Goal: Book appointment/travel/reservation

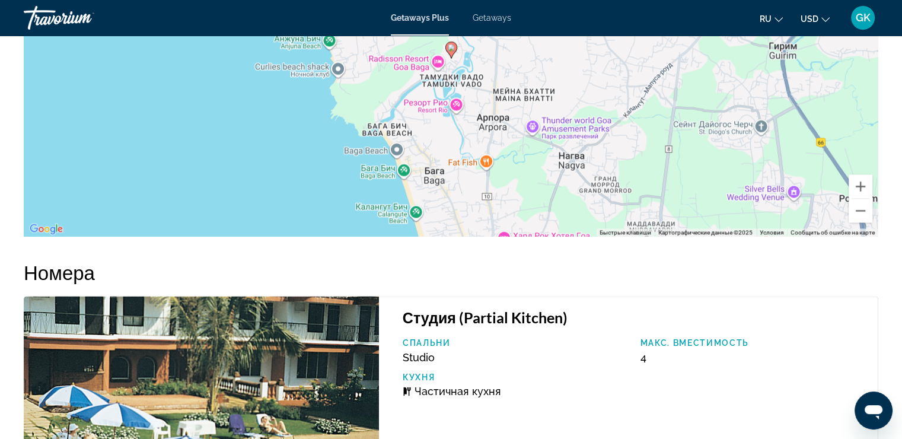
scroll to position [1624, 0]
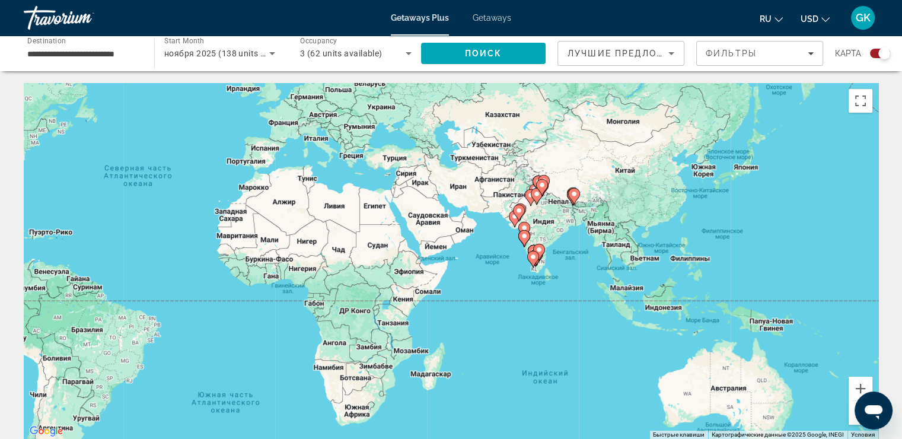
drag, startPoint x: 774, startPoint y: 297, endPoint x: 495, endPoint y: 230, distance: 286.6
click at [495, 230] on div "Чтобы активировать перетаскивание с помощью клавиатуры, нажмите Alt + Ввод. Пос…" at bounding box center [451, 261] width 855 height 356
click at [42, 43] on span "Destination" at bounding box center [46, 40] width 39 height 8
click at [42, 47] on input "**********" at bounding box center [83, 54] width 112 height 14
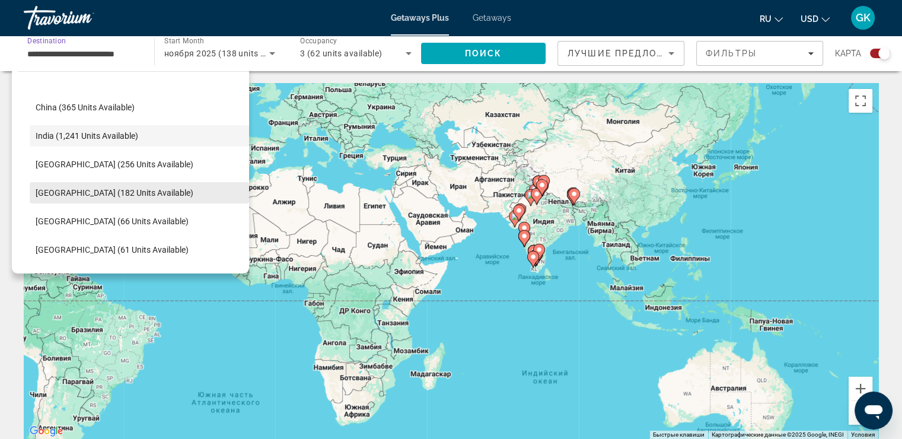
scroll to position [358, 0]
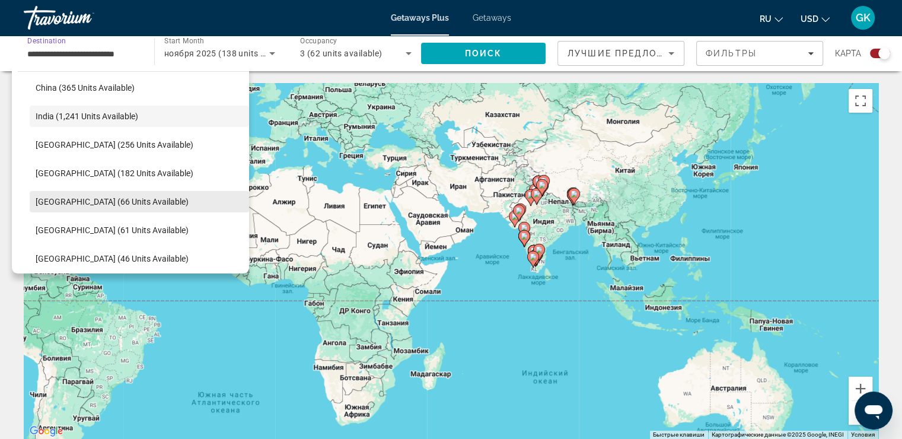
click at [98, 202] on span "[GEOGRAPHIC_DATA] (66 units available)" at bounding box center [112, 201] width 153 height 9
type input "**********"
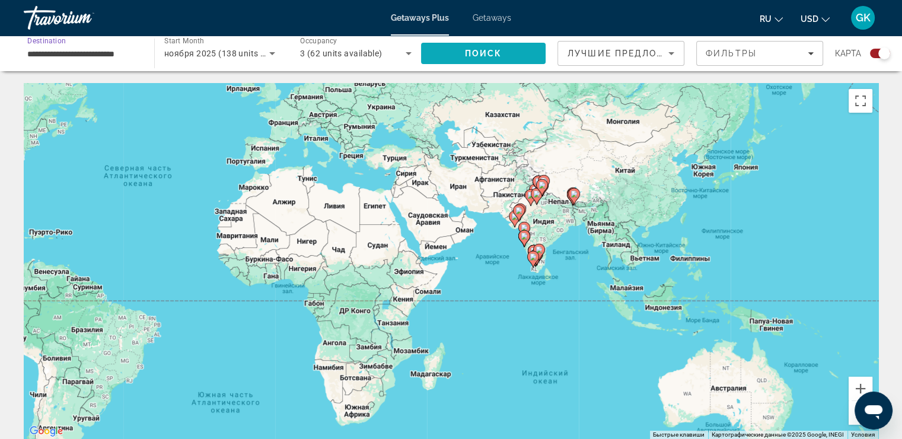
click at [499, 56] on span "Поиск" at bounding box center [483, 53] width 37 height 9
click at [271, 53] on icon "Search widget" at bounding box center [272, 53] width 14 height 14
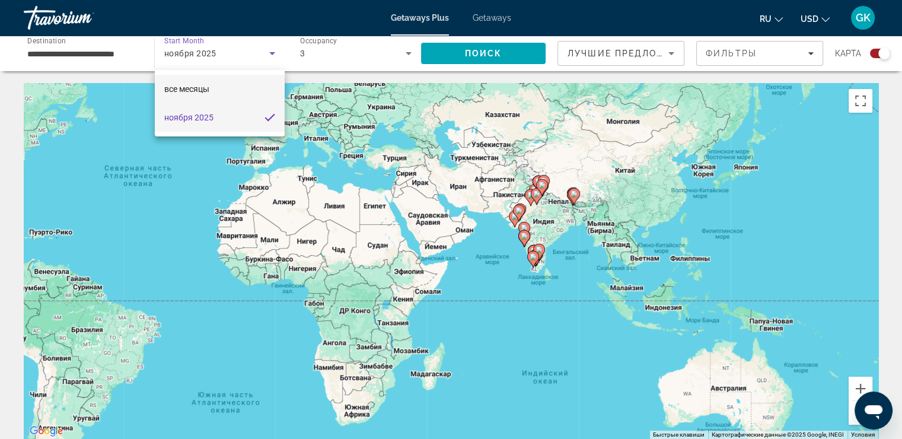
click at [212, 86] on mat-option "все месяцы" at bounding box center [220, 89] width 130 height 28
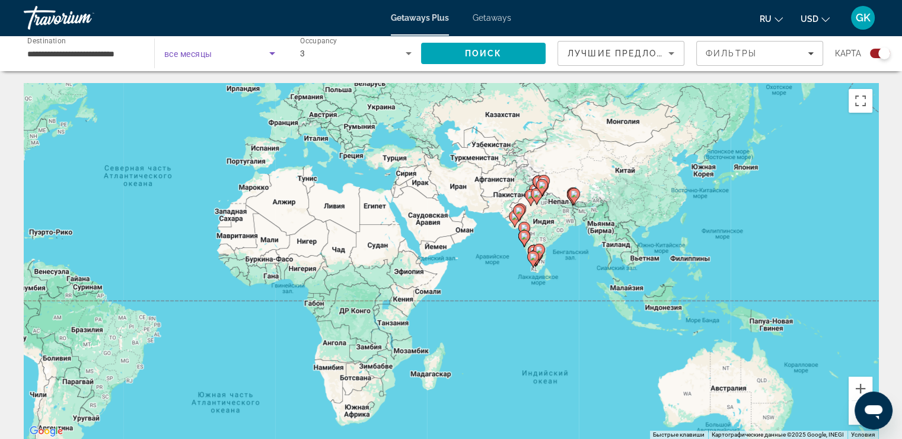
click at [413, 50] on icon "Search widget" at bounding box center [409, 53] width 14 height 14
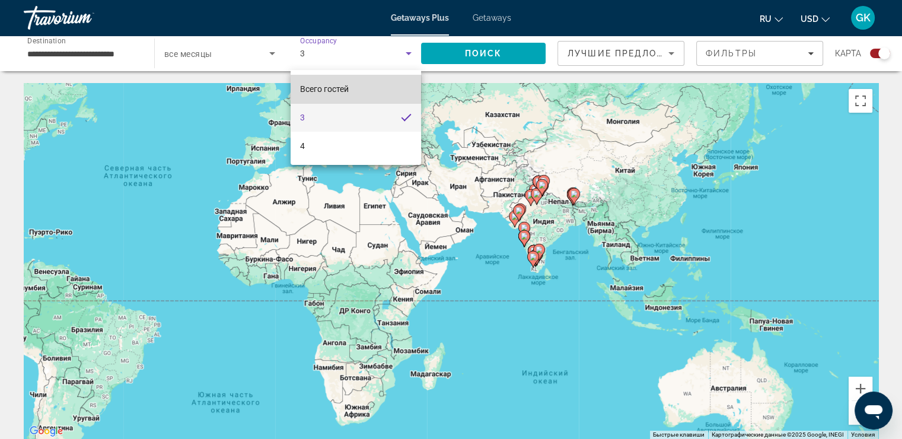
click at [342, 85] on span "Всего гостей" at bounding box center [324, 88] width 49 height 9
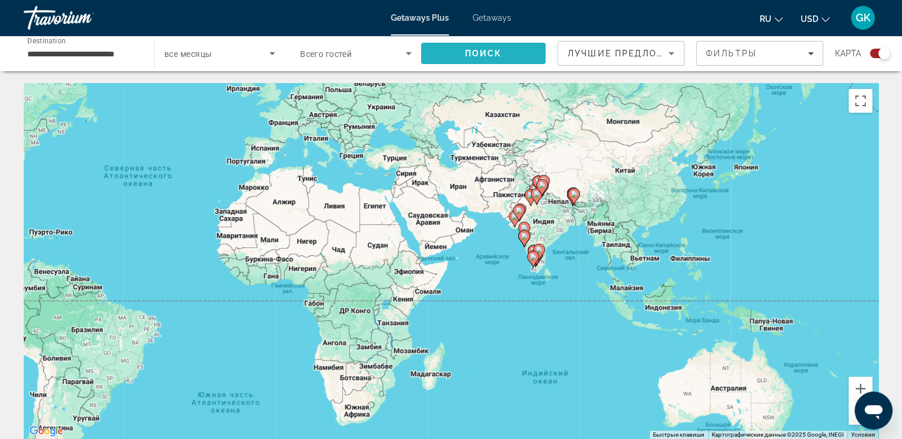
click at [462, 50] on span "Search" at bounding box center [483, 53] width 125 height 28
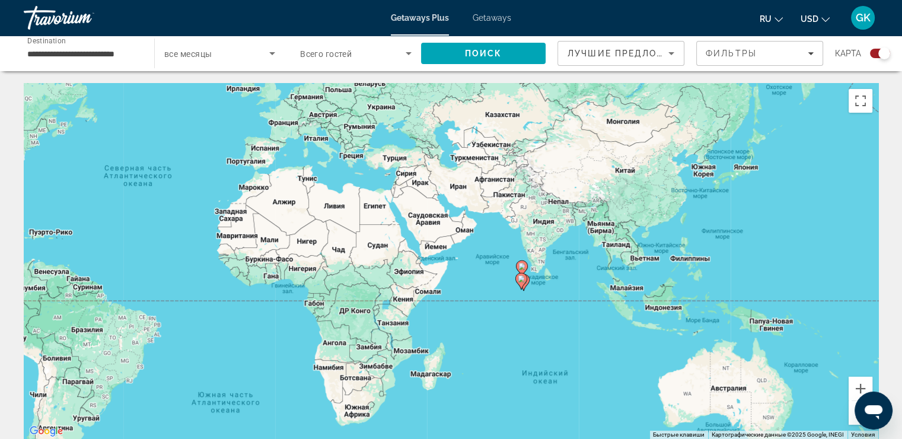
click at [518, 281] on image "Main content" at bounding box center [521, 278] width 7 height 7
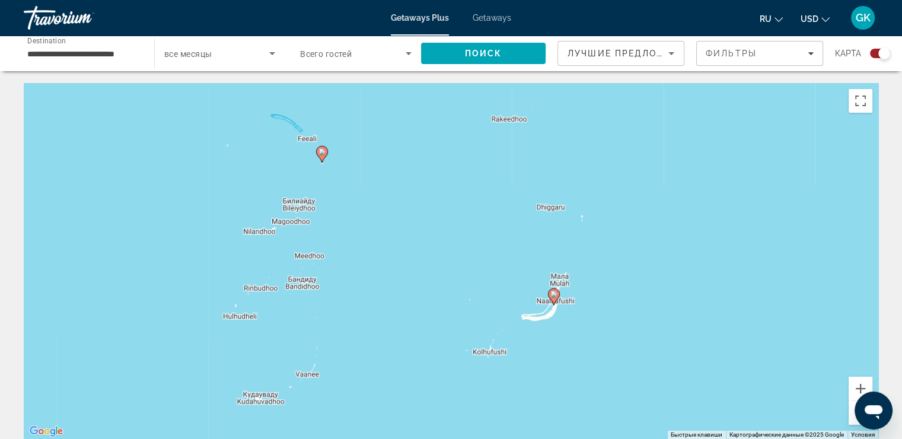
drag, startPoint x: 616, startPoint y: 335, endPoint x: 494, endPoint y: 244, distance: 152.2
click at [494, 244] on div "Чтобы активировать перетаскивание с помощью клавиатуры, нажмите Alt + Ввод. Пос…" at bounding box center [451, 261] width 855 height 356
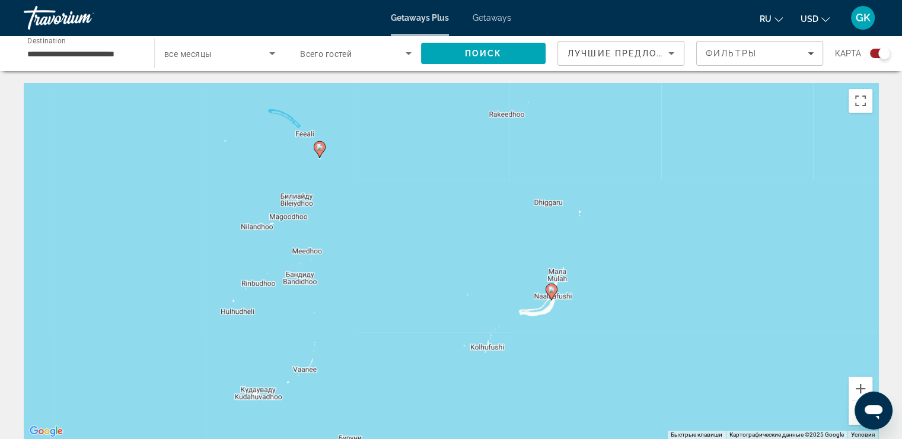
click at [549, 292] on image "Main content" at bounding box center [551, 289] width 7 height 7
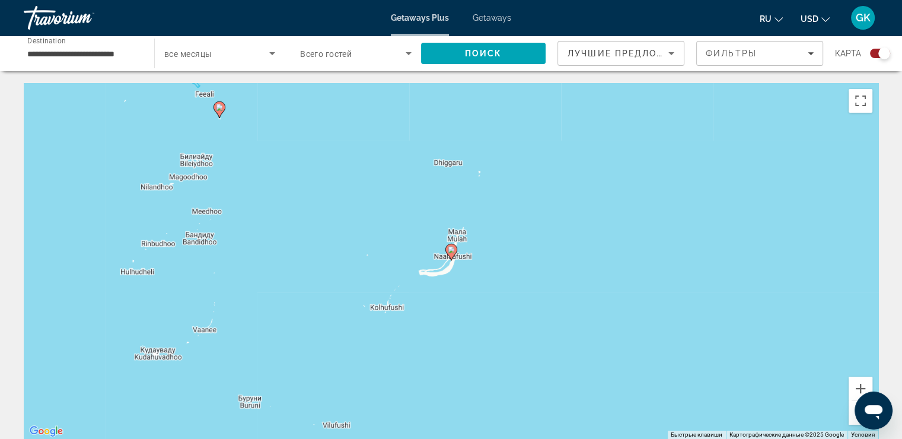
click at [452, 254] on icon "Main content" at bounding box center [450, 251] width 11 height 15
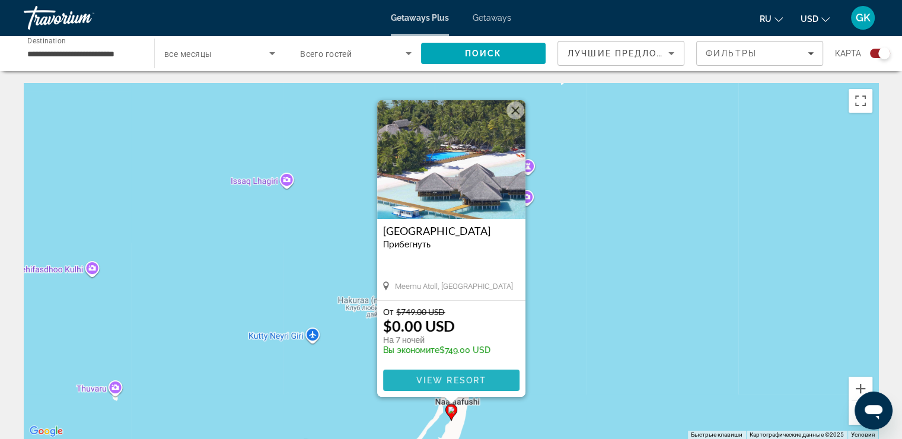
click at [479, 379] on span "View Resort" at bounding box center [451, 379] width 70 height 9
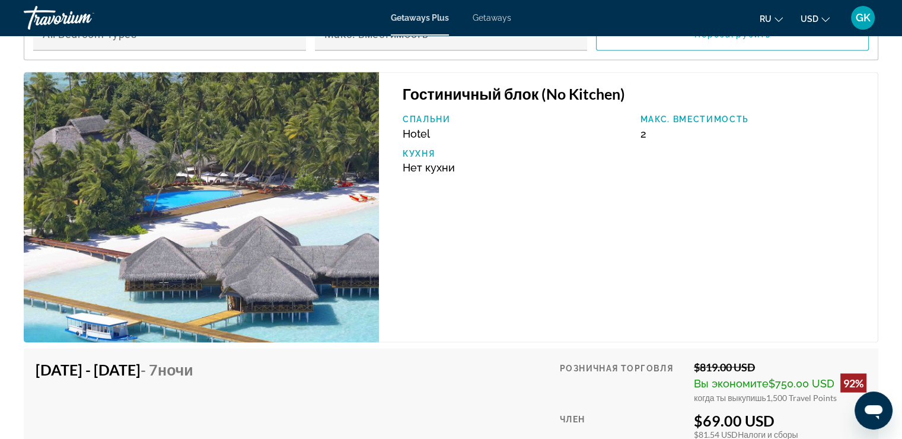
scroll to position [2313, 0]
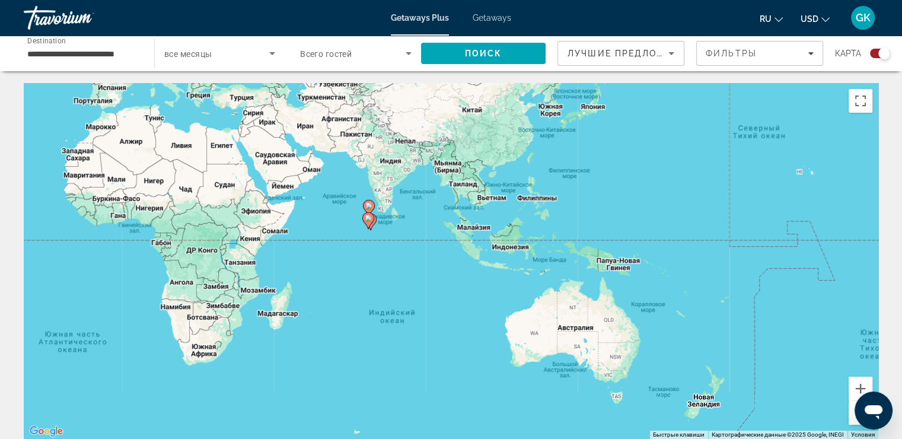
drag, startPoint x: 690, startPoint y: 320, endPoint x: 259, endPoint y: 191, distance: 450.8
click at [259, 191] on div "Чтобы активировать перетаскивание с помощью клавиатуры, нажмите Alt + Ввод. Пос…" at bounding box center [451, 261] width 855 height 356
click at [855, 386] on button "Увеличить" at bounding box center [861, 389] width 24 height 24
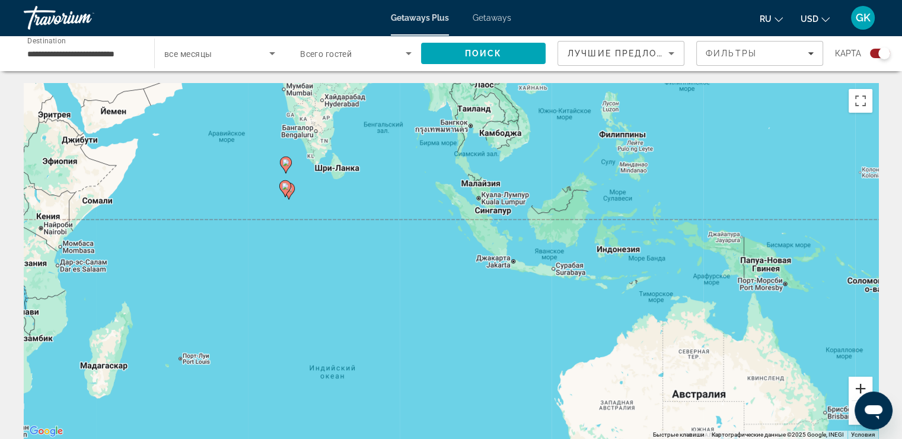
click at [857, 383] on button "Увеличить" at bounding box center [861, 389] width 24 height 24
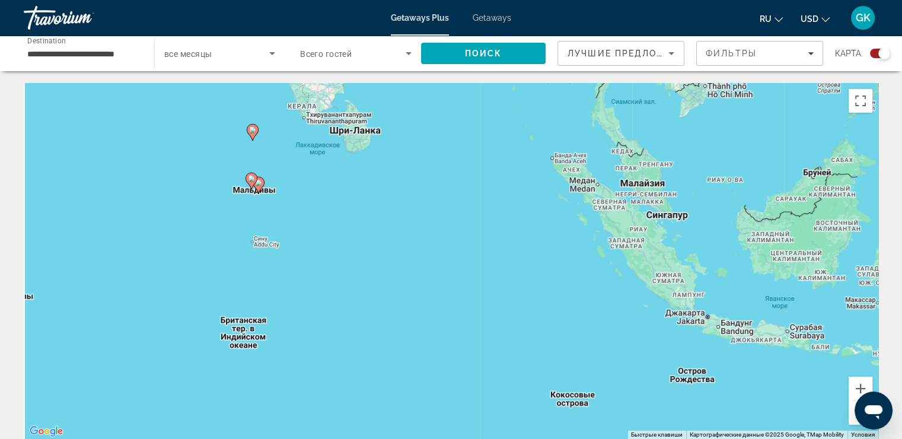
drag, startPoint x: 77, startPoint y: 154, endPoint x: 211, endPoint y: 209, distance: 145.0
click at [211, 209] on div "Чтобы активировать перетаскивание с помощью клавиатуры, нажмите Alt + Ввод. Пос…" at bounding box center [451, 261] width 855 height 356
click at [861, 386] on button "Увеличить" at bounding box center [861, 389] width 24 height 24
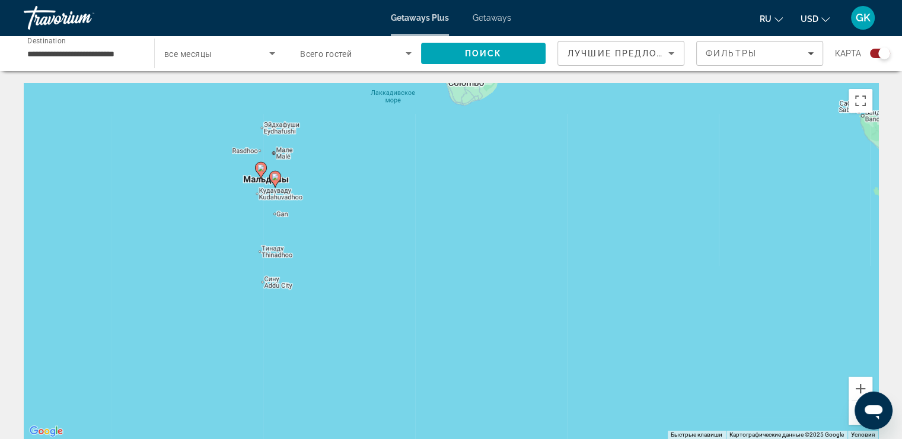
drag, startPoint x: 142, startPoint y: 195, endPoint x: 352, endPoint y: 256, distance: 218.0
click at [352, 256] on div "Чтобы активировать перетаскивание с помощью клавиатуры, нажмите Alt + Ввод. Пос…" at bounding box center [451, 261] width 855 height 356
click at [260, 168] on image "Main content" at bounding box center [261, 167] width 7 height 7
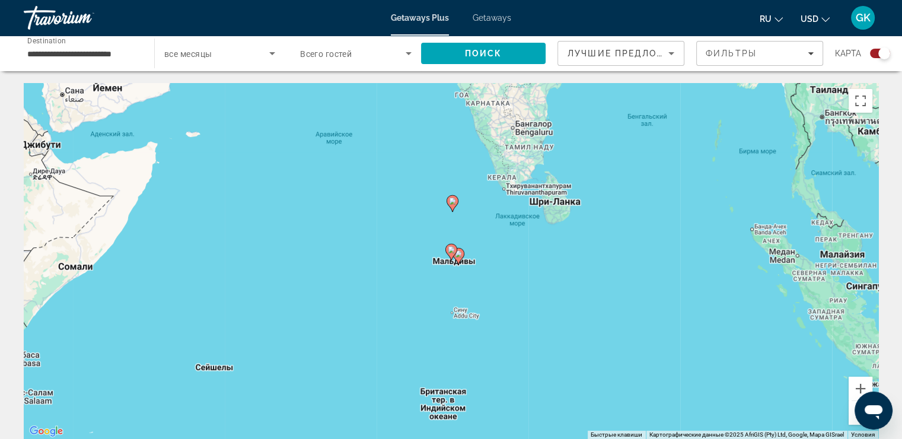
click at [451, 255] on icon "Main content" at bounding box center [450, 251] width 11 height 15
type input "**********"
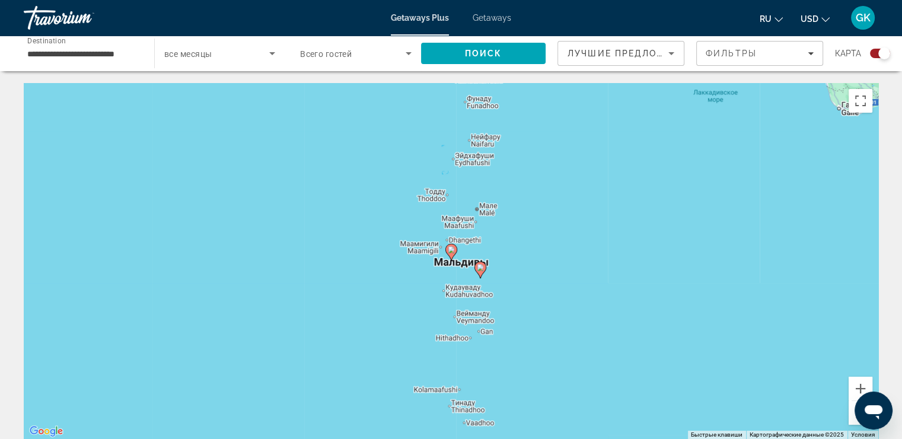
click at [451, 254] on icon "Main content" at bounding box center [450, 251] width 11 height 15
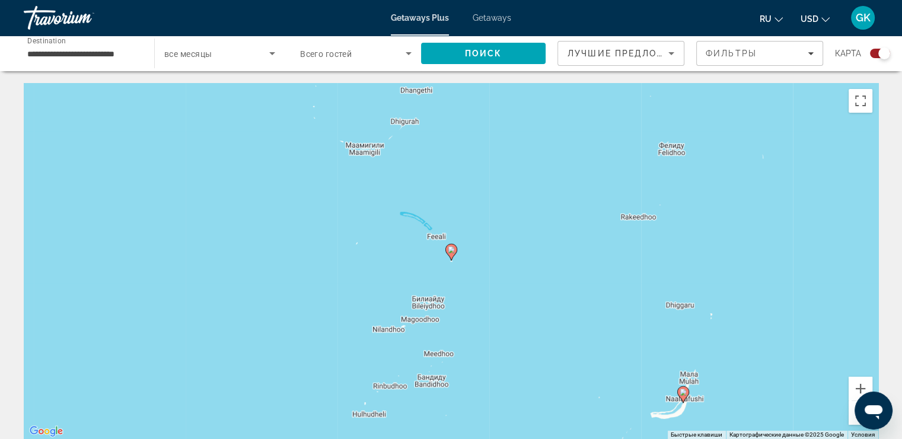
click at [451, 254] on icon "Main content" at bounding box center [450, 251] width 11 height 15
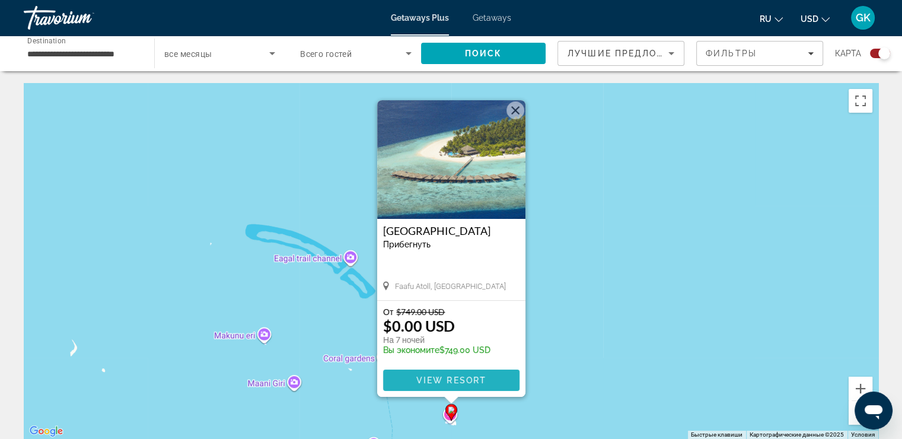
click at [486, 377] on button "View Resort" at bounding box center [451, 380] width 136 height 21
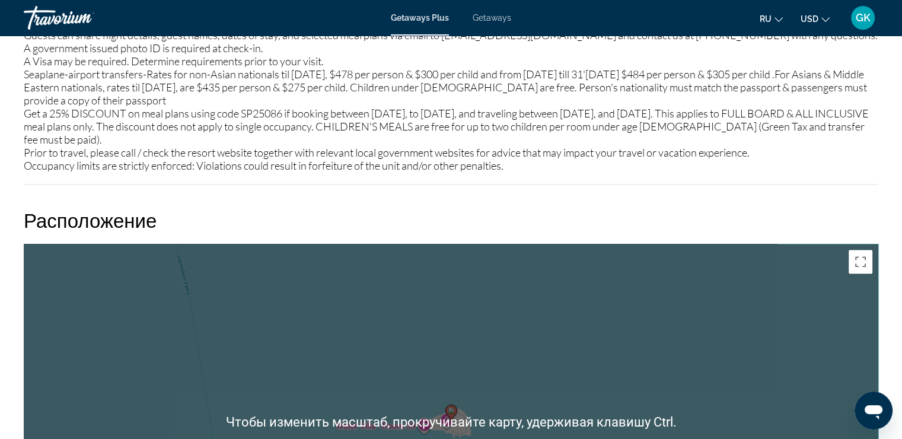
scroll to position [1483, 0]
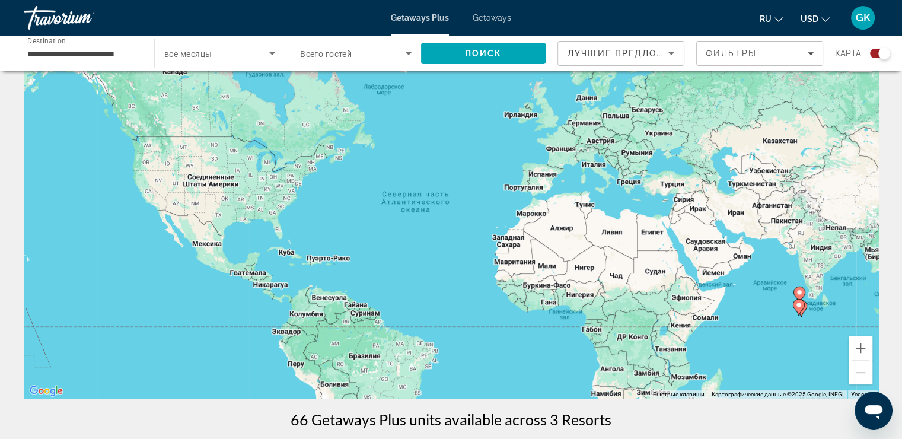
scroll to position [59, 0]
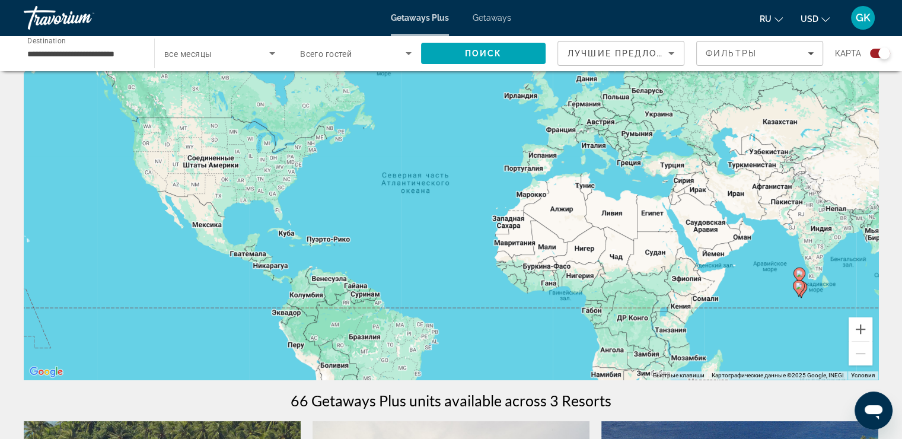
click at [48, 43] on span "Destination" at bounding box center [46, 40] width 39 height 8
click at [48, 47] on input "**********" at bounding box center [83, 54] width 112 height 14
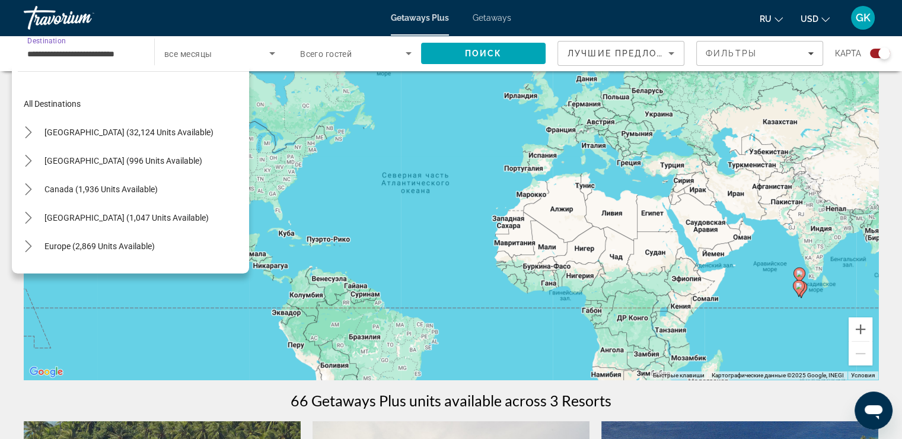
scroll to position [384, 0]
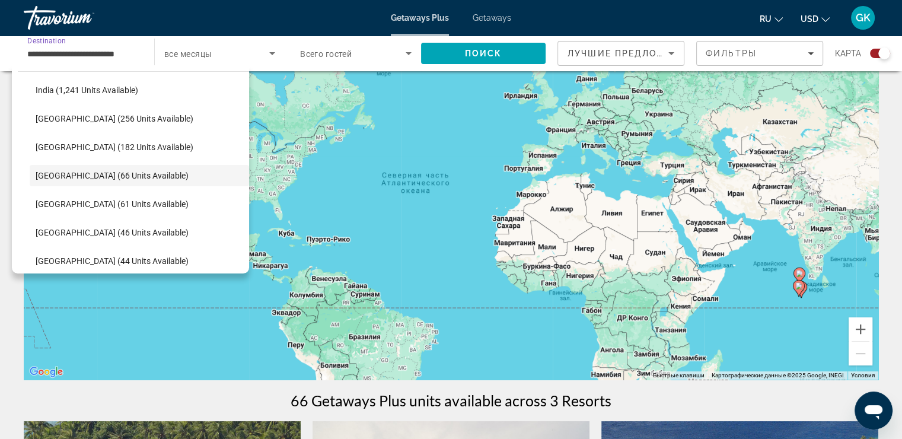
click at [773, 318] on div "Чтобы активировать перетаскивание с помощью клавиатуры, нажмите Alt + Ввод. Пос…" at bounding box center [451, 202] width 855 height 356
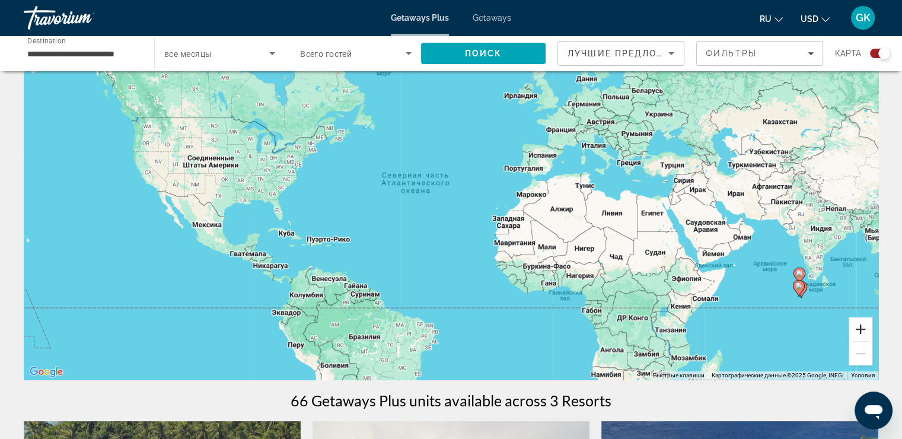
click at [861, 327] on button "Увеличить" at bounding box center [861, 329] width 24 height 24
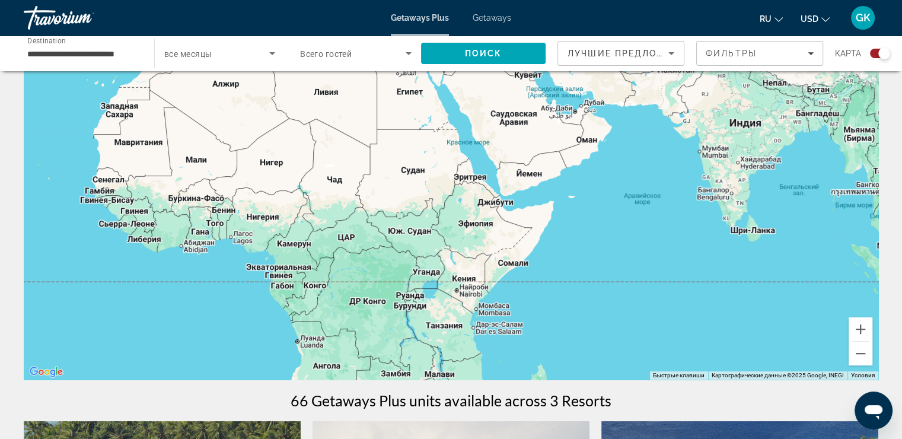
drag, startPoint x: 767, startPoint y: 321, endPoint x: 294, endPoint y: 190, distance: 490.5
click at [295, 190] on div "Main content" at bounding box center [451, 202] width 855 height 356
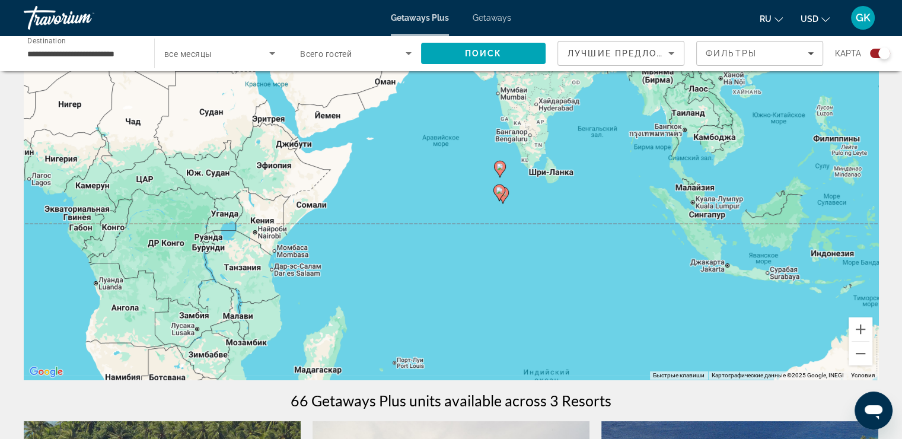
drag, startPoint x: 555, startPoint y: 217, endPoint x: 394, endPoint y: 171, distance: 167.3
click at [394, 171] on div "Чтобы активировать перетаскивание с помощью клавиатуры, нажмите Alt + Ввод. Пос…" at bounding box center [451, 202] width 855 height 356
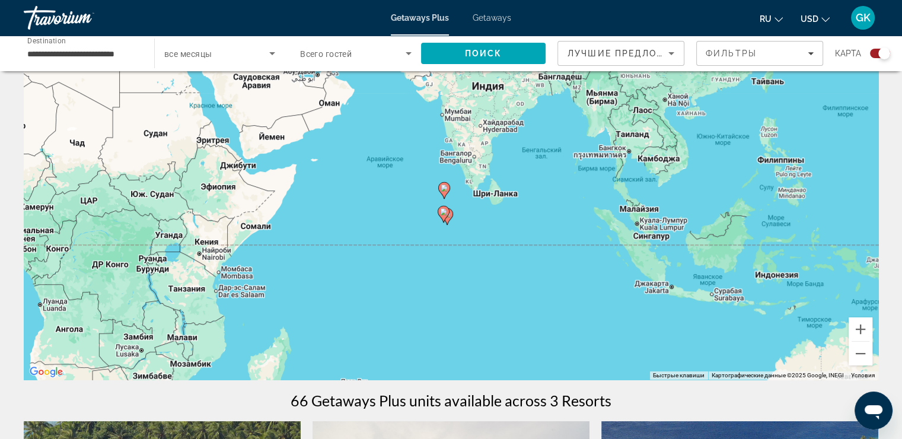
drag, startPoint x: 527, startPoint y: 216, endPoint x: 548, endPoint y: 249, distance: 38.7
click at [476, 238] on div "Чтобы активировать перетаскивание с помощью клавиатуры, нажмите Alt + Ввод. Пос…" at bounding box center [451, 202] width 855 height 356
click at [863, 327] on button "Увеличить" at bounding box center [861, 329] width 24 height 24
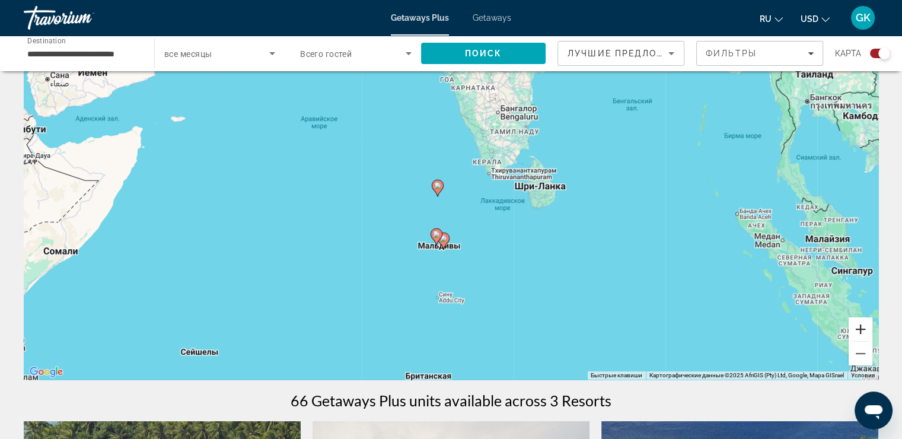
click at [858, 330] on button "Увеличить" at bounding box center [861, 329] width 24 height 24
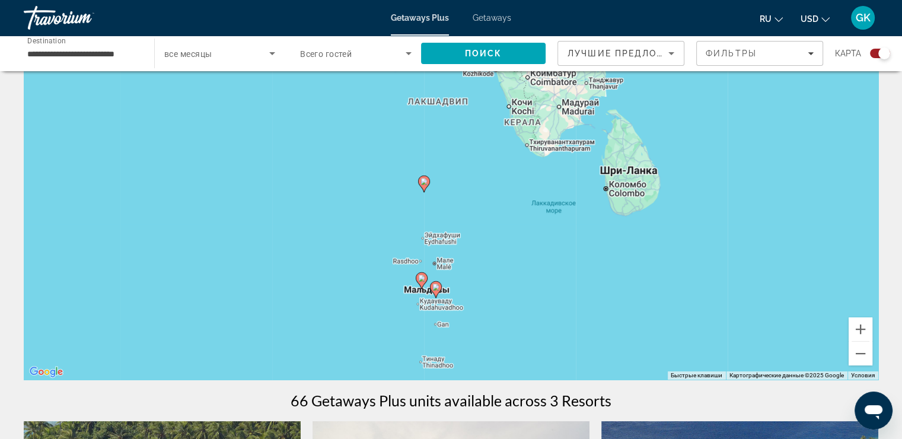
click at [438, 288] on image "Main content" at bounding box center [435, 287] width 7 height 7
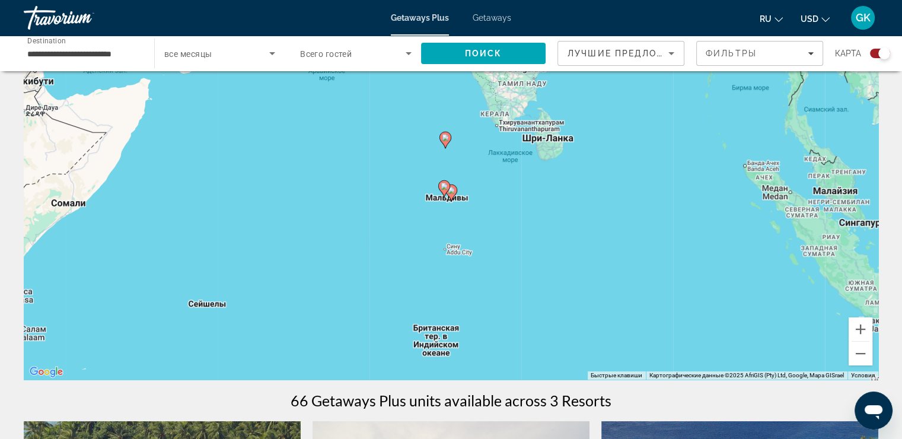
click at [457, 198] on gmp-advanced-marker "Main content" at bounding box center [451, 193] width 12 height 18
type input "**********"
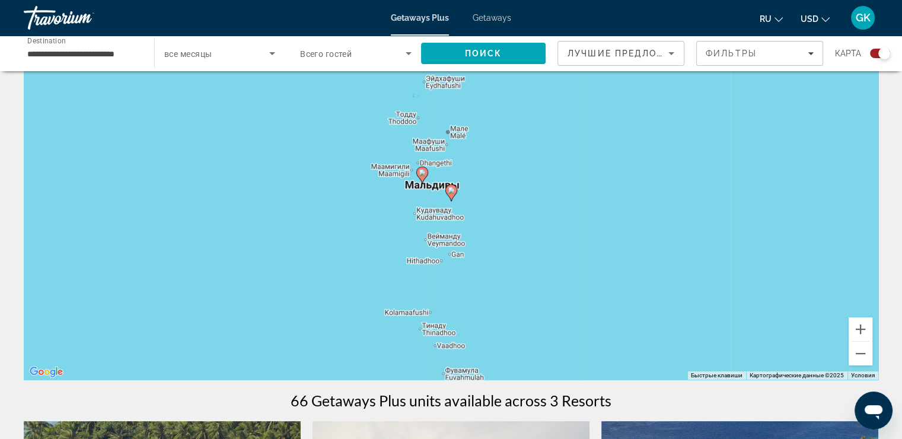
click at [451, 190] on image "Main content" at bounding box center [451, 190] width 7 height 7
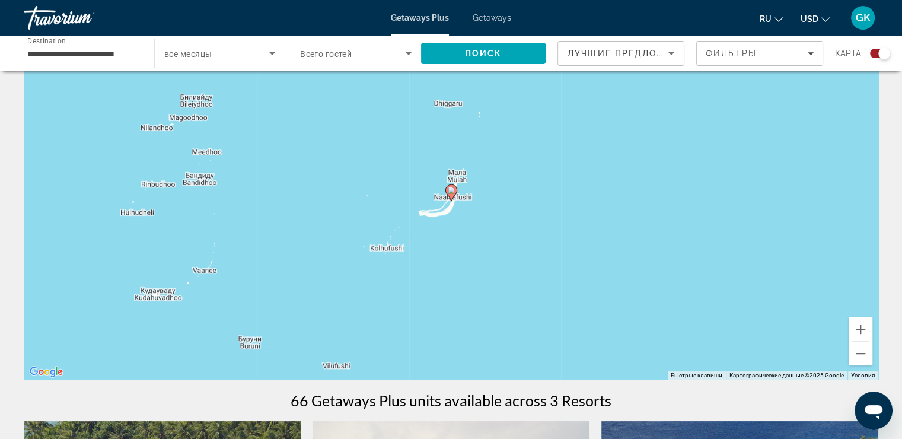
click at [452, 190] on image "Main content" at bounding box center [451, 190] width 7 height 7
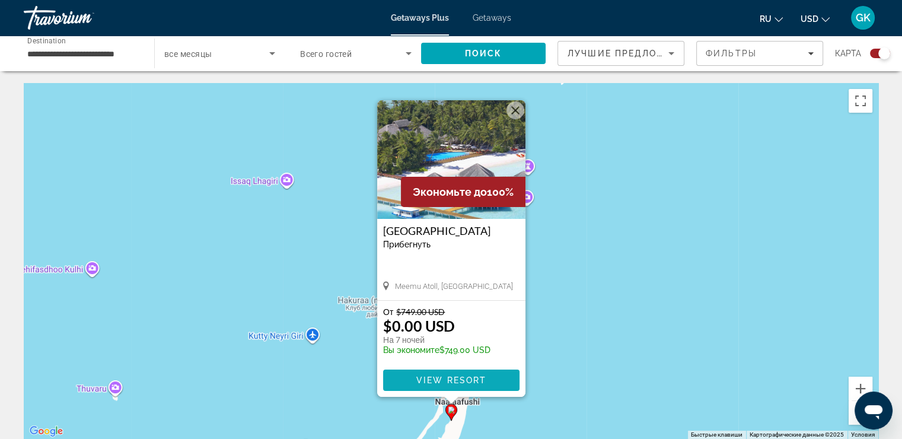
click at [461, 380] on span "View Resort" at bounding box center [451, 379] width 70 height 9
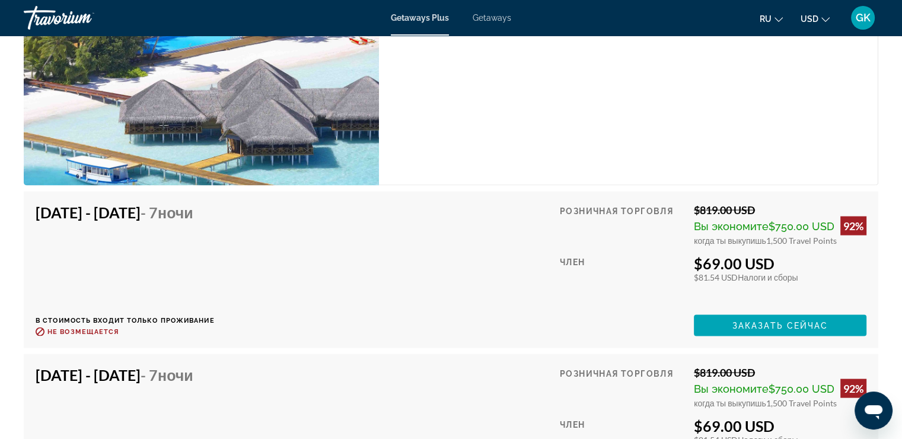
scroll to position [2432, 0]
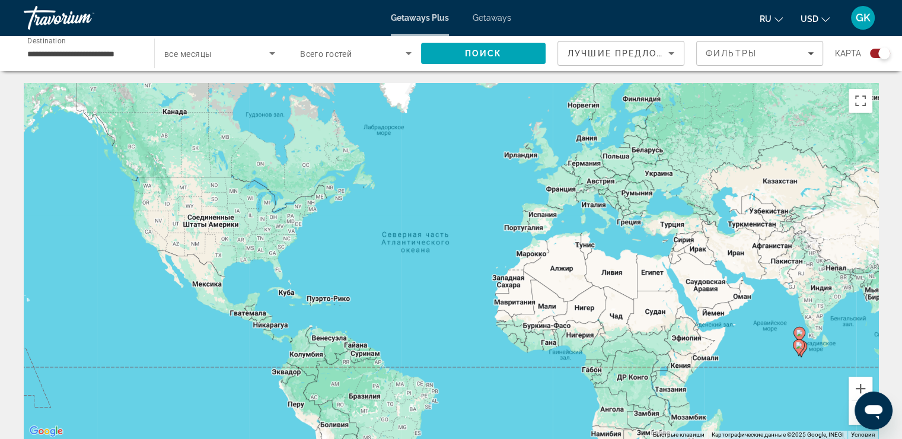
click at [62, 44] on span "Destination" at bounding box center [46, 40] width 39 height 8
click at [62, 47] on input "**********" at bounding box center [83, 54] width 112 height 14
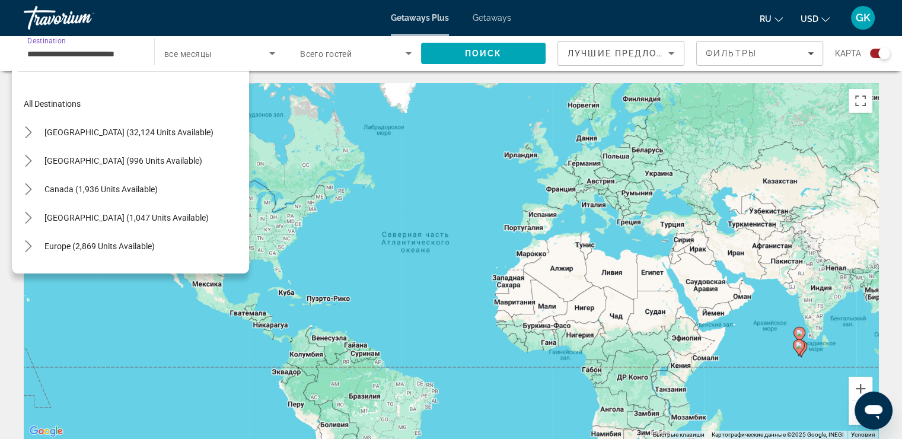
click at [89, 105] on span "Select destination: All destinations" at bounding box center [133, 104] width 231 height 28
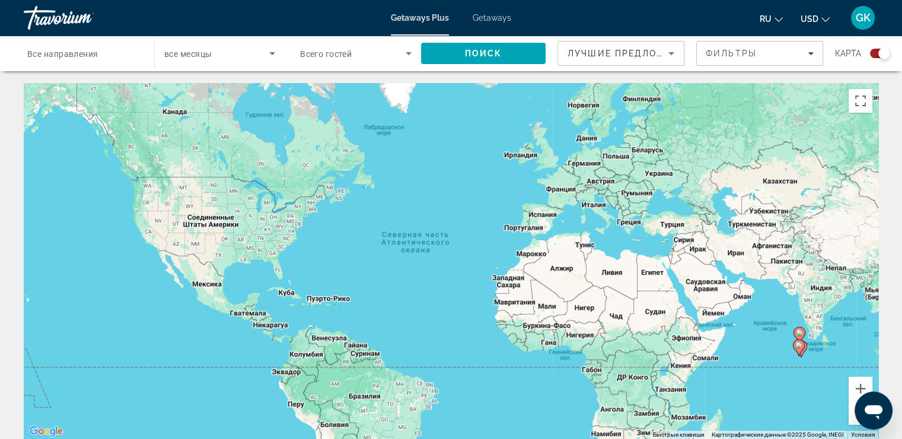
click at [206, 52] on span "все месяцы" at bounding box center [187, 53] width 47 height 9
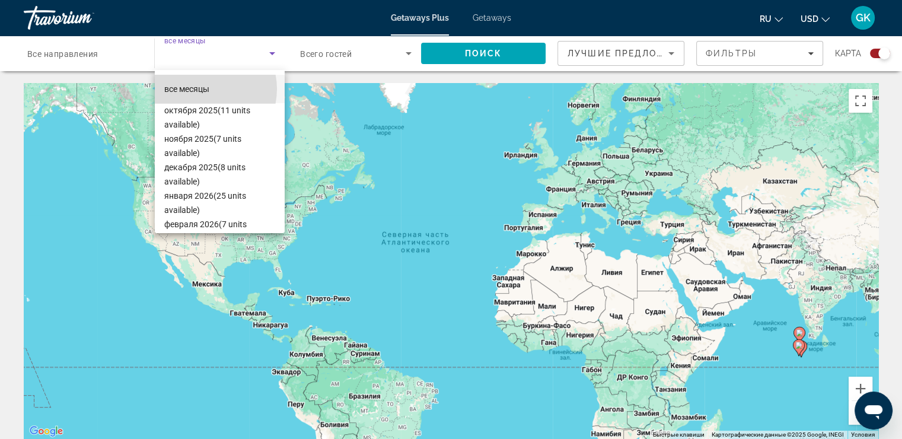
click at [202, 89] on span "все месяцы" at bounding box center [186, 88] width 45 height 9
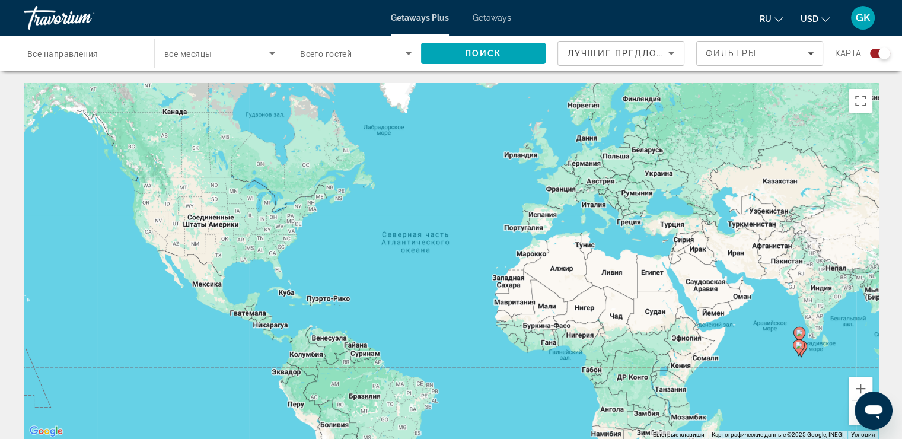
click at [343, 52] on span "Всего гостей" at bounding box center [326, 53] width 52 height 9
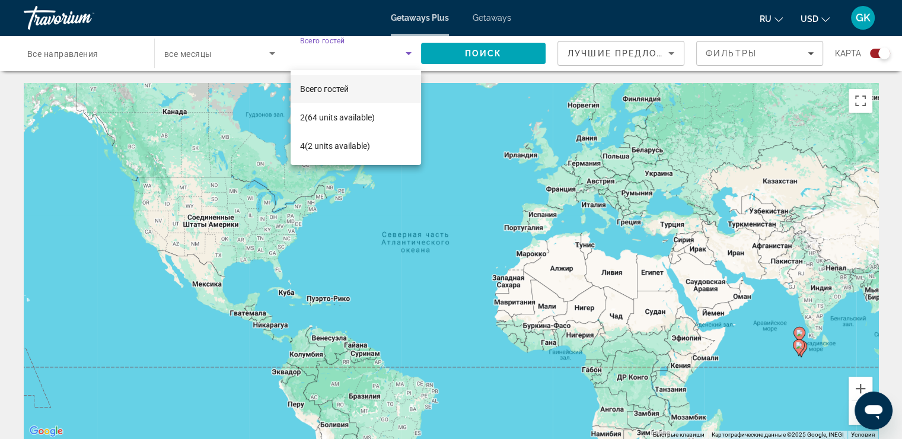
click at [312, 87] on span "Всего гостей" at bounding box center [324, 88] width 49 height 9
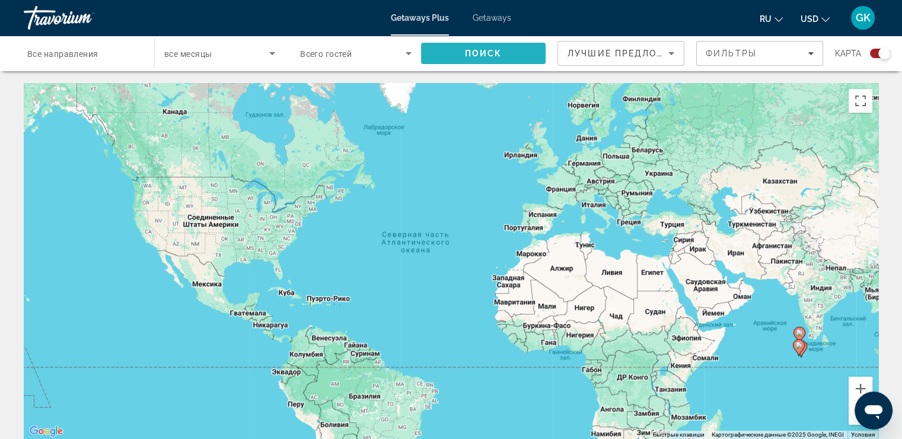
click at [467, 57] on span "Поиск" at bounding box center [483, 53] width 37 height 9
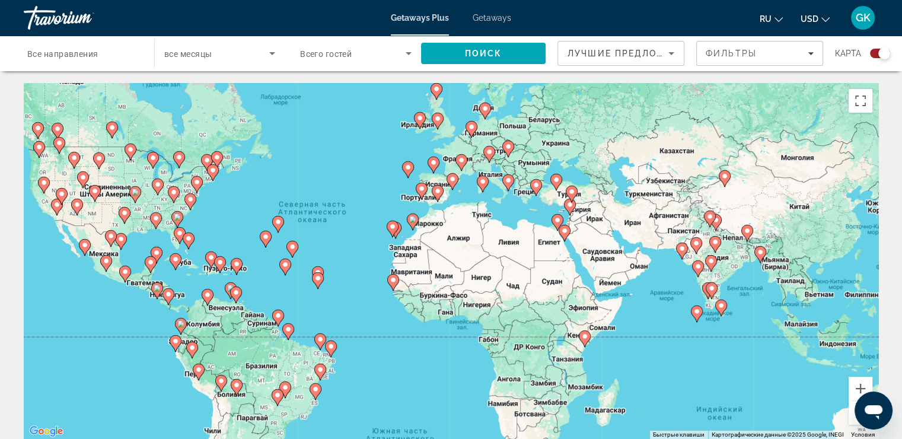
drag, startPoint x: 536, startPoint y: 292, endPoint x: 433, endPoint y: 260, distance: 107.9
click at [433, 260] on div "Чтобы активировать перетаскивание с помощью клавиатуры, нажмите Alt + Ввод. Пос…" at bounding box center [451, 261] width 855 height 356
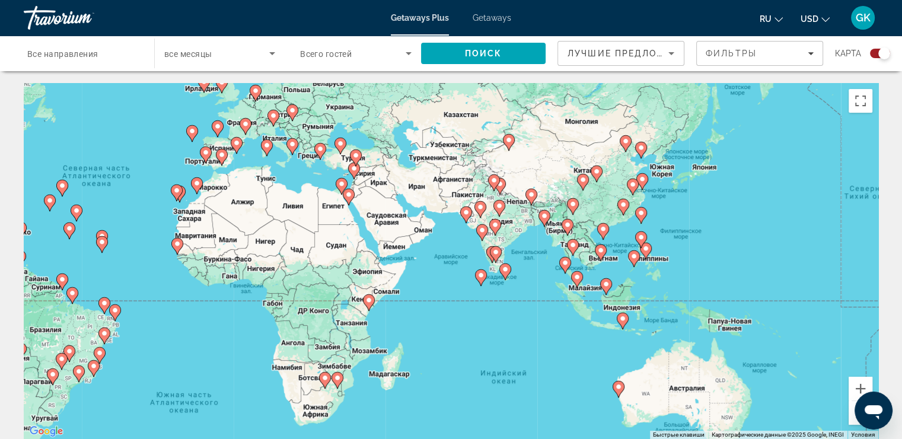
drag, startPoint x: 555, startPoint y: 266, endPoint x: 344, endPoint y: 228, distance: 214.6
click at [344, 228] on div "Чтобы активировать перетаскивание с помощью клавиатуры, нажмите Alt + Ввод. Пос…" at bounding box center [451, 261] width 855 height 356
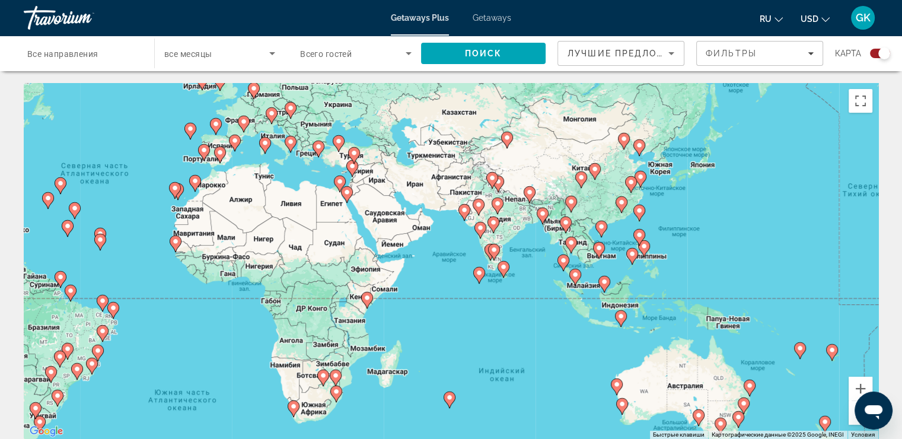
click at [39, 58] on span "Все направления" at bounding box center [62, 53] width 71 height 9
click at [39, 58] on input "Destination Все направления" at bounding box center [83, 54] width 112 height 14
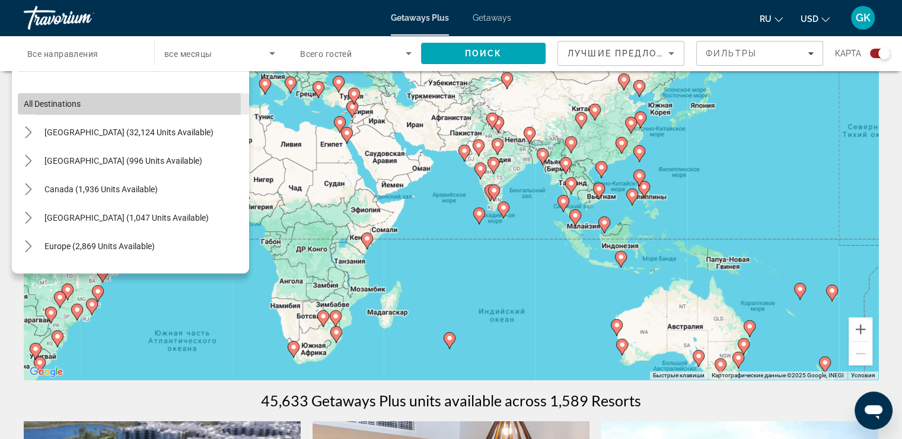
click at [62, 105] on span "All destinations" at bounding box center [52, 103] width 57 height 9
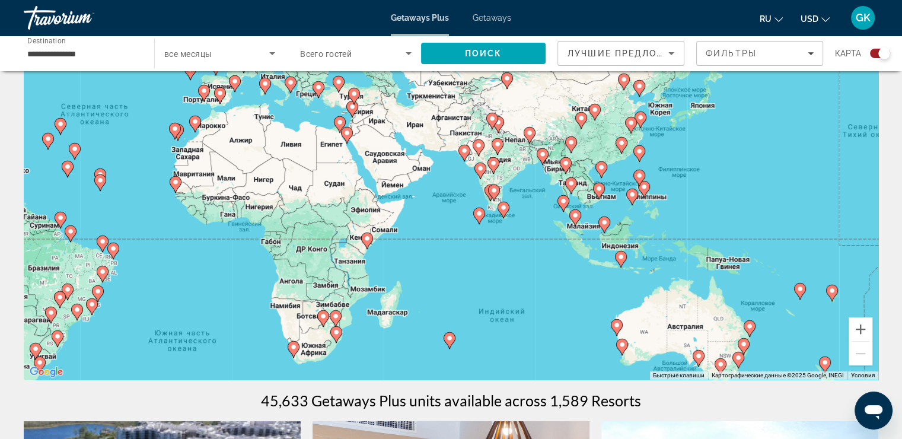
click at [248, 59] on span "Search widget" at bounding box center [216, 53] width 105 height 14
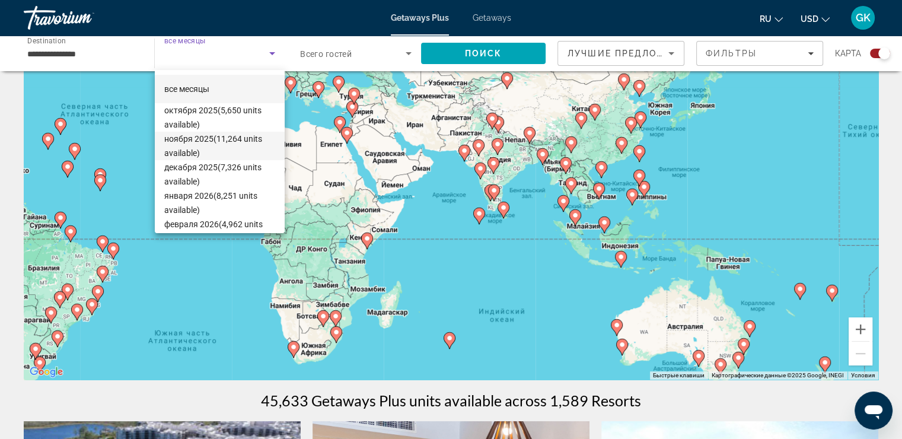
click at [189, 136] on span "ноября 2025 (11,264 units available)" at bounding box center [219, 146] width 111 height 28
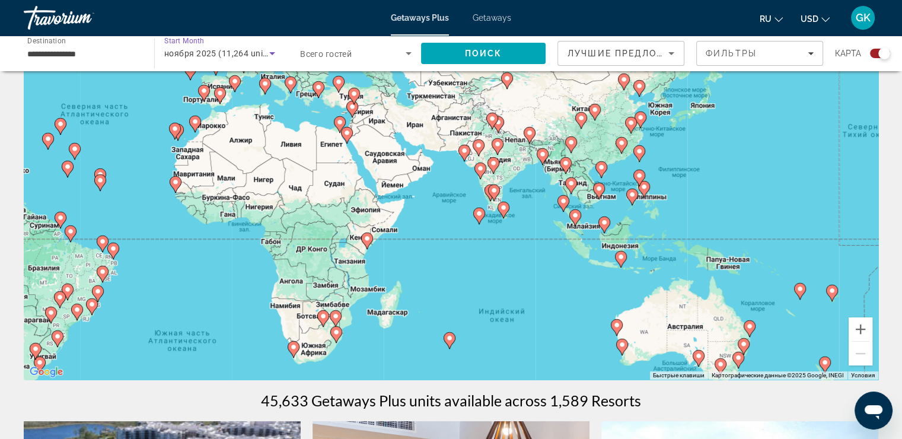
click at [234, 55] on span "ноября 2025 (11,264 units available)" at bounding box center [237, 53] width 147 height 9
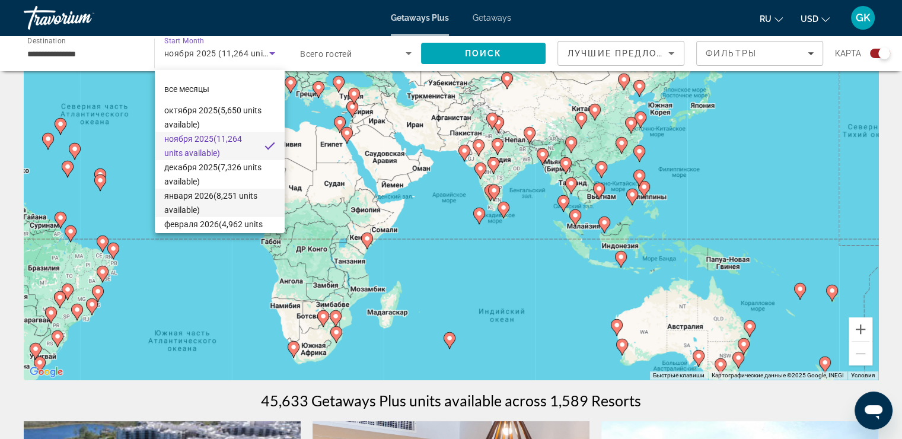
click at [180, 194] on span "января 2026 (8,251 units available)" at bounding box center [219, 203] width 111 height 28
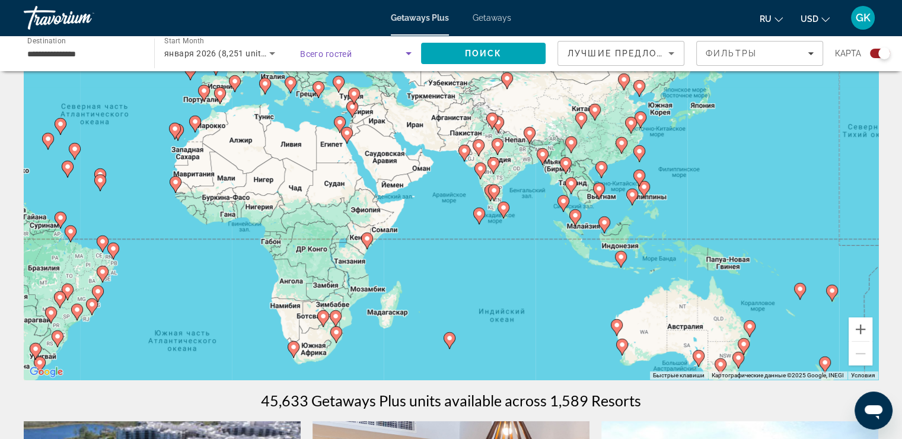
click at [408, 53] on icon "Search widget" at bounding box center [409, 53] width 6 height 3
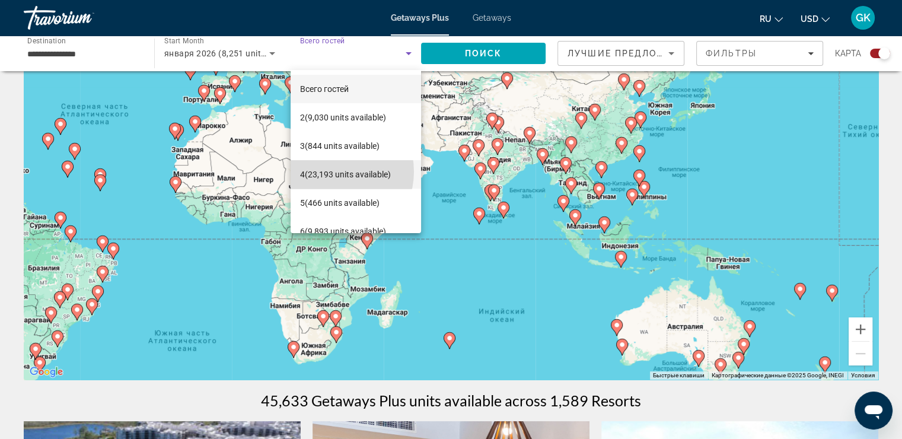
click at [330, 171] on span "4 (23,193 units available)" at bounding box center [345, 174] width 91 height 14
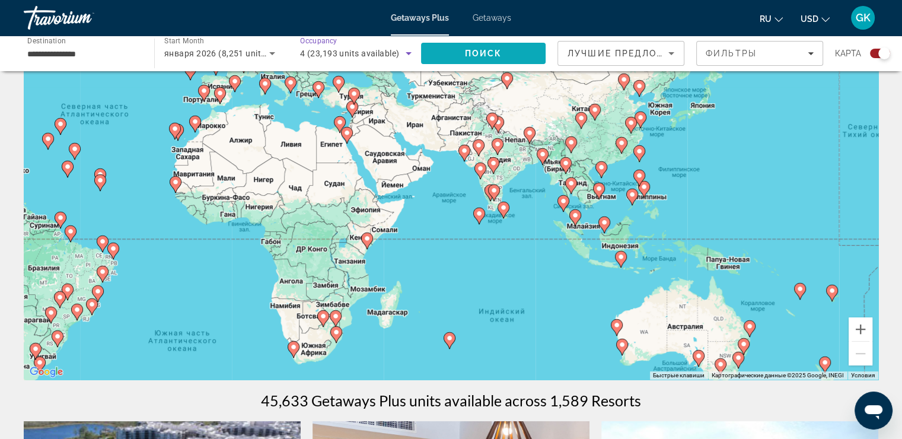
click at [436, 47] on span "Search" at bounding box center [483, 53] width 125 height 28
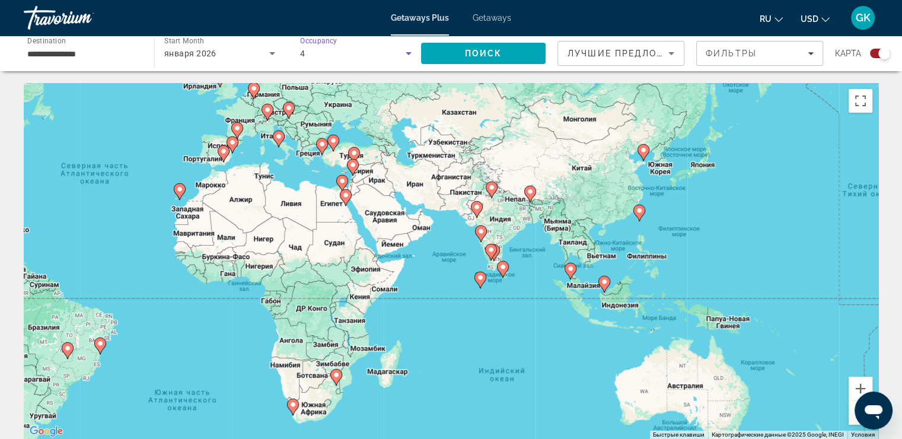
click at [346, 50] on div "4" at bounding box center [353, 53] width 106 height 14
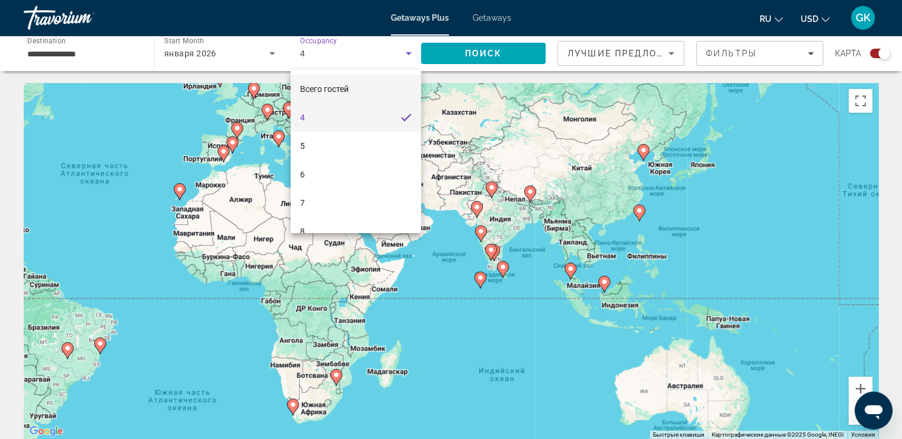
click at [339, 89] on span "Всего гостей" at bounding box center [324, 88] width 49 height 9
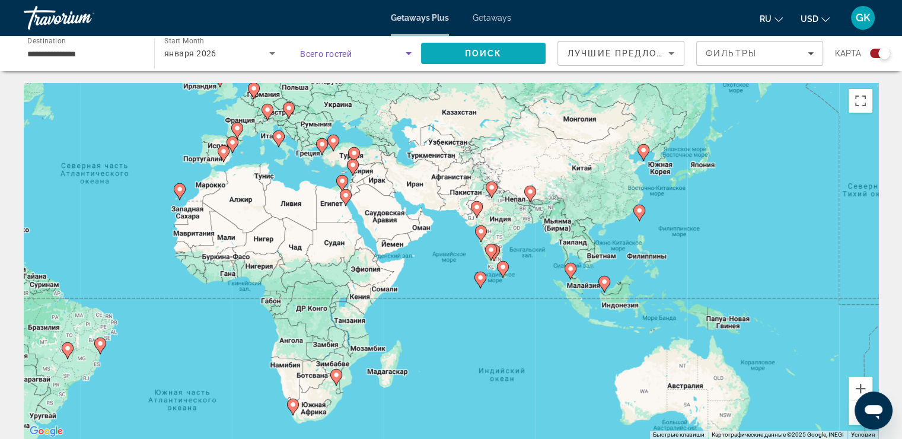
click at [458, 49] on span "Search" at bounding box center [483, 53] width 125 height 28
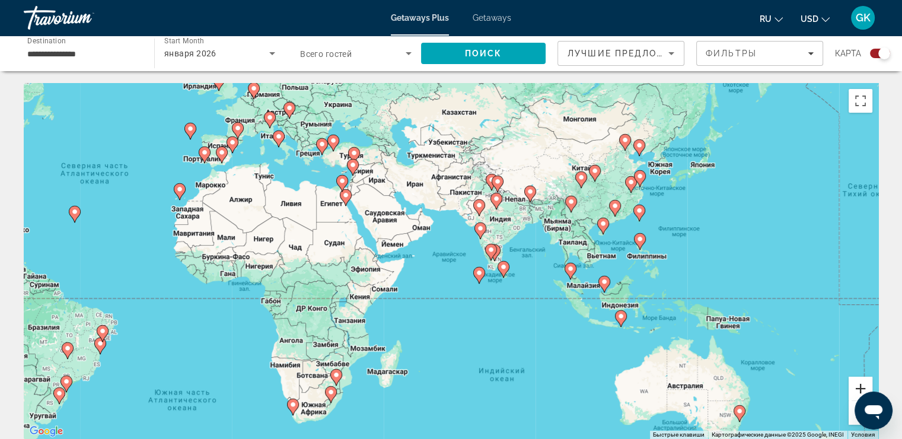
click at [865, 384] on button "Увеличить" at bounding box center [861, 389] width 24 height 24
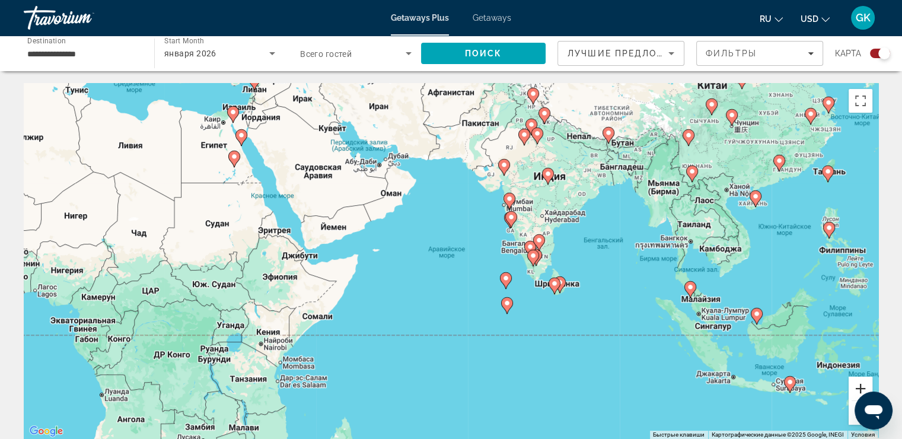
click at [865, 384] on button "Увеличить" at bounding box center [861, 389] width 24 height 24
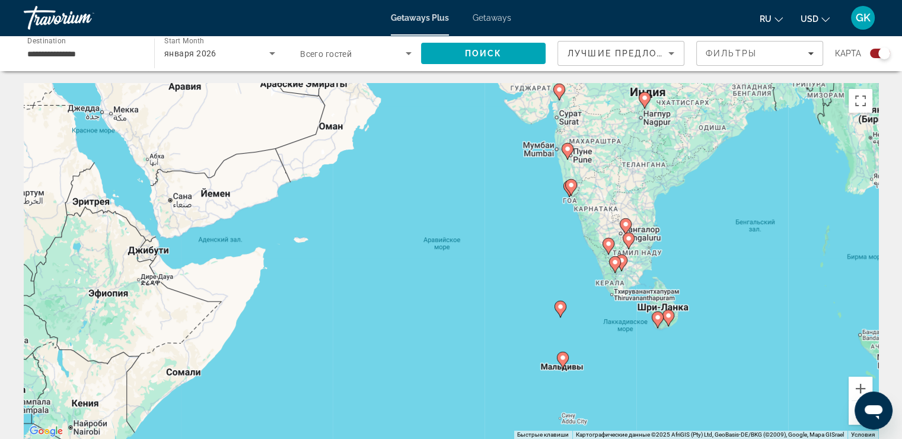
click at [561, 358] on image "Main content" at bounding box center [562, 357] width 7 height 7
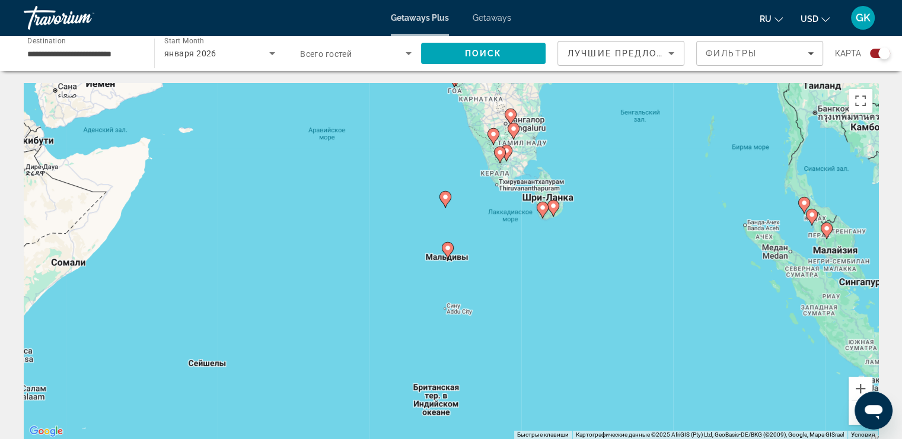
click at [449, 253] on icon "Main content" at bounding box center [447, 250] width 11 height 15
type input "**********"
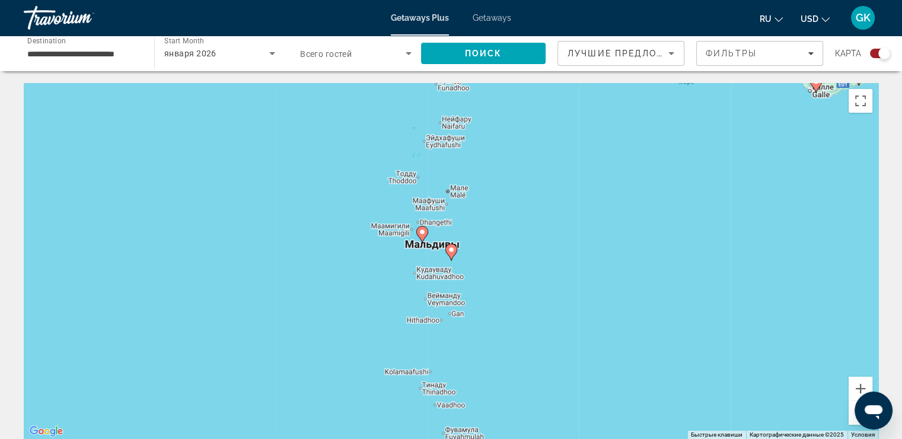
click at [450, 254] on icon "Main content" at bounding box center [450, 251] width 11 height 15
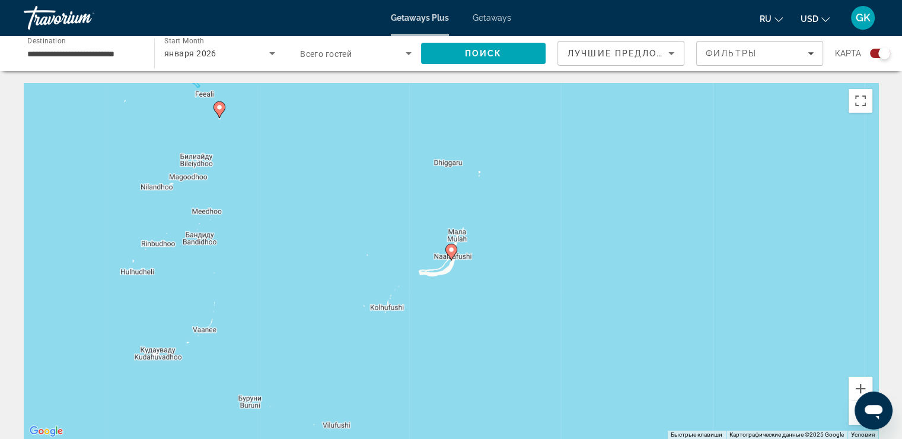
click at [450, 254] on icon "Main content" at bounding box center [450, 251] width 11 height 15
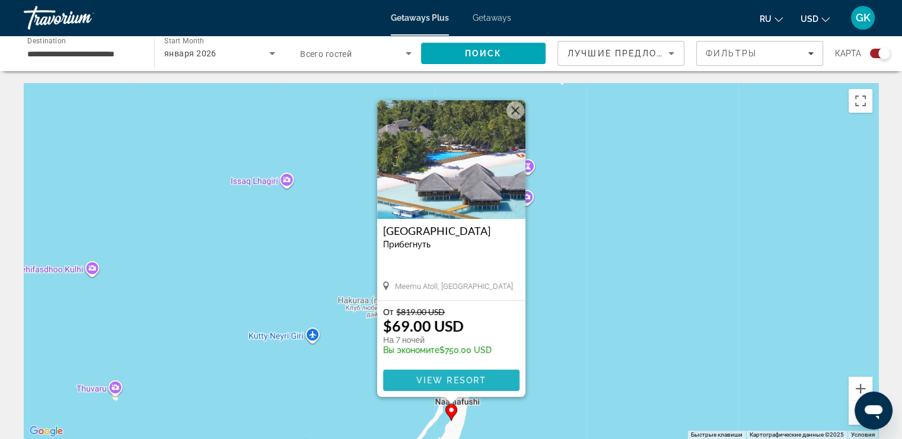
click at [451, 383] on span "View Resort" at bounding box center [451, 379] width 70 height 9
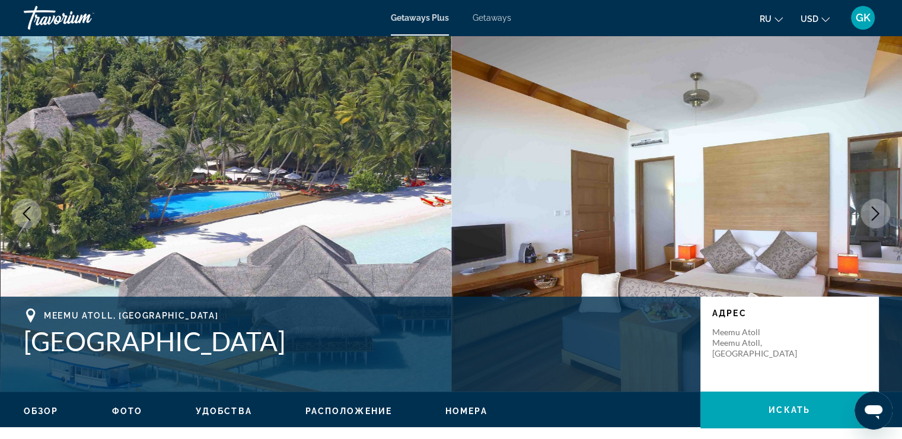
scroll to position [59, 0]
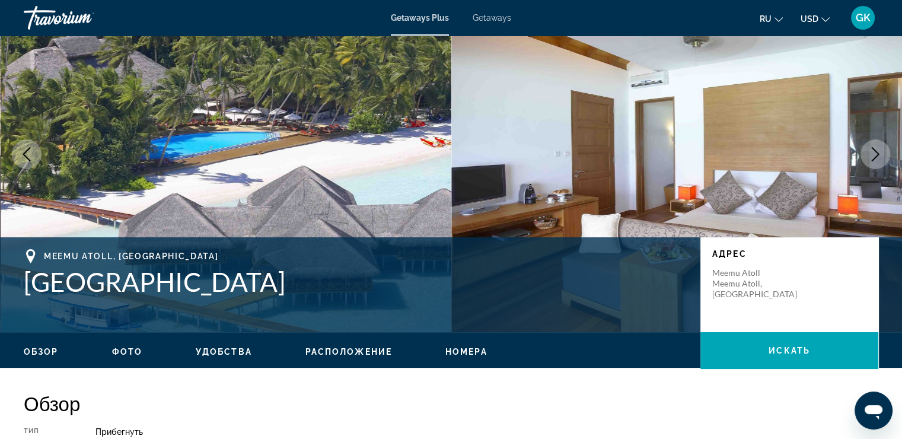
click at [883, 154] on button "Next image" at bounding box center [876, 154] width 30 height 30
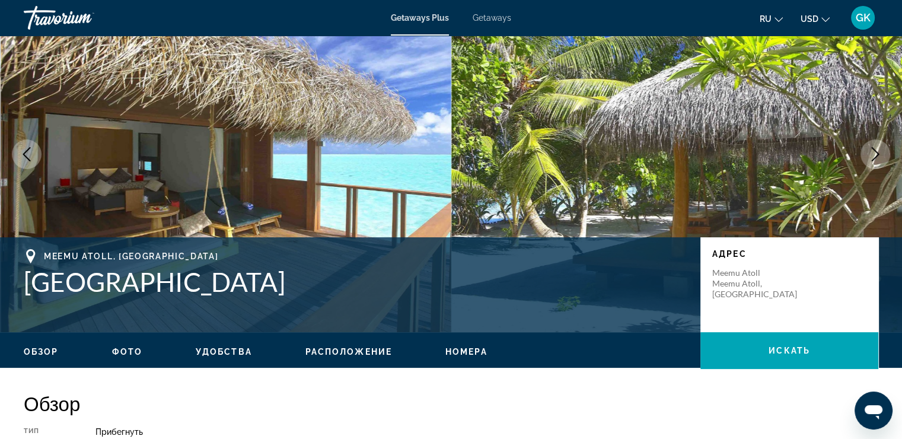
click at [877, 159] on icon "Next image" at bounding box center [875, 154] width 14 height 14
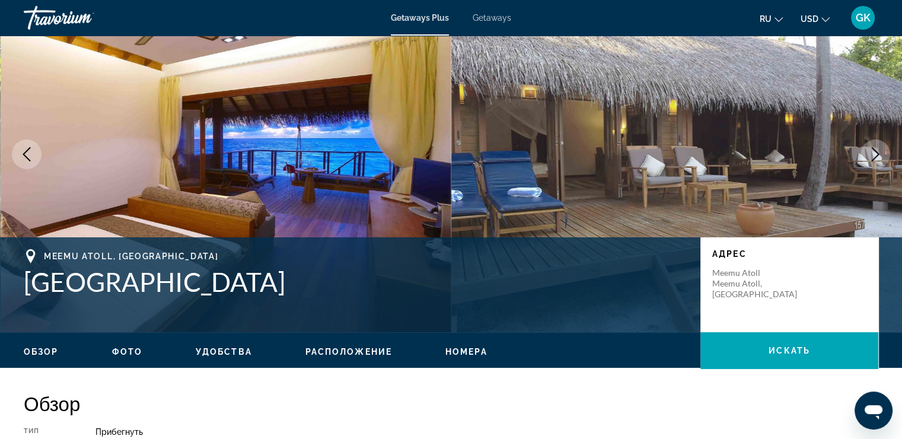
click at [884, 154] on button "Next image" at bounding box center [876, 154] width 30 height 30
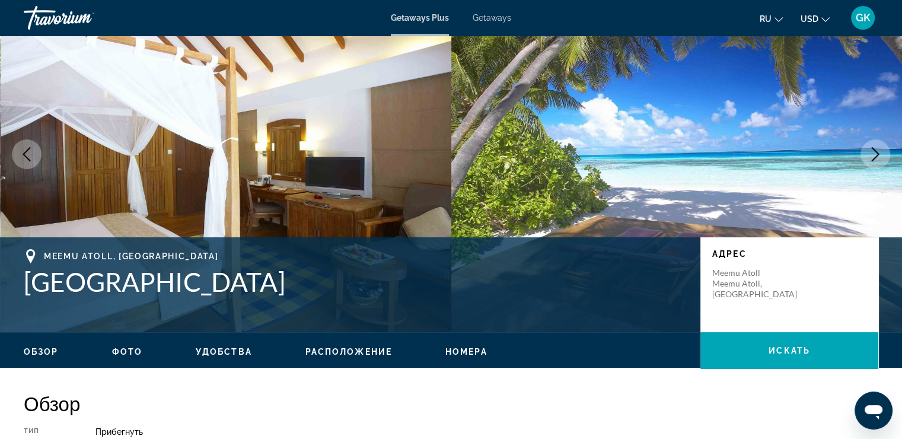
click at [873, 158] on icon "Next image" at bounding box center [875, 154] width 14 height 14
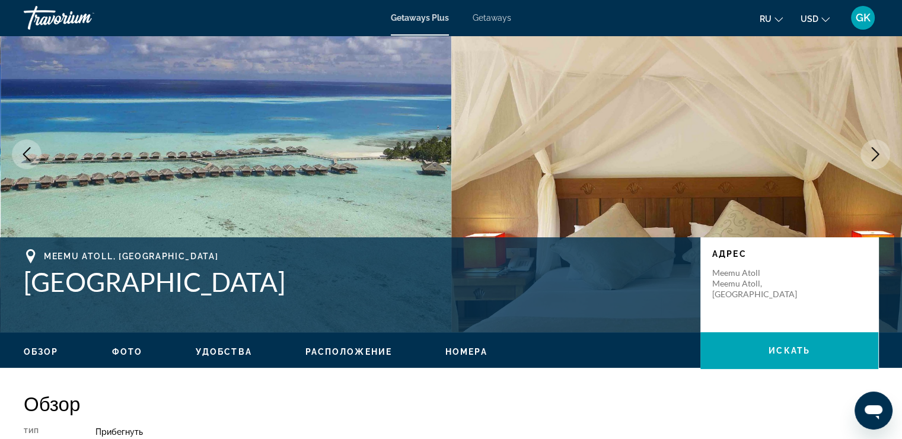
click at [873, 159] on icon "Next image" at bounding box center [876, 154] width 8 height 14
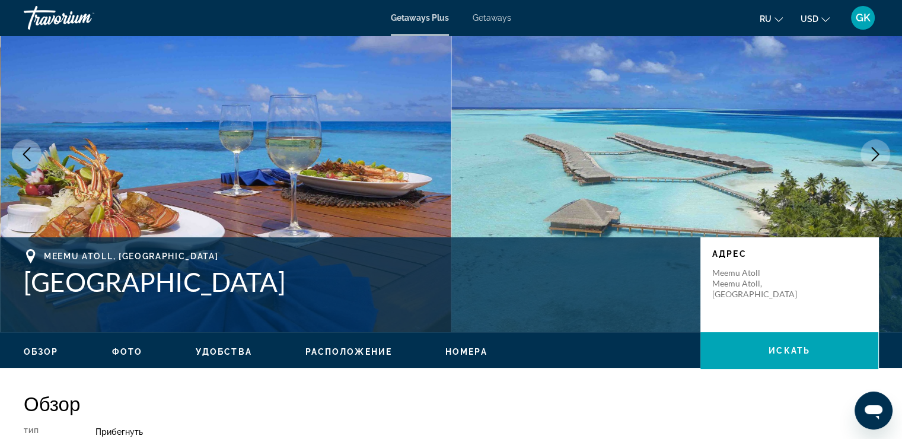
click at [878, 153] on icon "Next image" at bounding box center [876, 154] width 8 height 14
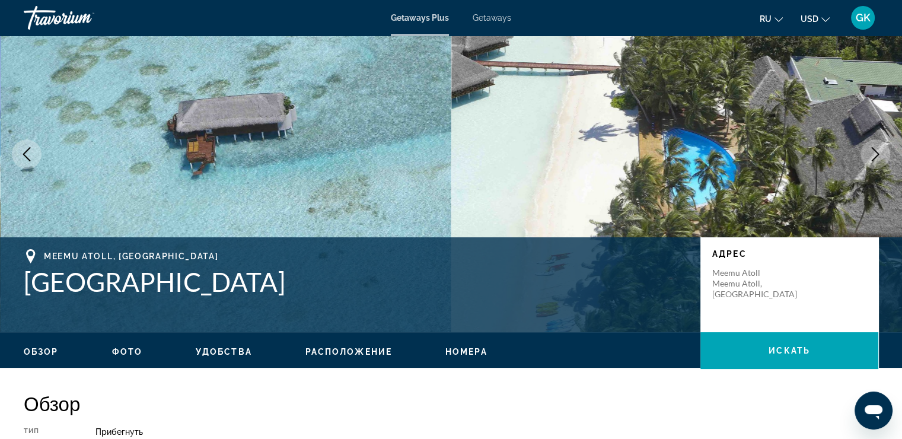
click at [878, 153] on icon "Next image" at bounding box center [876, 154] width 8 height 14
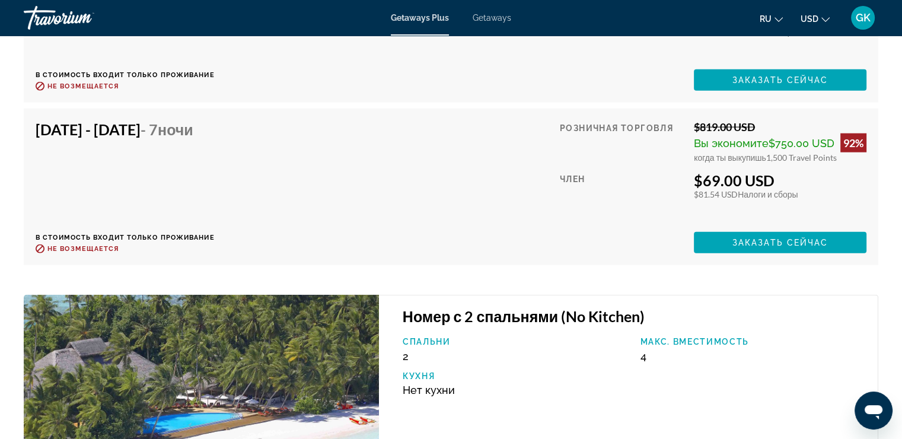
scroll to position [2699, 0]
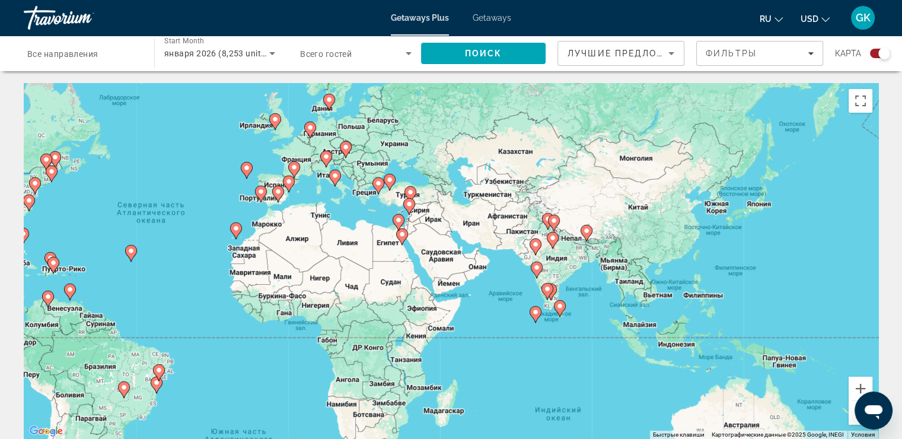
drag, startPoint x: 634, startPoint y: 237, endPoint x: 364, endPoint y: 201, distance: 271.7
click at [364, 204] on div "Чтобы активировать перетаскивание с помощью клавиатуры, нажмите Alt + Ввод. Пос…" at bounding box center [451, 261] width 855 height 356
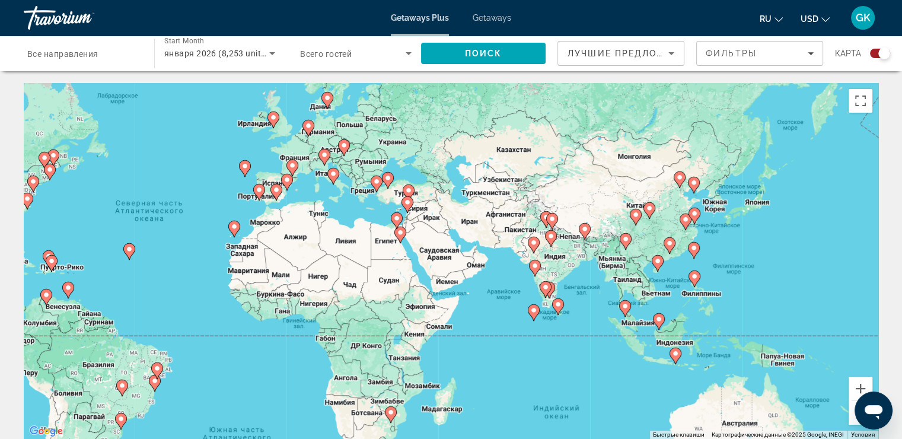
click at [378, 184] on image "Main content" at bounding box center [376, 181] width 7 height 7
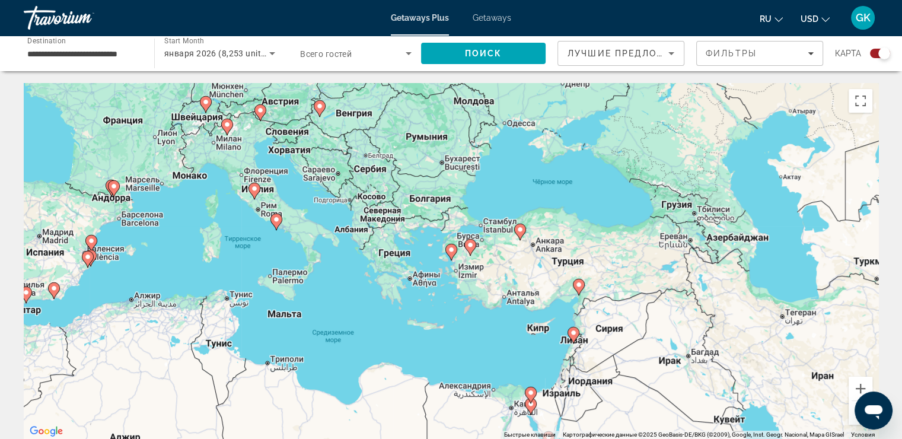
click at [453, 247] on image "Main content" at bounding box center [451, 249] width 7 height 7
type input "**********"
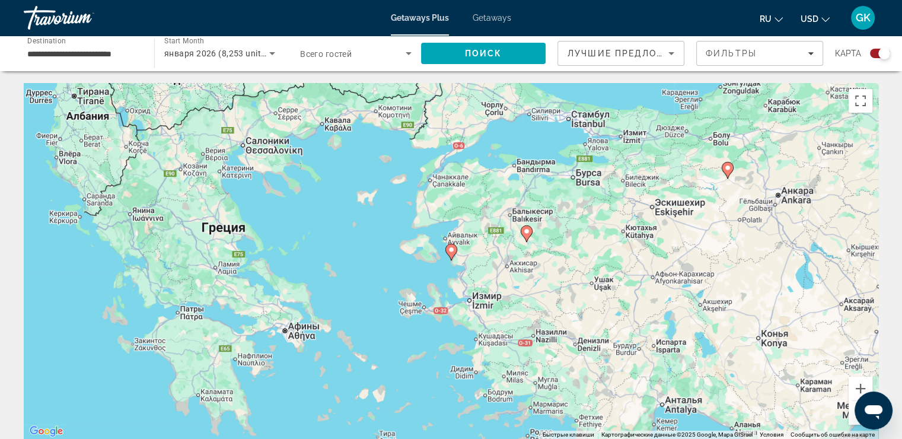
click at [452, 255] on icon "Main content" at bounding box center [450, 251] width 11 height 15
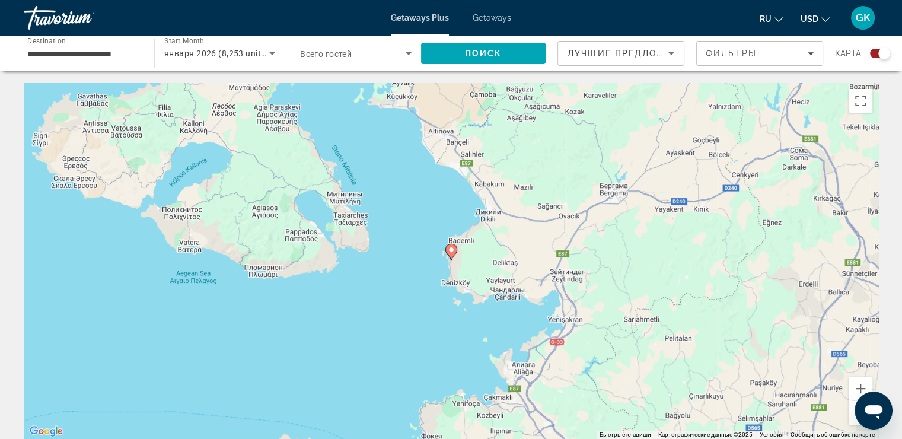
click at [452, 255] on icon "Main content" at bounding box center [450, 251] width 11 height 15
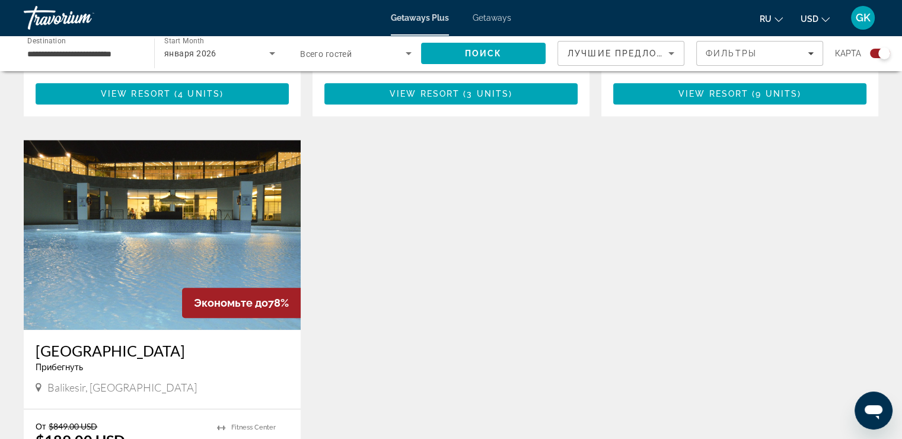
scroll to position [507, 0]
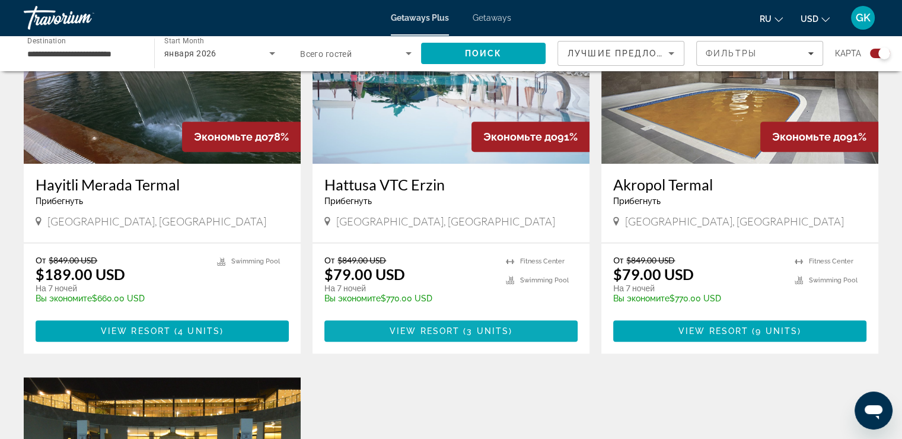
click at [507, 325] on span "Main content" at bounding box center [450, 331] width 253 height 28
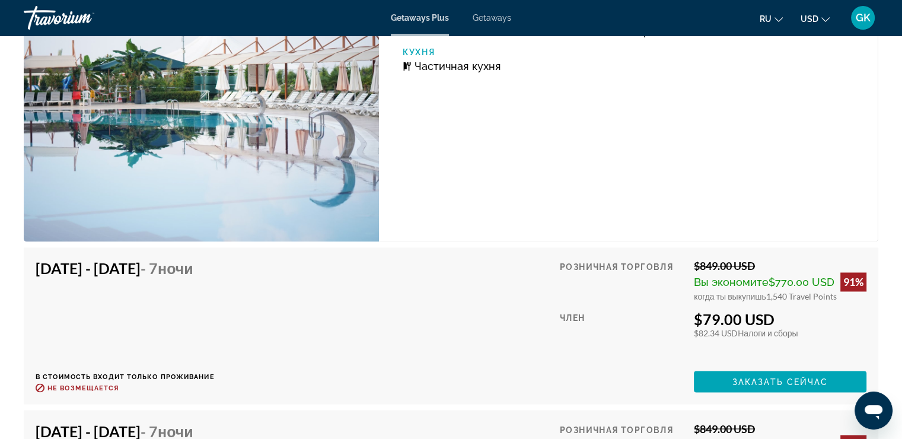
scroll to position [1720, 0]
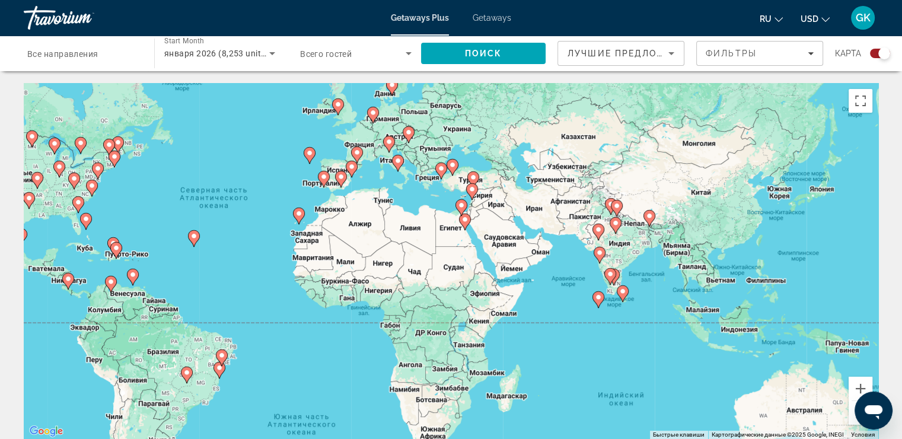
drag, startPoint x: 669, startPoint y: 254, endPoint x: 466, endPoint y: 209, distance: 207.8
click at [466, 209] on gmp-advanced-marker "Main content" at bounding box center [462, 208] width 12 height 18
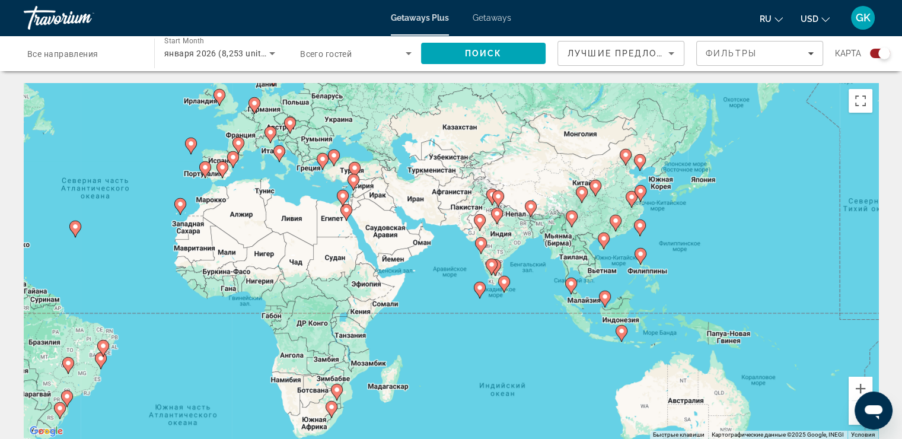
drag, startPoint x: 680, startPoint y: 288, endPoint x: 562, endPoint y: 276, distance: 119.3
click at [562, 277] on div "Чтобы активировать перетаскивание с помощью клавиатуры, нажмите Alt + Ввод. Пос…" at bounding box center [451, 261] width 855 height 356
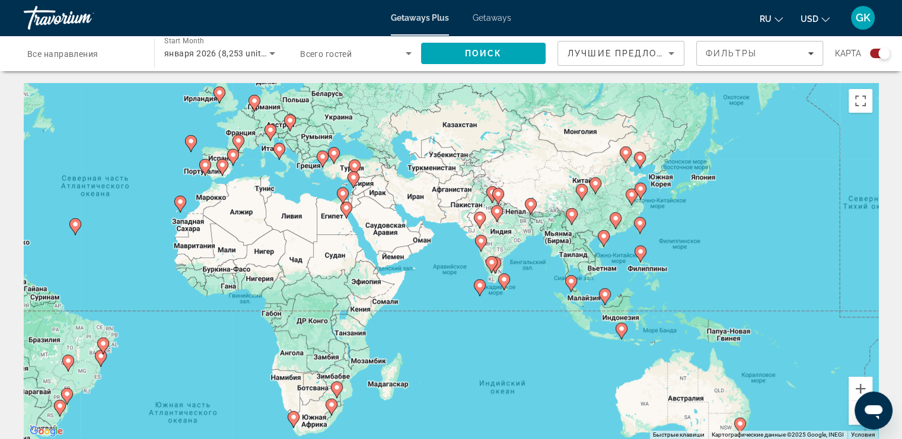
click at [603, 241] on icon "Main content" at bounding box center [603, 238] width 11 height 15
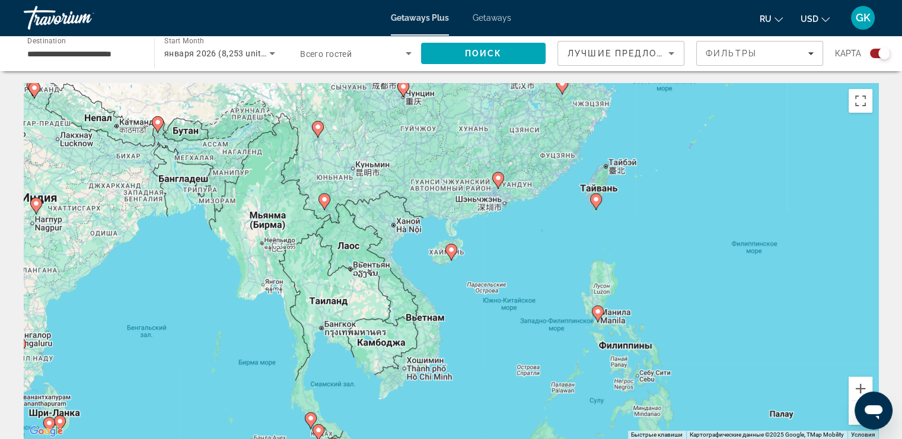
click at [452, 253] on icon "Main content" at bounding box center [450, 251] width 11 height 15
type input "**********"
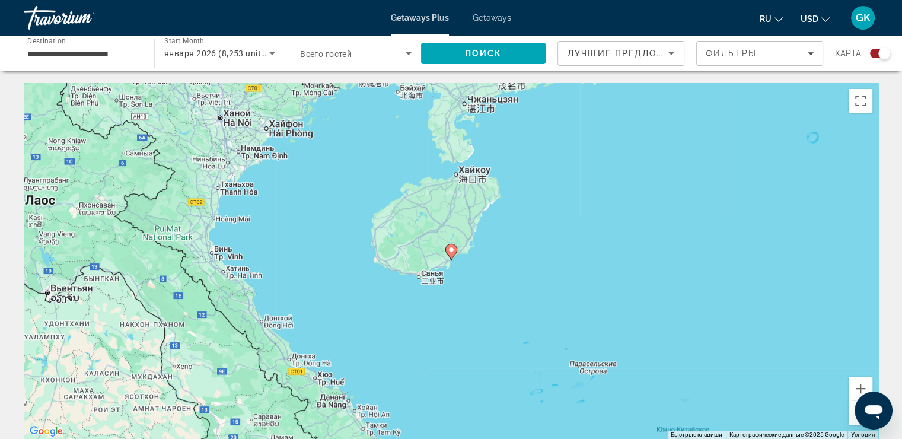
click at [453, 253] on icon "Main content" at bounding box center [450, 251] width 11 height 15
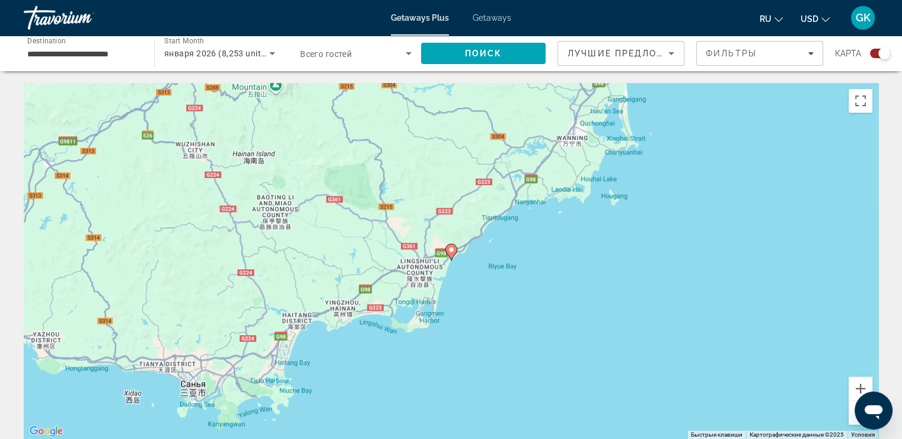
click at [466, 282] on div "Чтобы активировать перетаскивание с помощью клавиатуры, нажмите Alt + Ввод. Пос…" at bounding box center [451, 261] width 855 height 356
click at [450, 250] on image "Main content" at bounding box center [451, 249] width 7 height 7
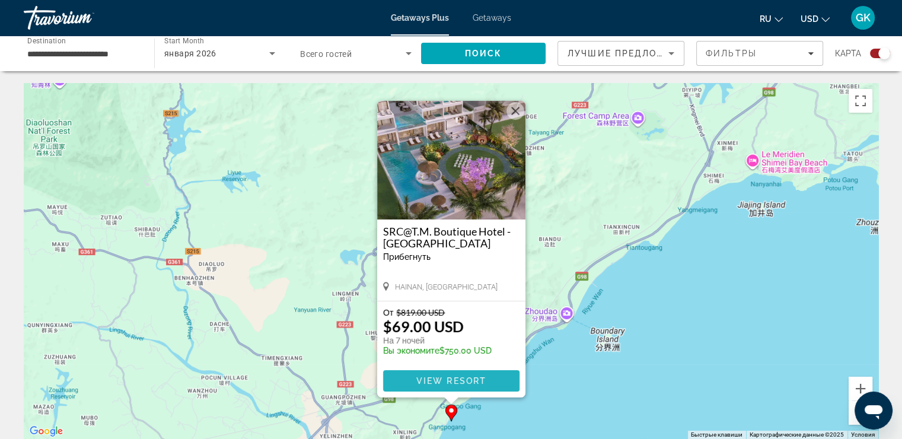
click at [476, 383] on span "View Resort" at bounding box center [451, 380] width 70 height 9
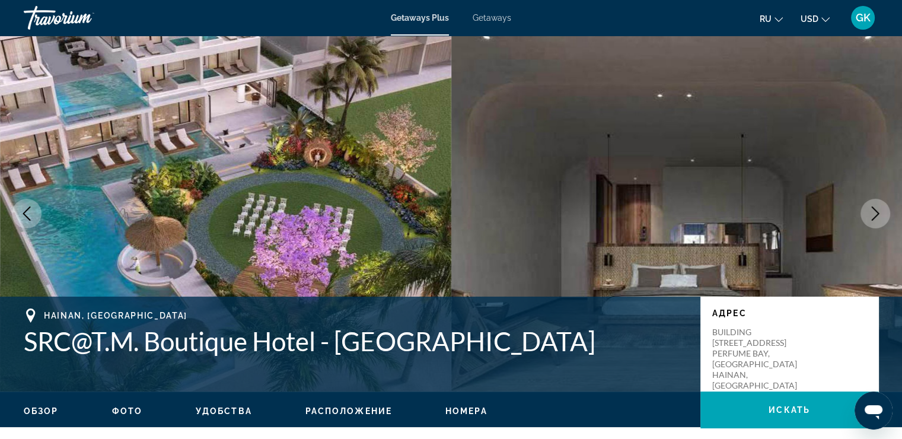
click at [889, 215] on button "Next image" at bounding box center [876, 214] width 30 height 30
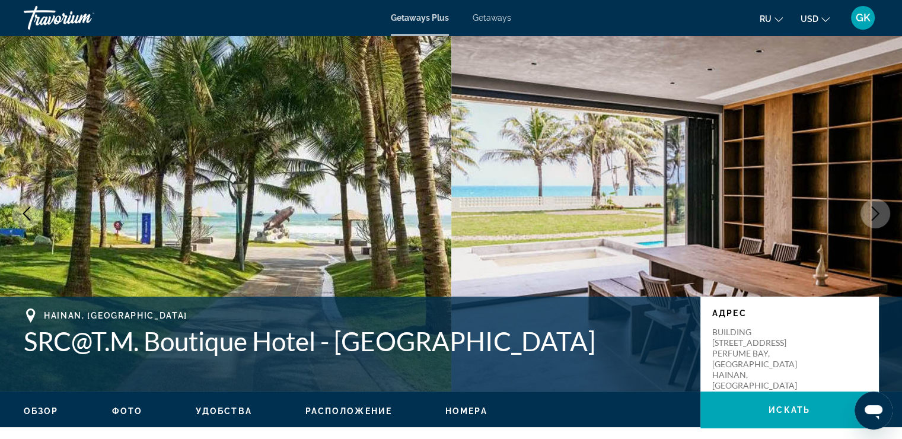
click at [881, 214] on icon "Next image" at bounding box center [875, 213] width 14 height 14
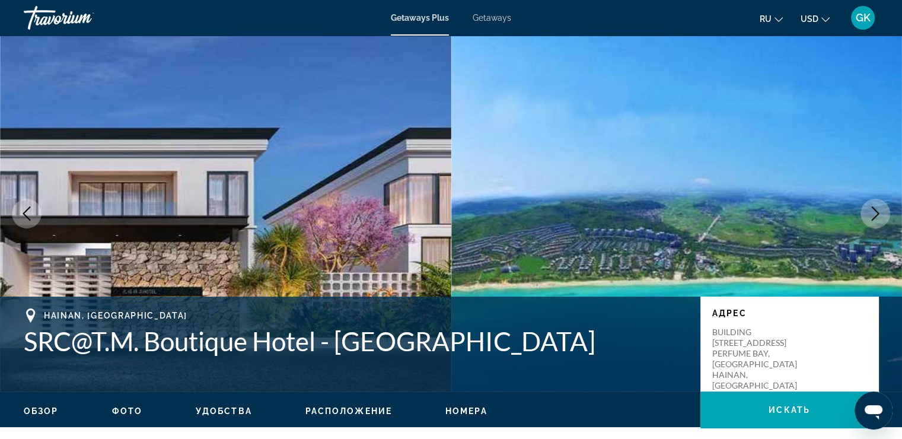
click at [879, 212] on icon "Next image" at bounding box center [875, 213] width 14 height 14
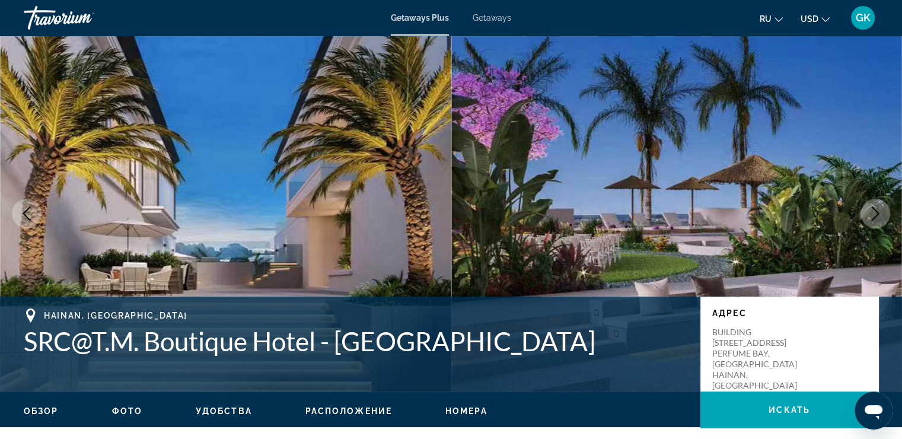
click at [876, 219] on icon "Next image" at bounding box center [875, 213] width 14 height 14
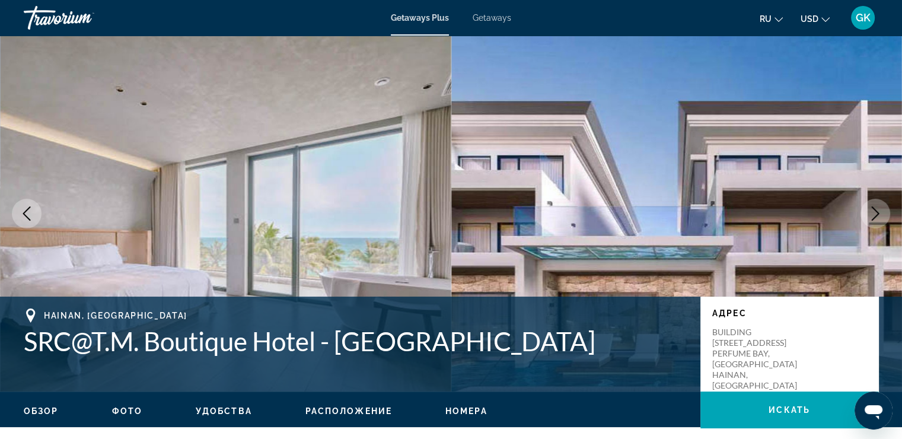
click at [871, 214] on icon "Next image" at bounding box center [875, 213] width 14 height 14
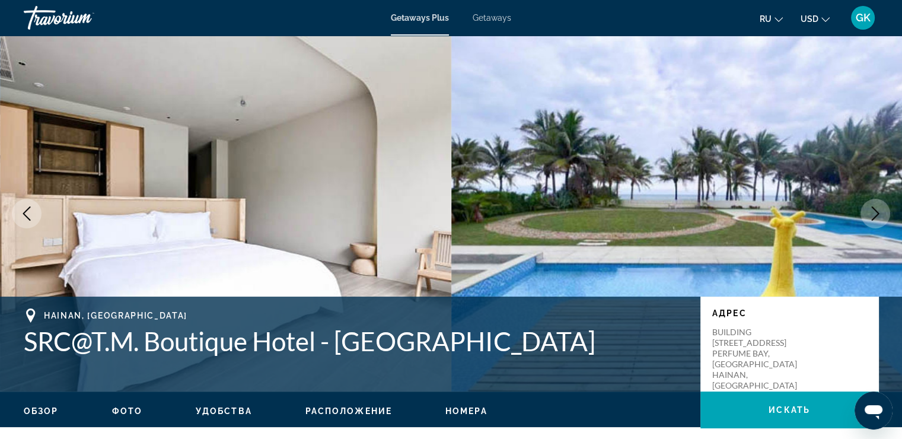
click at [871, 214] on icon "Next image" at bounding box center [875, 213] width 14 height 14
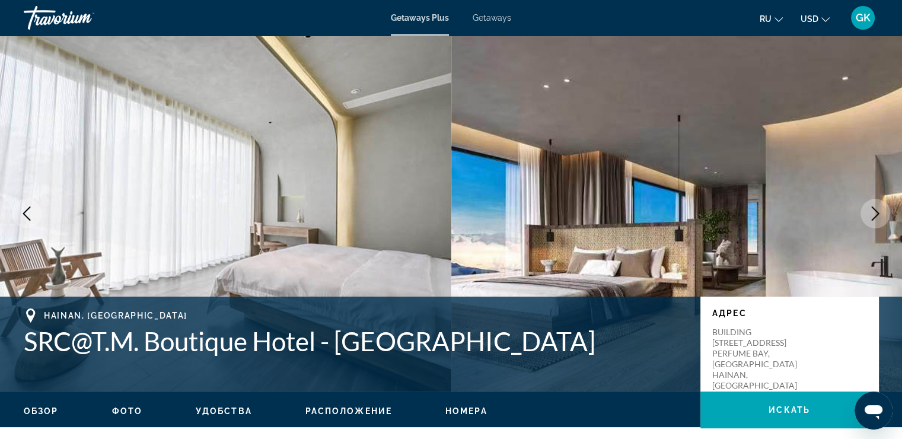
click at [871, 214] on icon "Next image" at bounding box center [875, 213] width 14 height 14
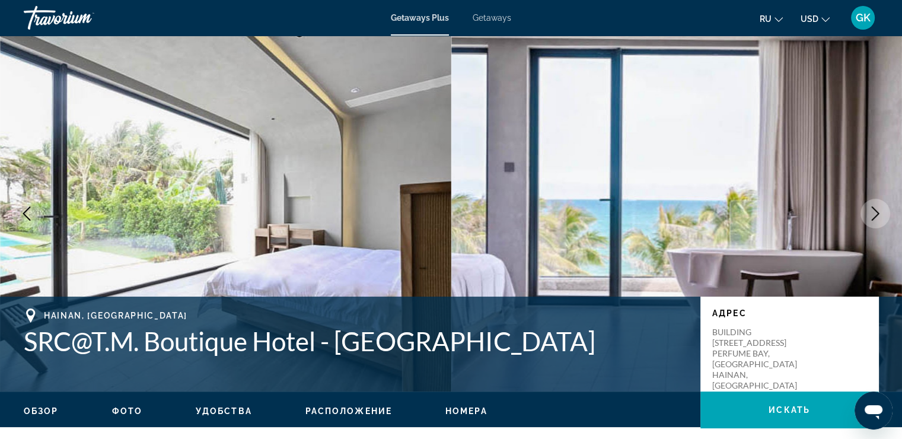
click at [871, 214] on icon "Next image" at bounding box center [875, 213] width 14 height 14
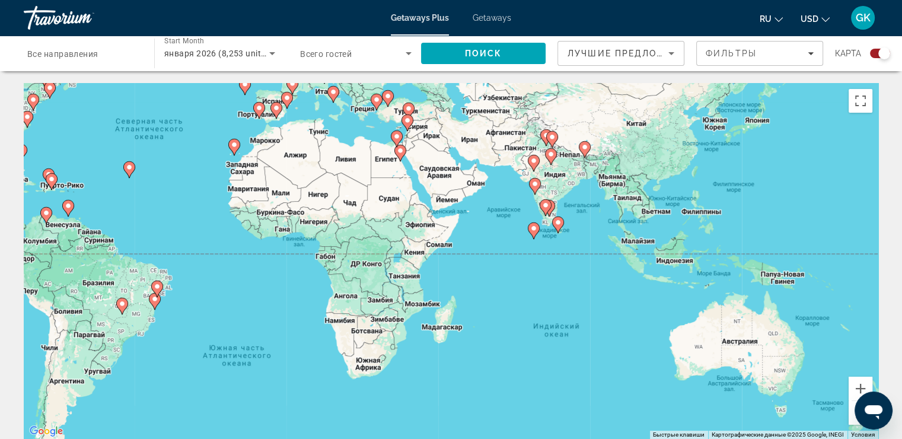
drag, startPoint x: 594, startPoint y: 241, endPoint x: 326, endPoint y: 126, distance: 291.2
click at [326, 126] on div "Чтобы активировать перетаскивание с помощью клавиатуры, нажмите Alt + Ввод. Пос…" at bounding box center [451, 261] width 855 height 356
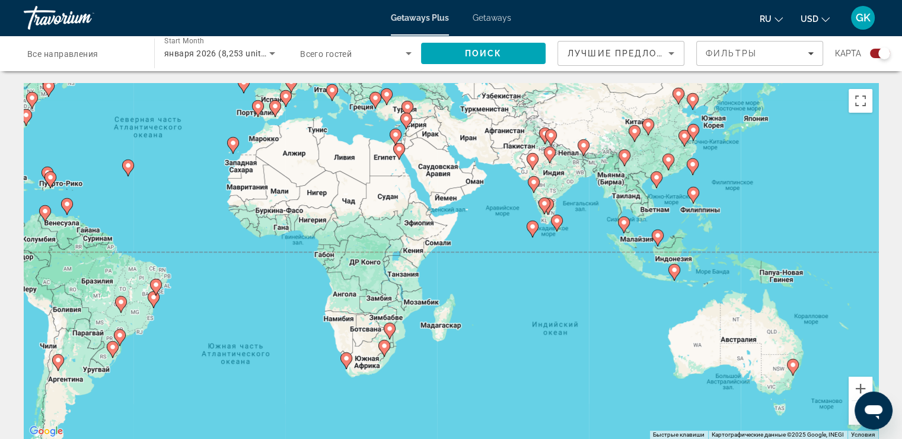
click at [653, 235] on icon "Main content" at bounding box center [657, 237] width 11 height 15
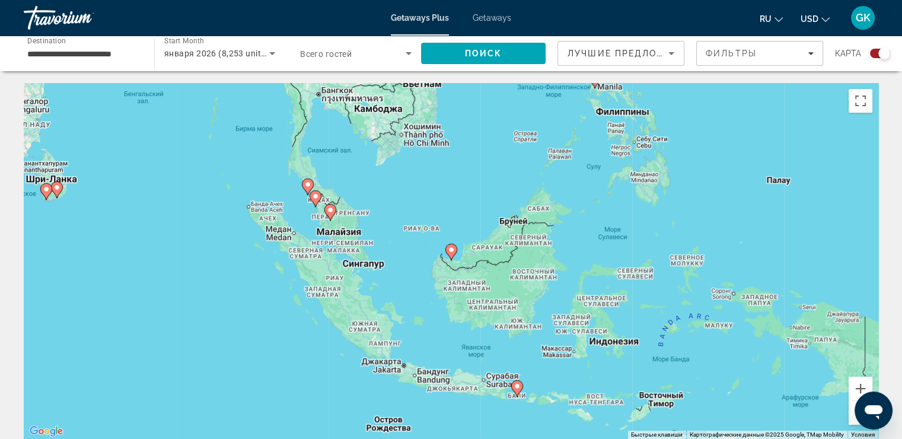
click at [450, 252] on image "Main content" at bounding box center [451, 249] width 7 height 7
type input "**********"
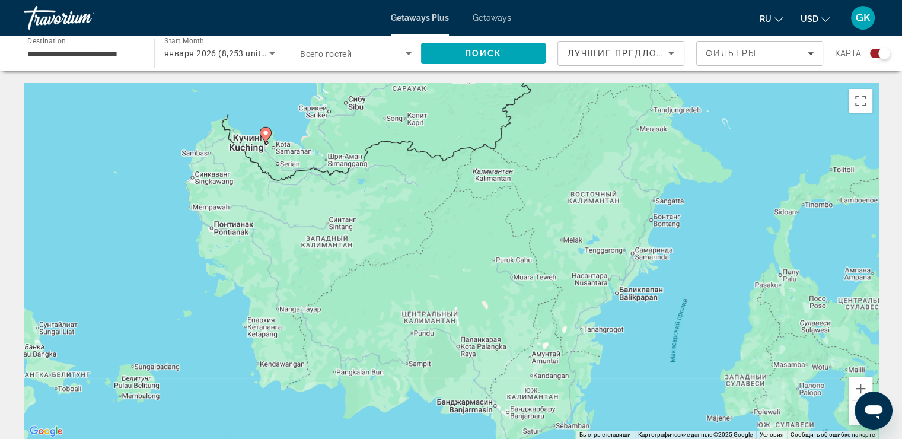
drag, startPoint x: 695, startPoint y: 303, endPoint x: 511, endPoint y: 185, distance: 218.7
click at [511, 185] on div "Чтобы активировать перетаскивание с помощью клавиатуры, нажмите Alt + Ввод. Пос…" at bounding box center [451, 261] width 855 height 356
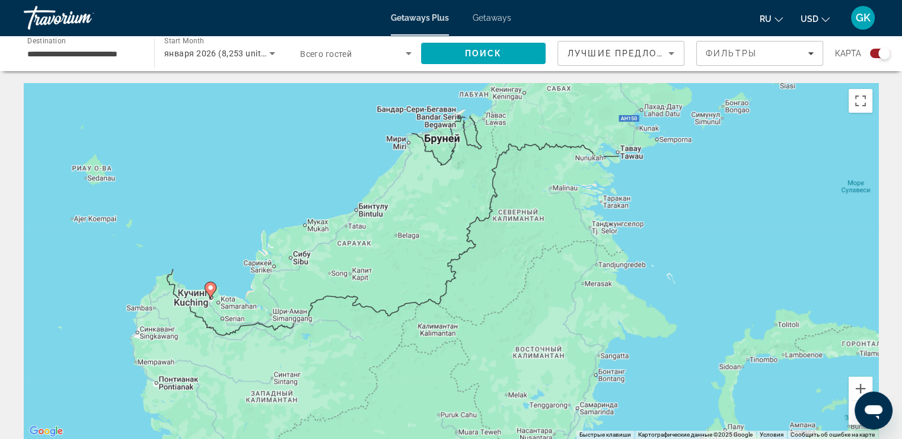
drag, startPoint x: 553, startPoint y: 301, endPoint x: 495, endPoint y: 452, distance: 161.5
click at [495, 438] on html "**********" at bounding box center [451, 219] width 902 height 439
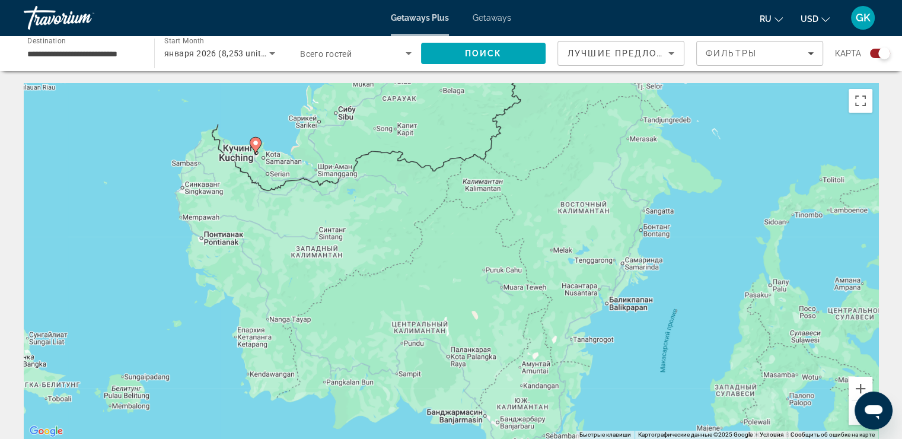
drag, startPoint x: 540, startPoint y: 222, endPoint x: 586, endPoint y: 78, distance: 150.8
click at [256, 145] on image "Main content" at bounding box center [256, 142] width 7 height 7
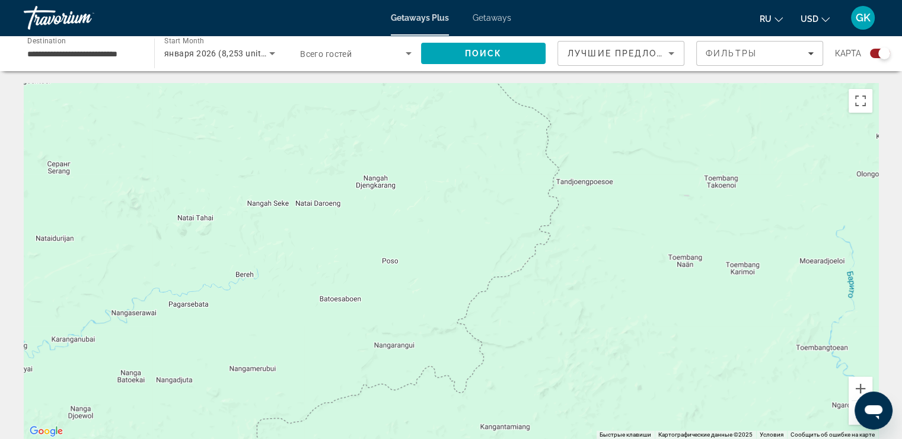
drag, startPoint x: 316, startPoint y: 203, endPoint x: 645, endPoint y: 306, distance: 345.0
click at [647, 309] on div "Main content" at bounding box center [451, 261] width 855 height 356
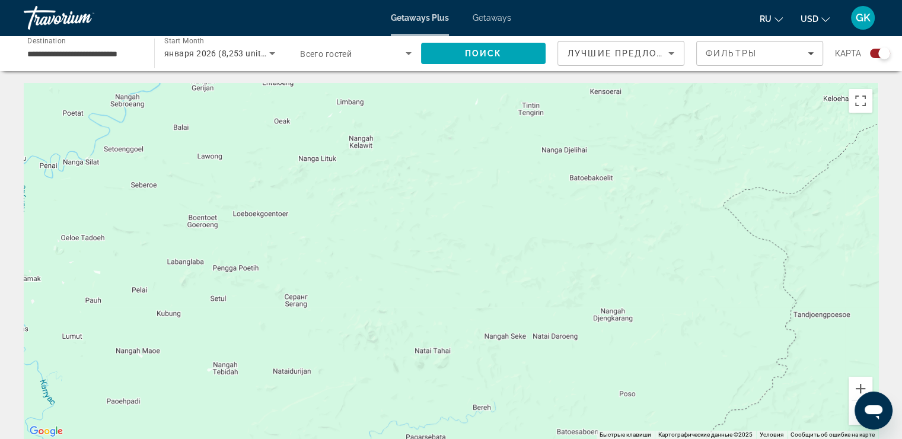
drag, startPoint x: 248, startPoint y: 126, endPoint x: 486, endPoint y: 260, distance: 273.6
click at [486, 260] on div "Main content" at bounding box center [451, 261] width 855 height 356
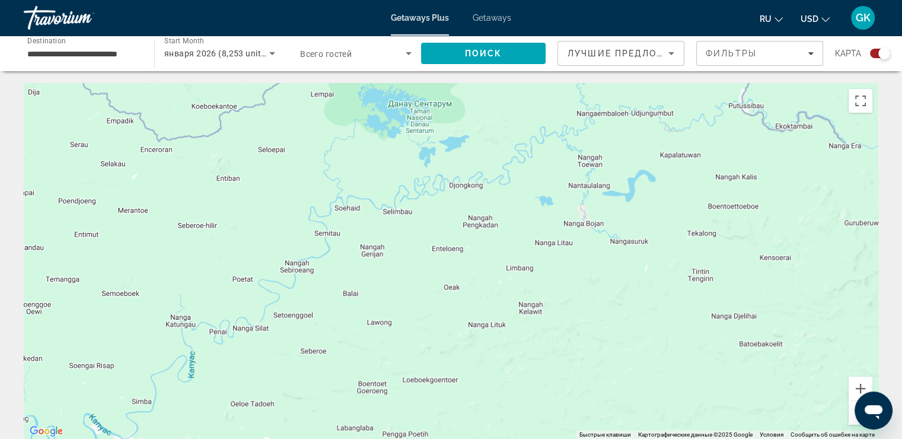
drag, startPoint x: 244, startPoint y: 138, endPoint x: 394, endPoint y: 284, distance: 208.9
click at [414, 305] on div "Main content" at bounding box center [451, 261] width 855 height 356
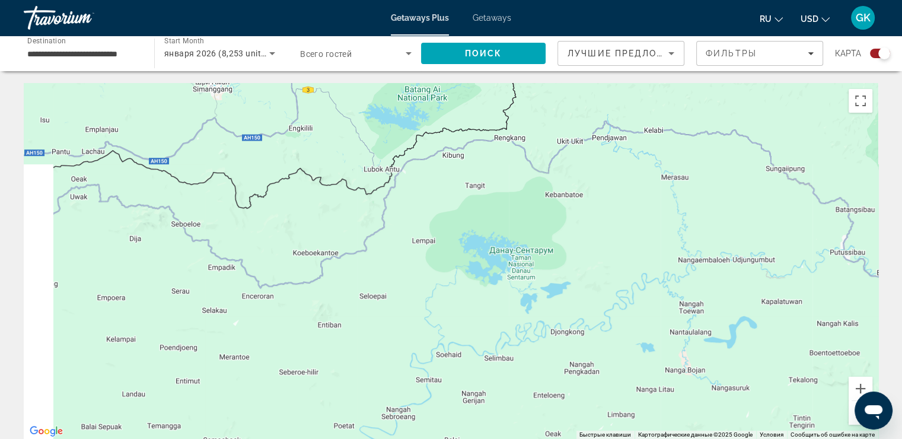
drag, startPoint x: 236, startPoint y: 151, endPoint x: 373, endPoint y: 278, distance: 186.0
click at [373, 278] on div "Main content" at bounding box center [451, 261] width 855 height 356
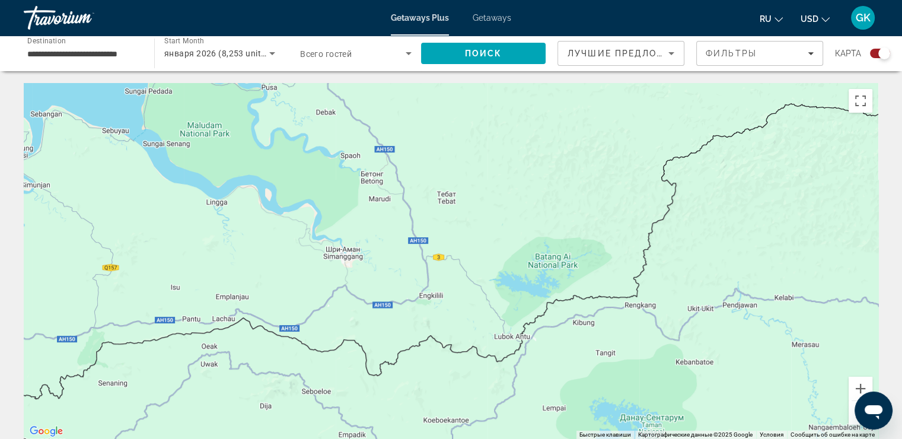
drag, startPoint x: 244, startPoint y: 128, endPoint x: 340, endPoint y: 317, distance: 212.8
click at [340, 317] on div "Main content" at bounding box center [451, 261] width 855 height 356
click at [859, 392] on button "Увеличить" at bounding box center [861, 389] width 24 height 24
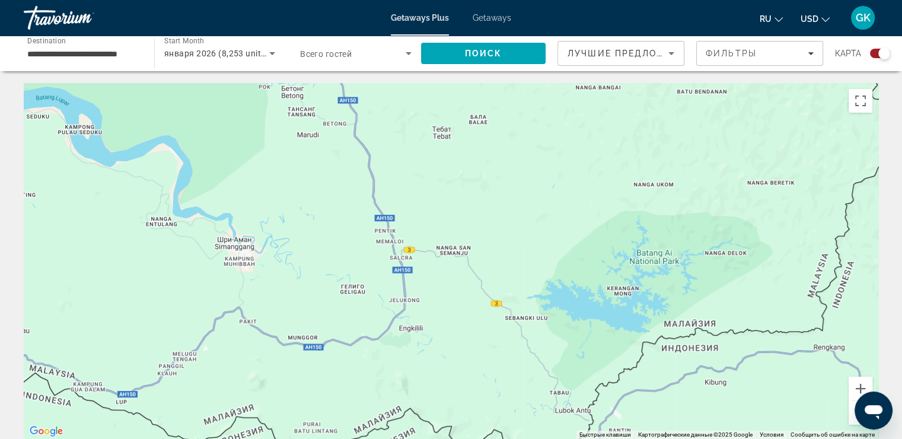
click at [854, 413] on button "Уменьшить" at bounding box center [861, 413] width 24 height 24
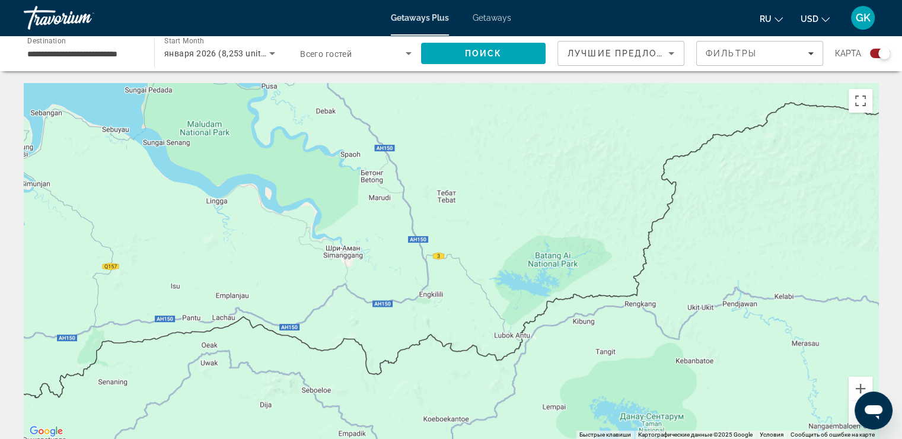
click at [854, 413] on button "Уменьшить" at bounding box center [861, 413] width 24 height 24
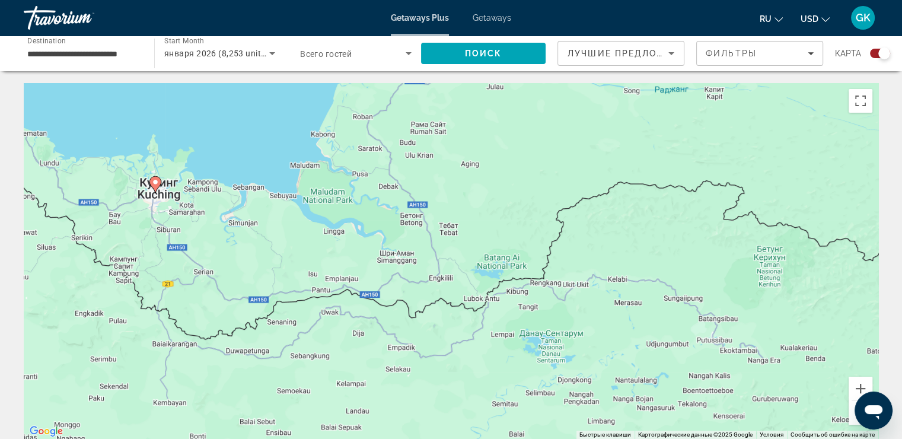
click at [153, 183] on image "Main content" at bounding box center [155, 182] width 7 height 7
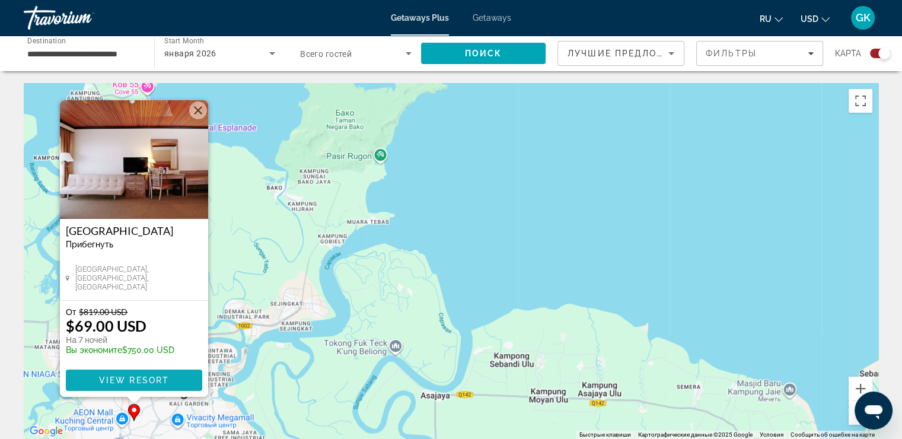
click at [171, 378] on span "Main content" at bounding box center [134, 380] width 136 height 28
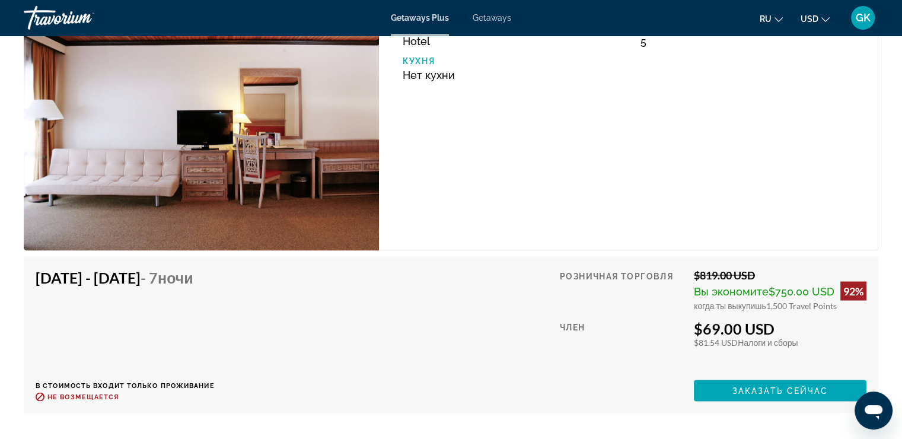
scroll to position [2136, 0]
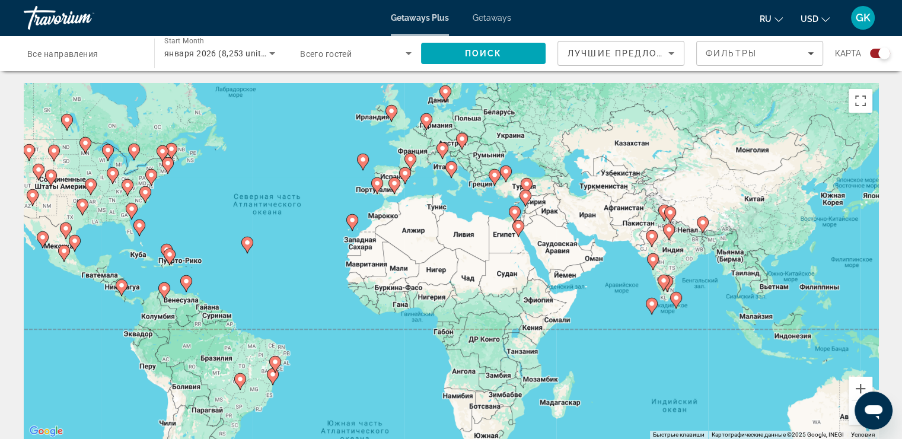
drag, startPoint x: 501, startPoint y: 274, endPoint x: 346, endPoint y: 234, distance: 160.6
click at [346, 234] on div "Чтобы активировать перетаскивание с помощью клавиатуры, нажмите Alt + Ввод. Пос…" at bounding box center [451, 261] width 855 height 356
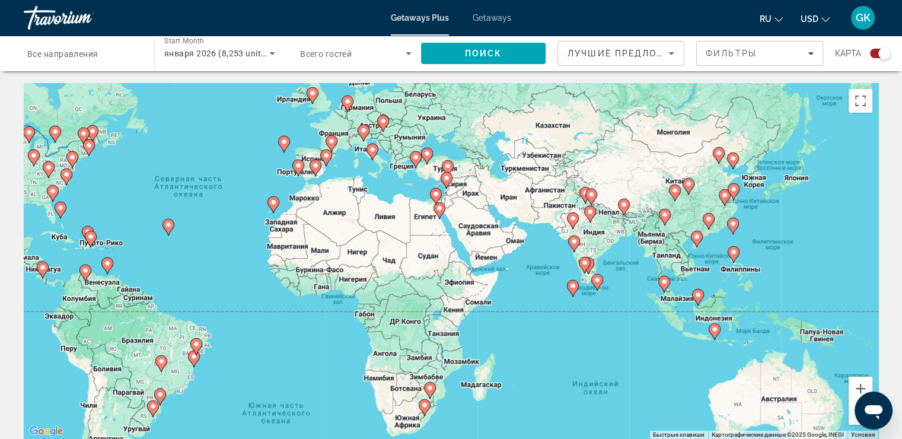
drag, startPoint x: 584, startPoint y: 287, endPoint x: 505, endPoint y: 268, distance: 81.1
click at [505, 268] on div "Чтобы активировать перетаскивание с помощью клавиатуры, нажмите Alt + Ввод. Пос…" at bounding box center [451, 261] width 855 height 356
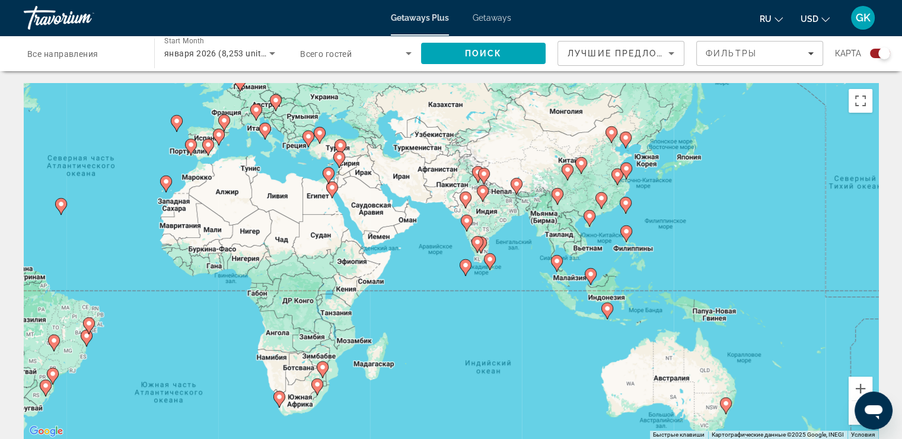
drag, startPoint x: 555, startPoint y: 273, endPoint x: 445, endPoint y: 253, distance: 111.1
click at [445, 253] on div "Чтобы активировать перетаскивание с помощью клавиатуры, нажмите Alt + Ввод. Пос…" at bounding box center [451, 261] width 855 height 356
click at [264, 133] on icon "Main content" at bounding box center [264, 130] width 11 height 15
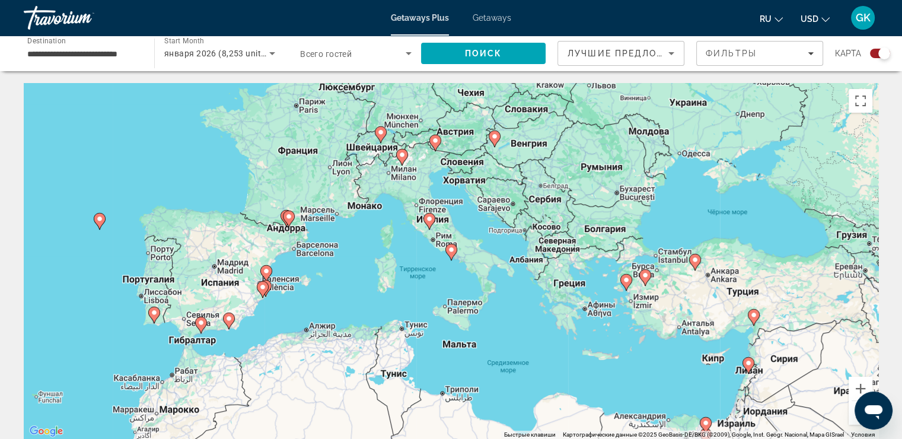
click at [452, 250] on image "Main content" at bounding box center [451, 249] width 7 height 7
type input "**********"
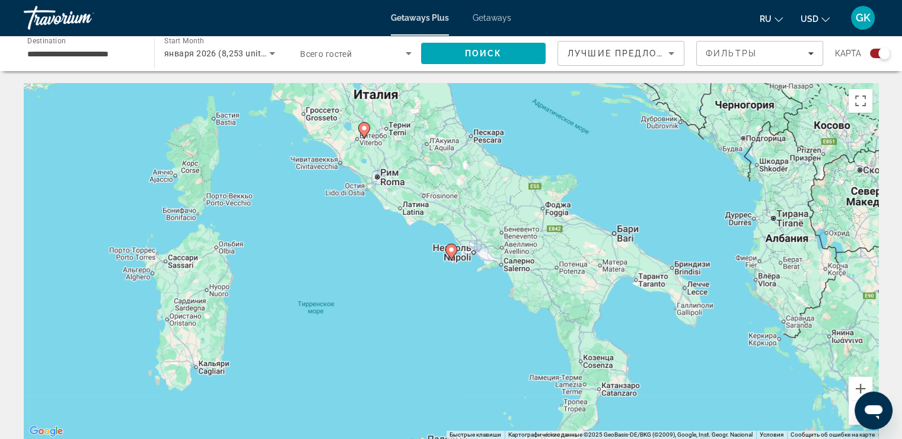
click at [453, 250] on image "Main content" at bounding box center [451, 249] width 7 height 7
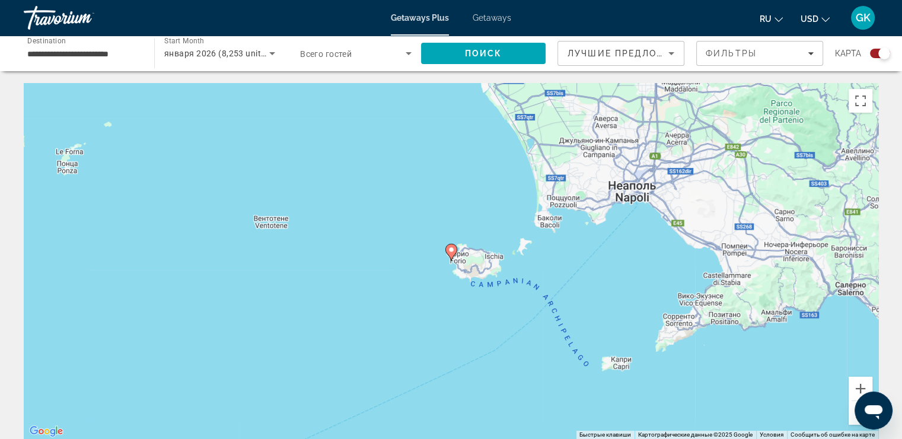
click at [453, 250] on image "Main content" at bounding box center [451, 249] width 7 height 7
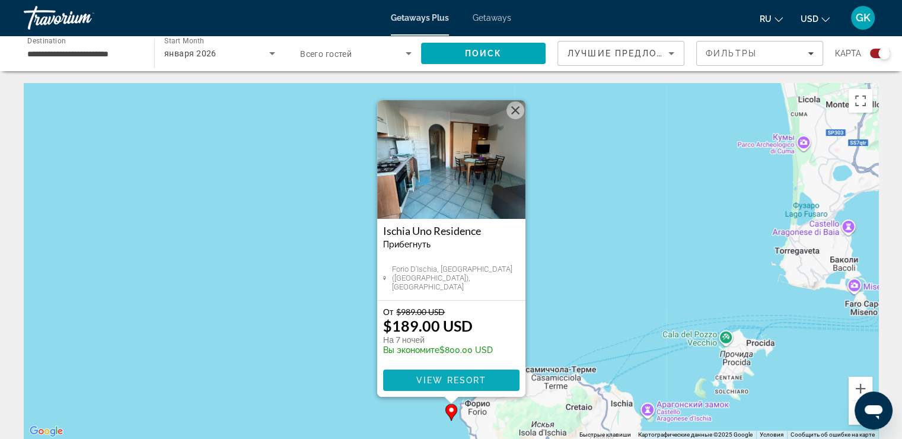
click at [489, 377] on span "Main content" at bounding box center [451, 380] width 136 height 28
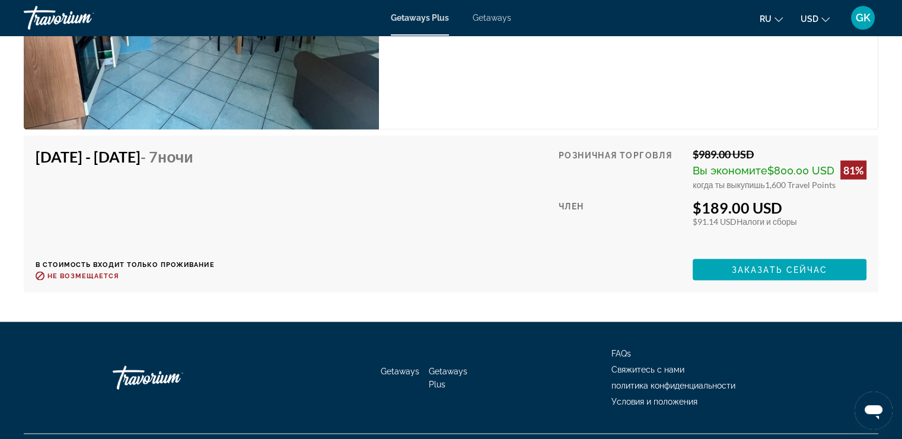
scroll to position [2340, 0]
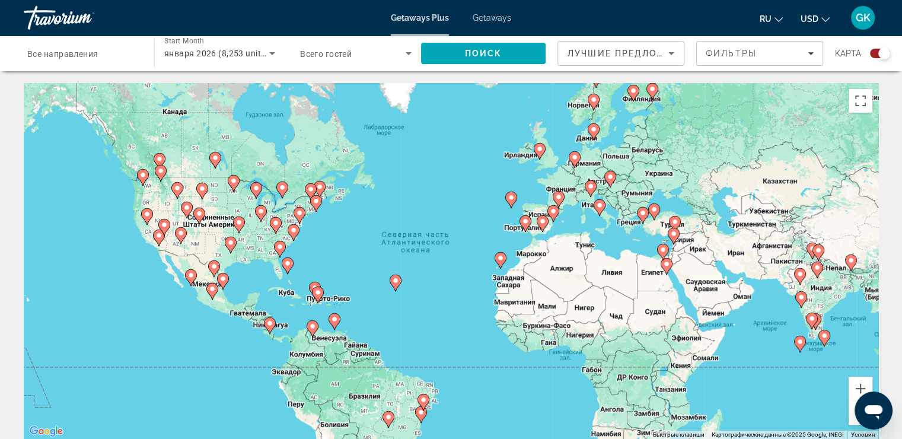
click at [270, 52] on icon "Search widget" at bounding box center [272, 53] width 14 height 14
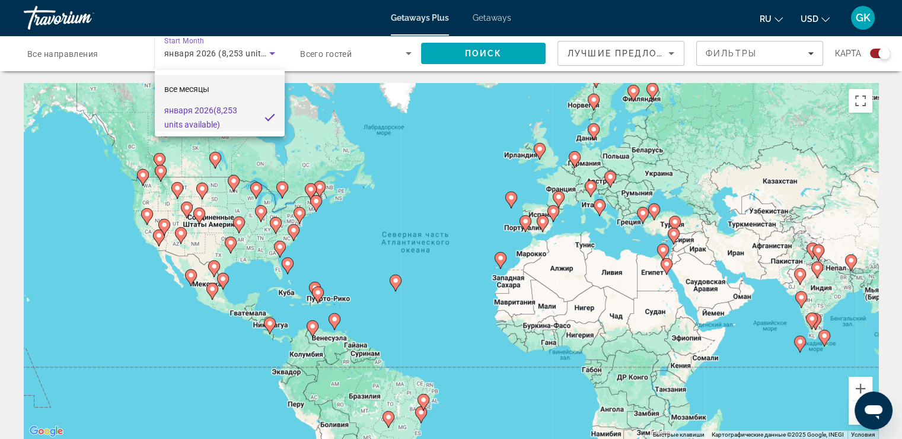
click at [233, 95] on mat-option "все месяцы" at bounding box center [220, 89] width 130 height 28
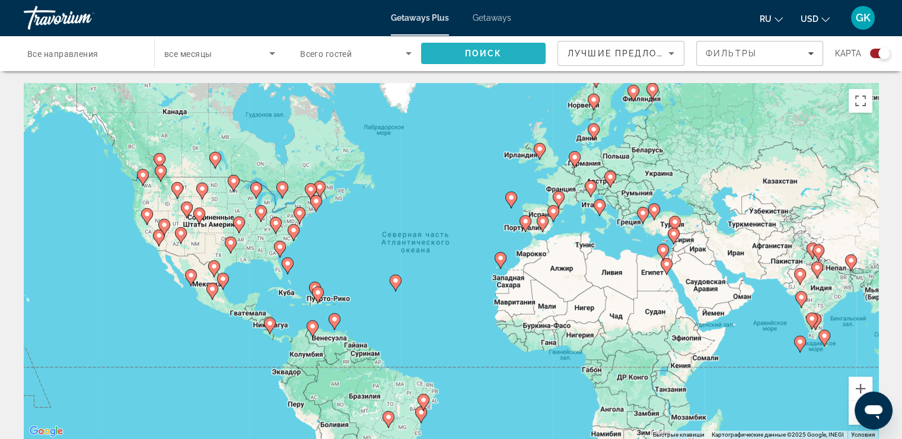
click at [456, 53] on span "Search" at bounding box center [483, 53] width 125 height 28
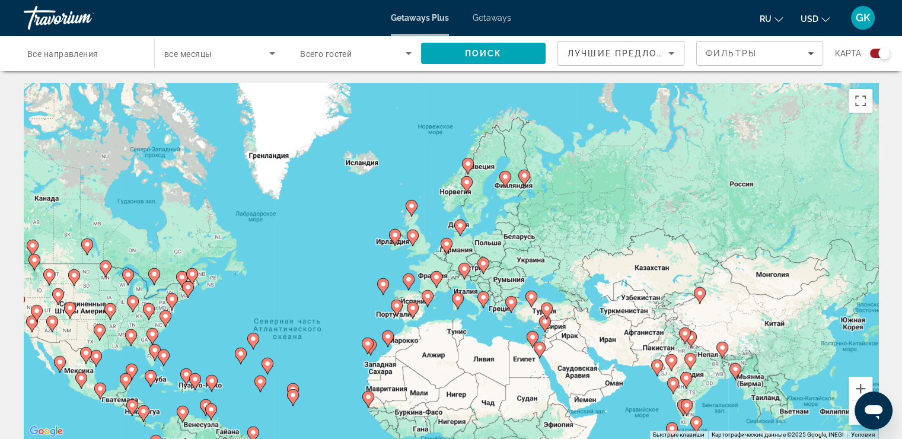
drag, startPoint x: 501, startPoint y: 186, endPoint x: 373, endPoint y: 275, distance: 156.1
click at [373, 275] on div "Чтобы активировать перетаскивание с помощью клавиатуры, нажмите Alt + Ввод. Пос…" at bounding box center [451, 261] width 855 height 356
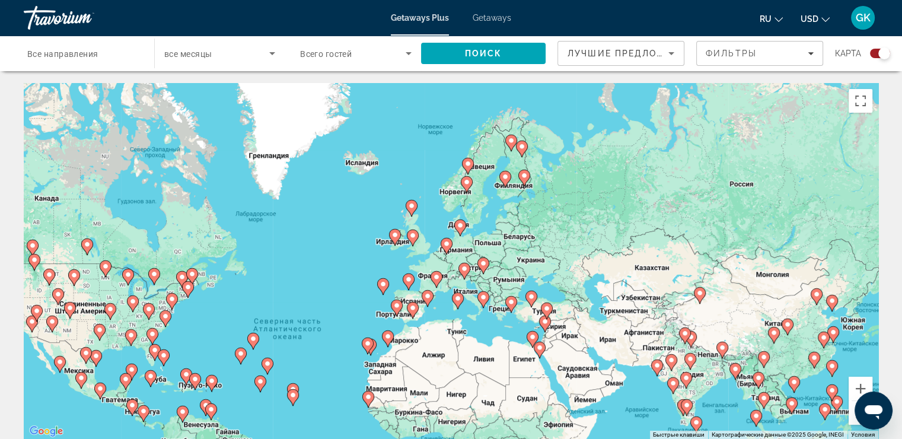
click at [469, 163] on image "Main content" at bounding box center [467, 163] width 7 height 7
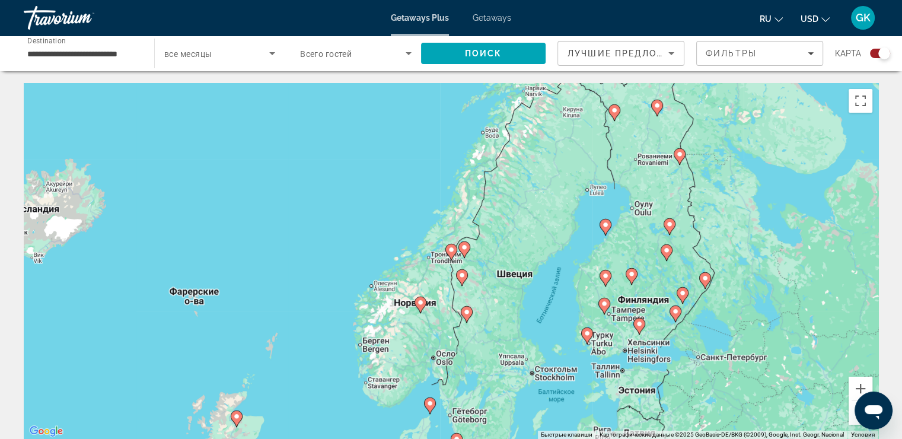
click at [465, 244] on icon "Main content" at bounding box center [464, 249] width 11 height 15
type input "**********"
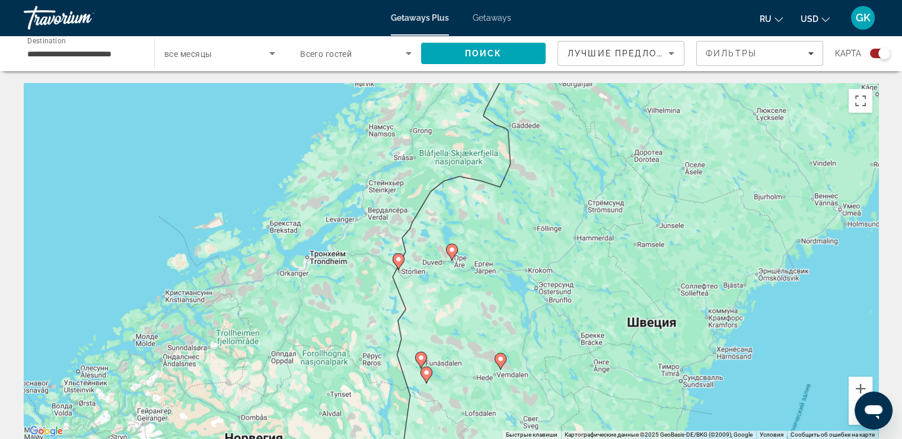
click at [453, 254] on icon "Main content" at bounding box center [451, 251] width 11 height 15
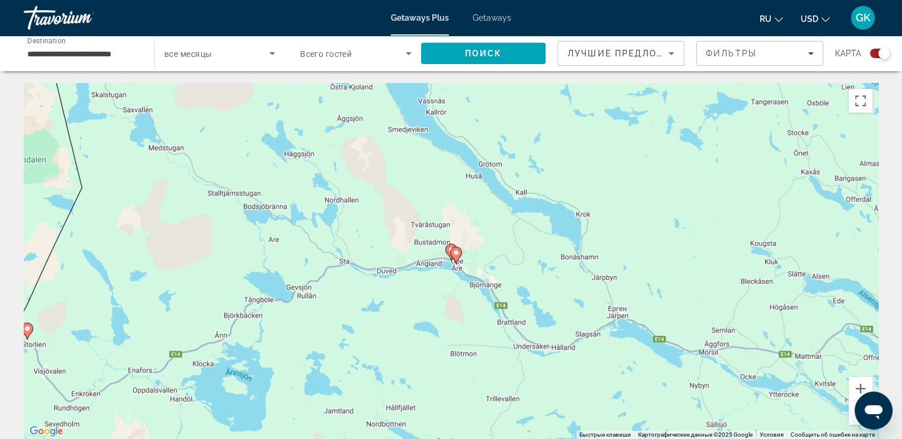
click at [453, 254] on image "Main content" at bounding box center [456, 252] width 7 height 7
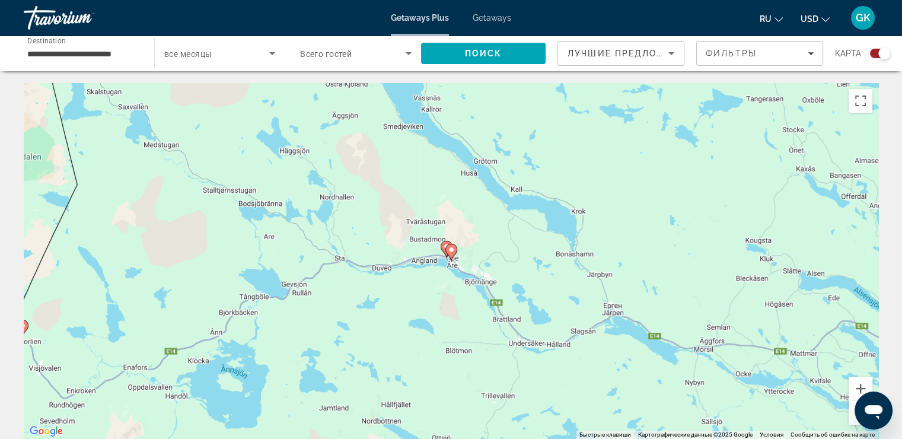
click at [451, 249] on image "Main content" at bounding box center [451, 249] width 7 height 7
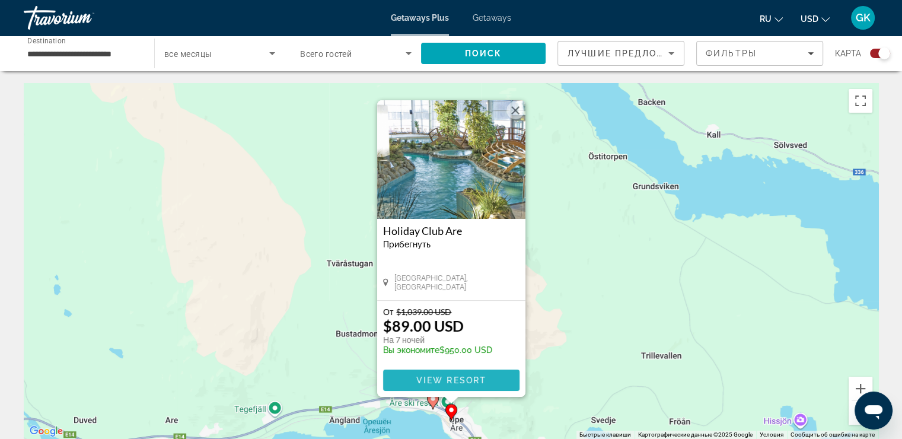
click at [456, 375] on span "View Resort" at bounding box center [451, 379] width 70 height 9
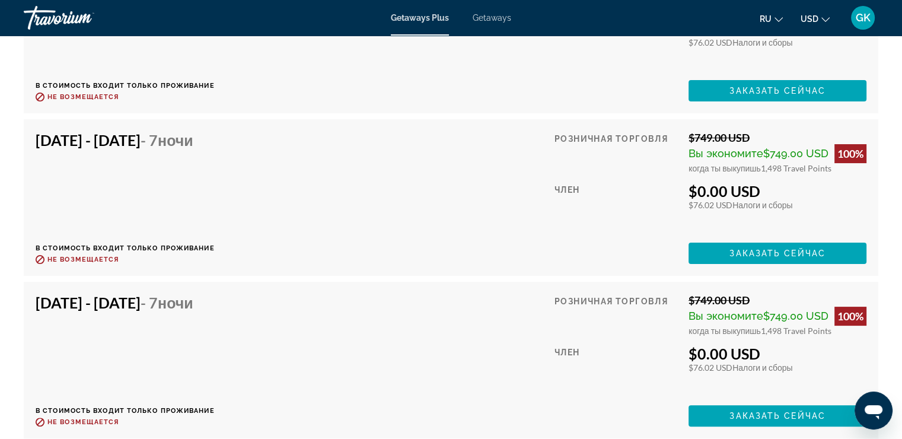
scroll to position [4686, 0]
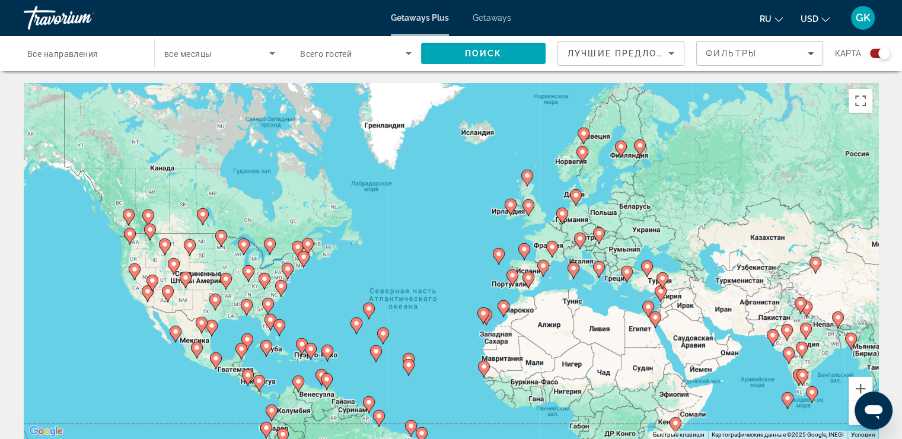
drag, startPoint x: 634, startPoint y: 123, endPoint x: 626, endPoint y: 184, distance: 60.9
click at [622, 180] on div "Чтобы активировать перетаскивание с помощью клавиатуры, нажмите Alt + Ввод. Пос…" at bounding box center [451, 261] width 855 height 356
click at [865, 384] on button "Увеличить" at bounding box center [861, 389] width 24 height 24
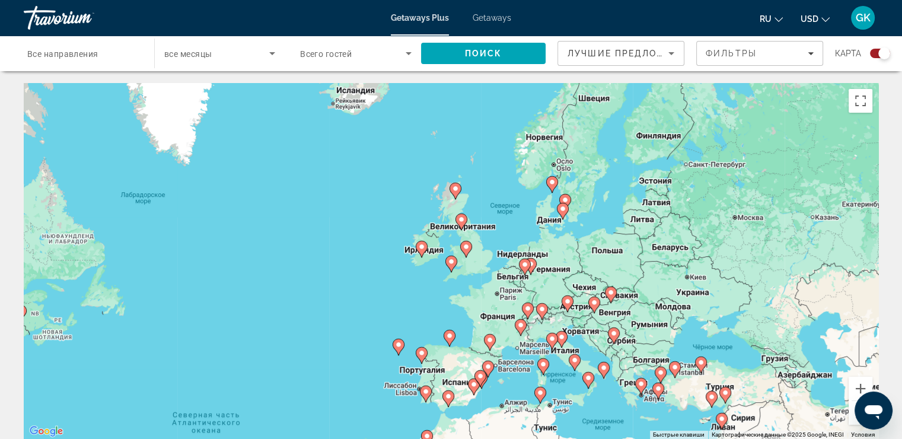
drag, startPoint x: 741, startPoint y: 176, endPoint x: 594, endPoint y: 265, distance: 171.1
click at [594, 265] on div "Чтобы активировать перетаскивание с помощью клавиатуры, нажмите Alt + Ввод. Пос…" at bounding box center [451, 261] width 855 height 356
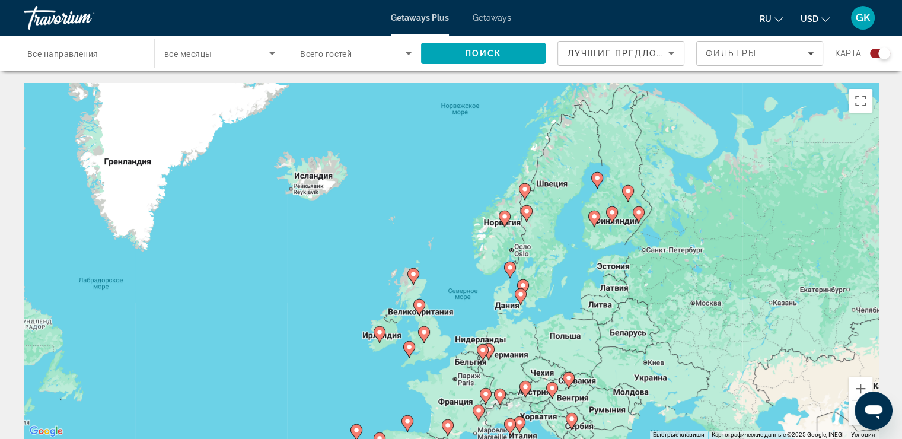
drag, startPoint x: 636, startPoint y: 176, endPoint x: 595, endPoint y: 259, distance: 92.3
click at [595, 259] on div "Чтобы активировать перетаскивание с помощью клавиатуры, нажмите Alt + Ввод. Пос…" at bounding box center [451, 261] width 855 height 356
click at [865, 389] on button "Увеличить" at bounding box center [861, 389] width 24 height 24
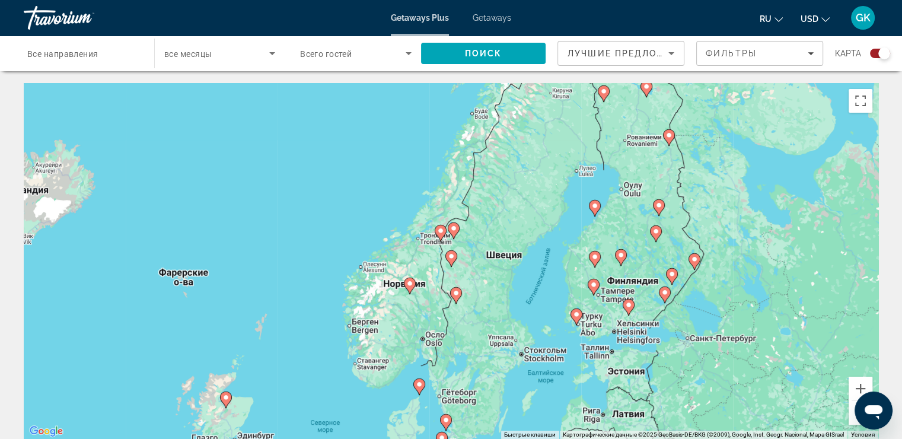
drag, startPoint x: 772, startPoint y: 219, endPoint x: 619, endPoint y: 320, distance: 182.8
click at [619, 320] on div "Чтобы активировать перетаскивание с помощью клавиатуры, нажмите Alt + Ввод. Пос…" at bounding box center [451, 261] width 855 height 356
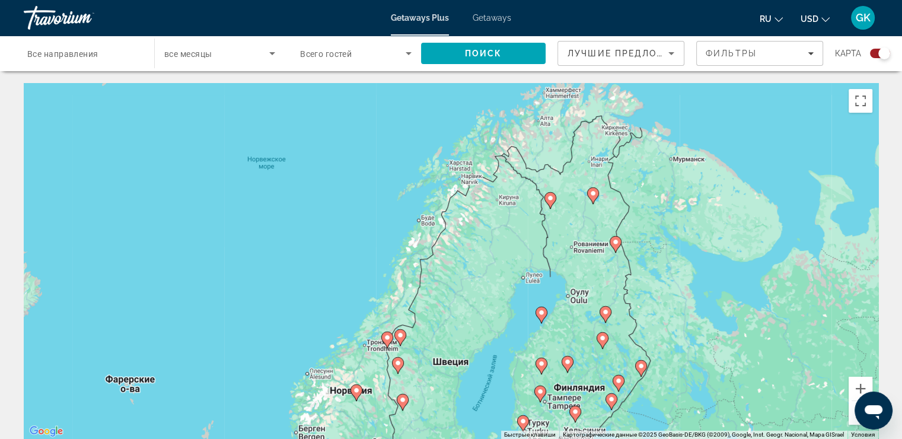
drag, startPoint x: 679, startPoint y: 254, endPoint x: 626, endPoint y: 356, distance: 114.6
click at [626, 356] on div "Чтобы активировать перетаскивание с помощью клавиатуры, нажмите Alt + Ввод. Пос…" at bounding box center [451, 261] width 855 height 356
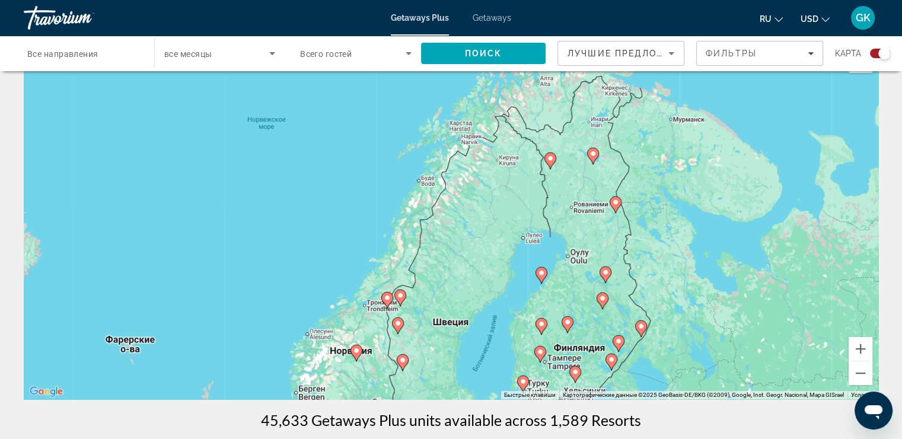
scroll to position [59, 0]
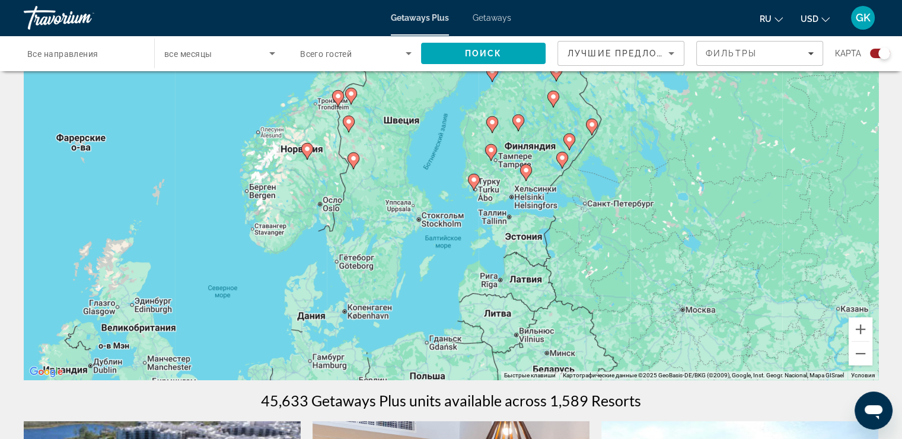
drag, startPoint x: 527, startPoint y: 329, endPoint x: 478, endPoint y: 148, distance: 187.5
click at [477, 148] on div "Чтобы активировать перетаскивание с помощью клавиатуры, нажмите Alt + Ввод. Пос…" at bounding box center [451, 202] width 855 height 356
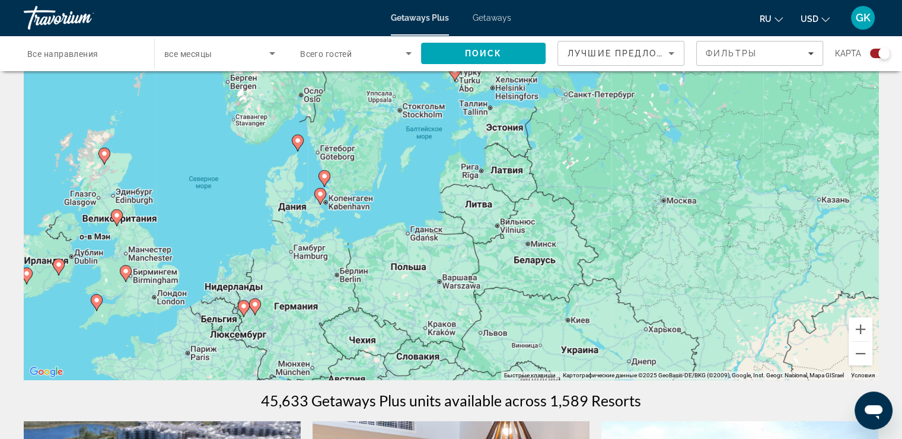
drag, startPoint x: 518, startPoint y: 216, endPoint x: 499, endPoint y: 104, distance: 113.1
click at [499, 104] on div "Чтобы активировать перетаскивание с помощью клавиатуры, нажмите Alt + Ввод. Пос…" at bounding box center [451, 202] width 855 height 356
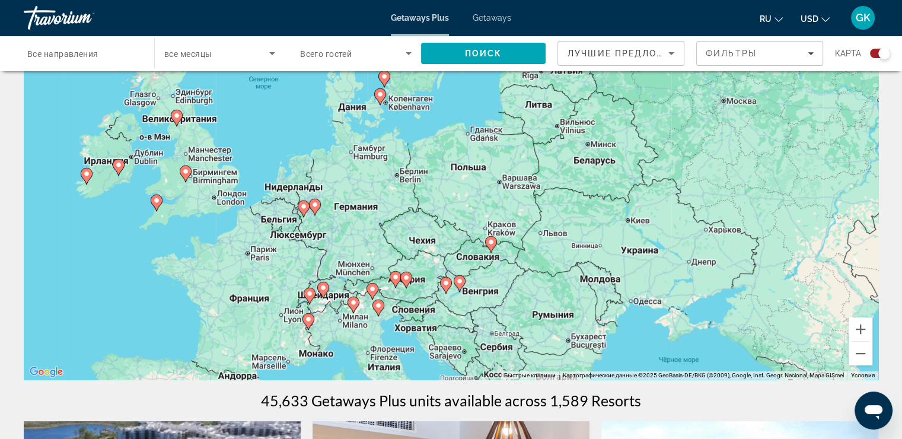
drag, startPoint x: 365, startPoint y: 299, endPoint x: 427, endPoint y: 198, distance: 118.7
click at [427, 198] on div "Чтобы активировать перетаскивание с помощью клавиатуры, нажмите Alt + Ввод. Пос…" at bounding box center [451, 202] width 855 height 356
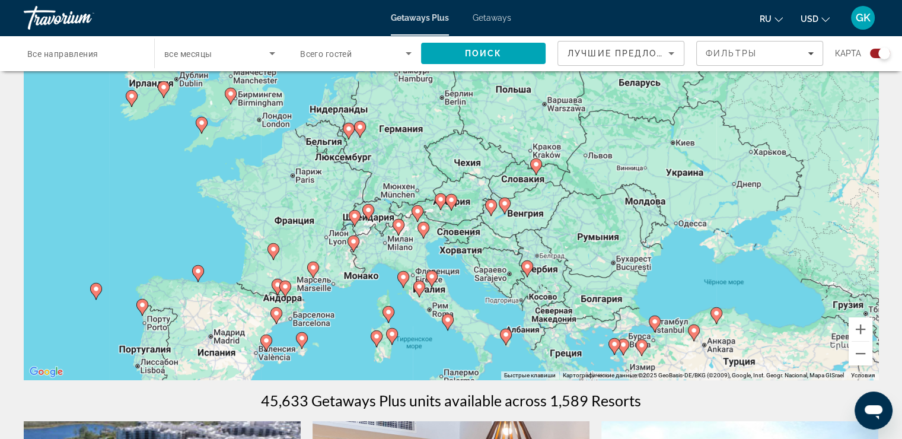
drag, startPoint x: 403, startPoint y: 278, endPoint x: 449, endPoint y: 198, distance: 92.2
click at [449, 198] on image "Main content" at bounding box center [451, 199] width 7 height 7
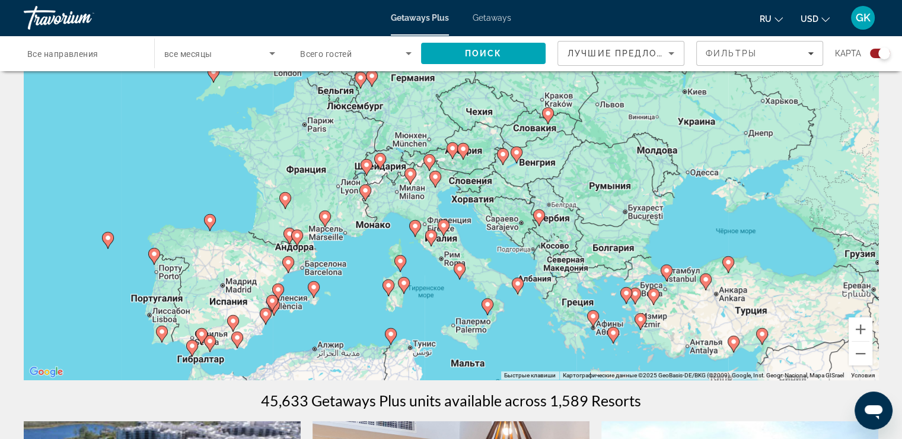
drag, startPoint x: 370, startPoint y: 306, endPoint x: 383, endPoint y: 255, distance: 52.7
click at [383, 255] on div "Чтобы активировать перетаскивание с помощью клавиатуры, нажмите Alt + Ввод. Пос…" at bounding box center [451, 202] width 855 height 356
click at [368, 189] on image "Main content" at bounding box center [365, 190] width 7 height 7
click at [367, 193] on icon "Main content" at bounding box center [364, 191] width 11 height 15
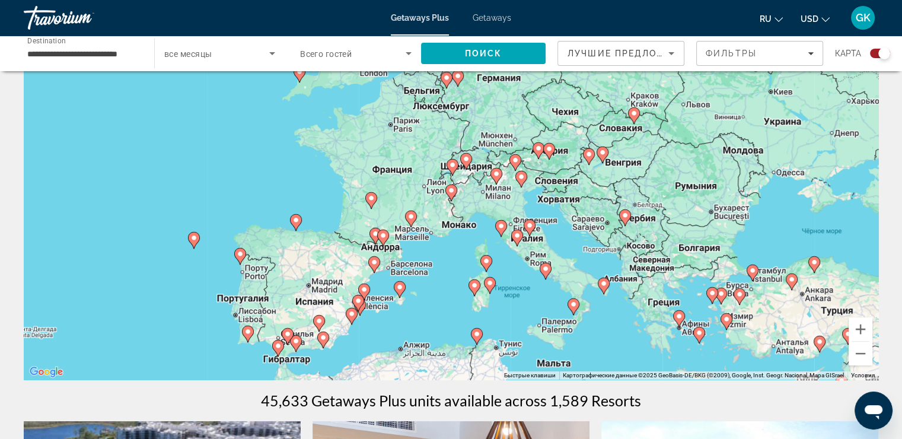
click at [450, 195] on icon "Main content" at bounding box center [450, 192] width 11 height 15
type input "**********"
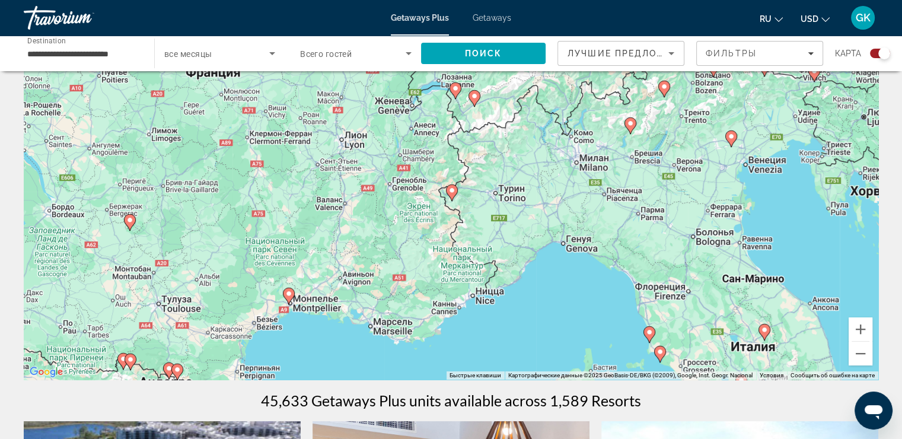
click at [448, 193] on image "Main content" at bounding box center [451, 190] width 7 height 7
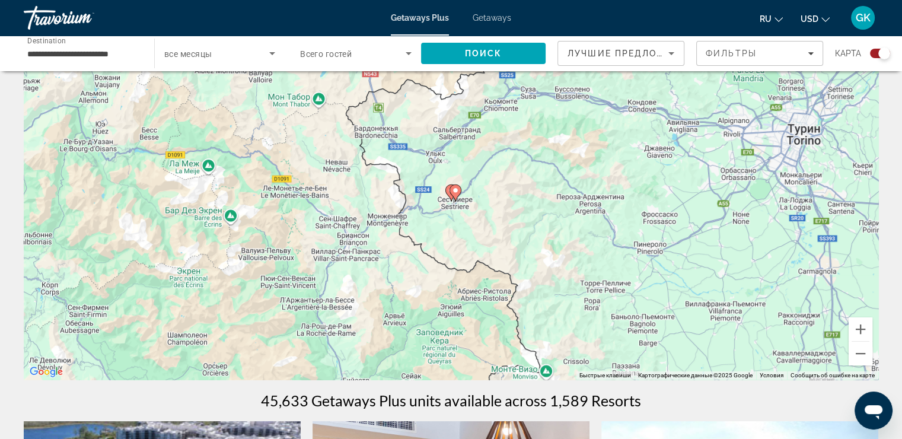
click at [455, 192] on image "Main content" at bounding box center [455, 190] width 7 height 7
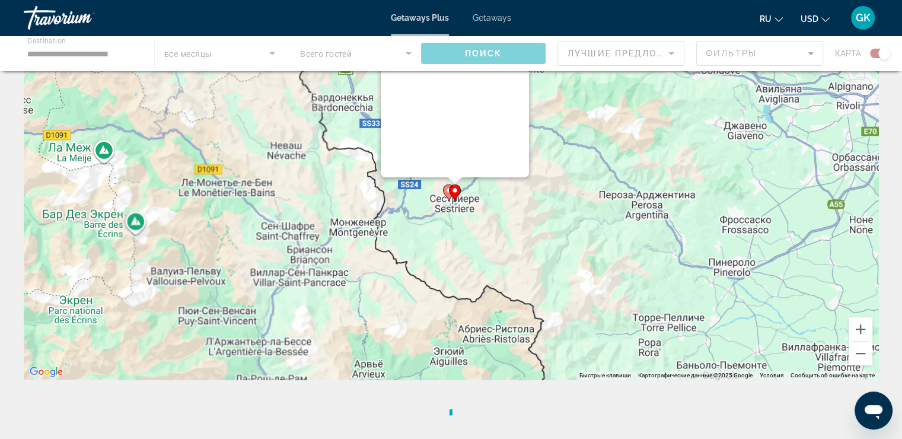
scroll to position [0, 0]
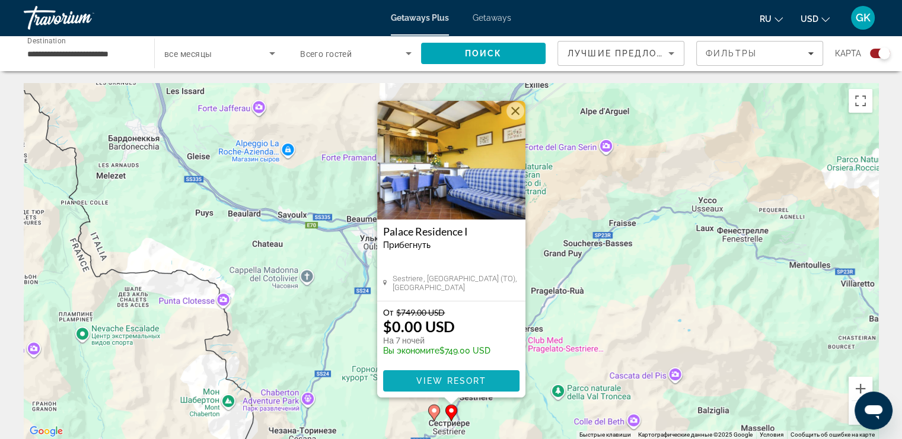
click at [458, 381] on span "View Resort" at bounding box center [451, 380] width 70 height 9
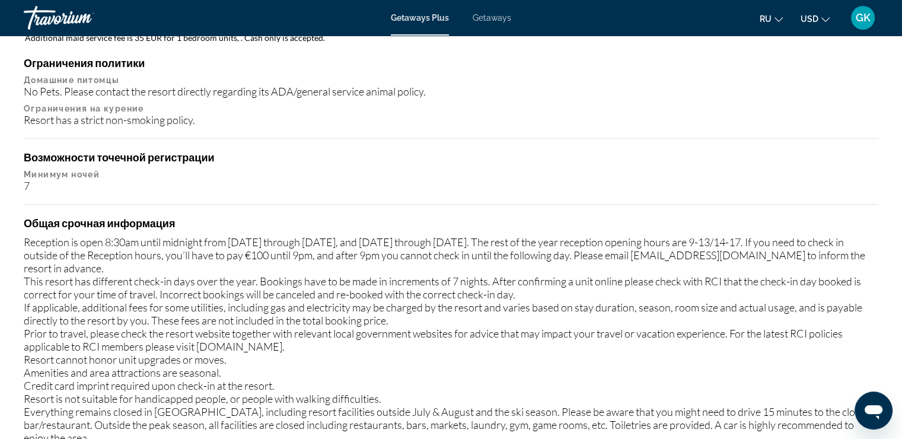
scroll to position [1186, 0]
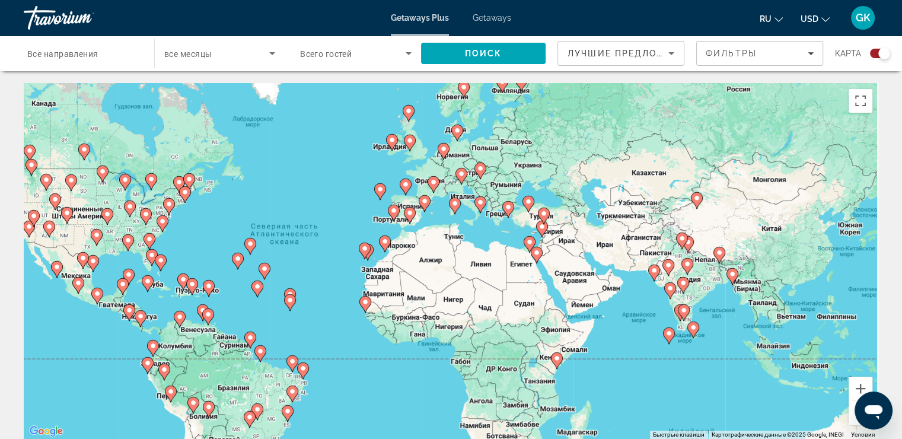
drag, startPoint x: 551, startPoint y: 294, endPoint x: 408, endPoint y: 280, distance: 143.6
click at [408, 280] on div "Чтобы активировать перетаскивание с помощью клавиатуры, нажмите Alt + Ввод. Пос…" at bounding box center [451, 261] width 855 height 356
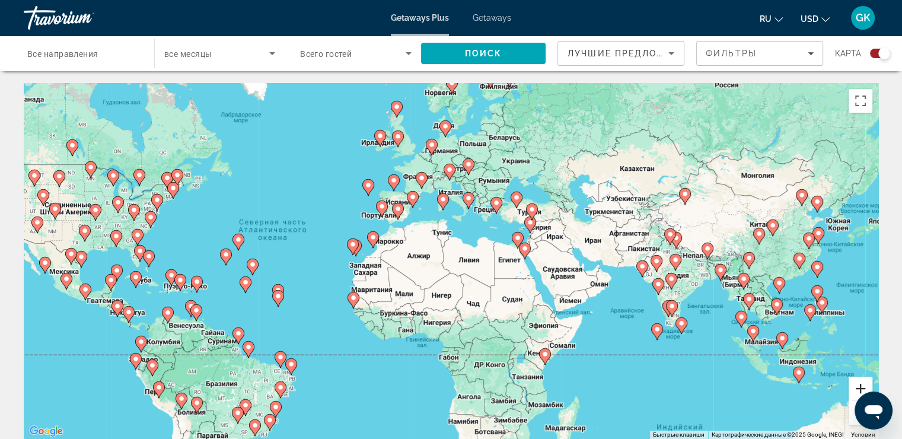
click at [860, 384] on button "Увеличить" at bounding box center [861, 389] width 24 height 24
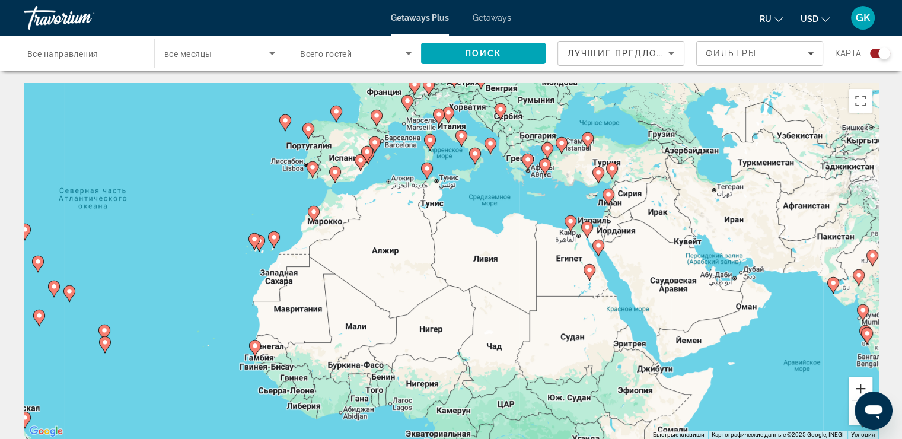
click at [855, 380] on button "Увеличить" at bounding box center [861, 389] width 24 height 24
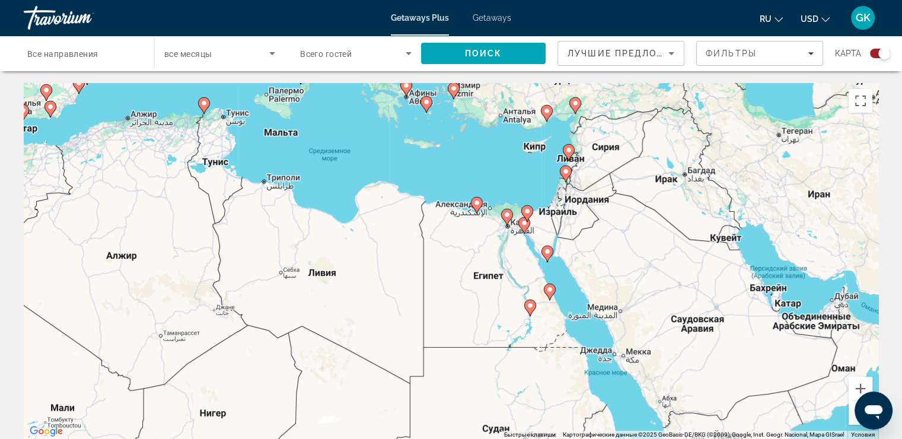
drag, startPoint x: 793, startPoint y: 316, endPoint x: 610, endPoint y: 332, distance: 182.8
click at [610, 332] on div "Чтобы активировать перетаскивание с помощью клавиатуры, нажмите Alt + Ввод. Пос…" at bounding box center [451, 261] width 855 height 356
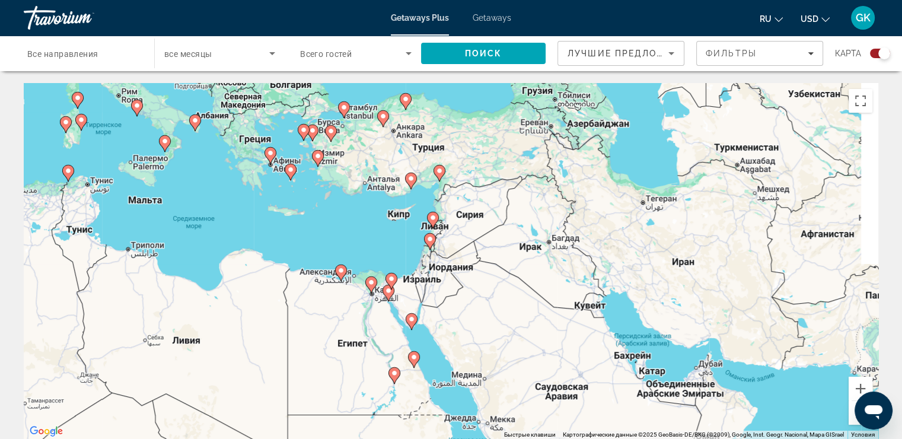
drag, startPoint x: 617, startPoint y: 239, endPoint x: 472, endPoint y: 311, distance: 162.1
click at [473, 311] on div "Чтобы активировать перетаскивание с помощью клавиатуры, нажмите Alt + Ввод. Пос…" at bounding box center [451, 261] width 855 height 356
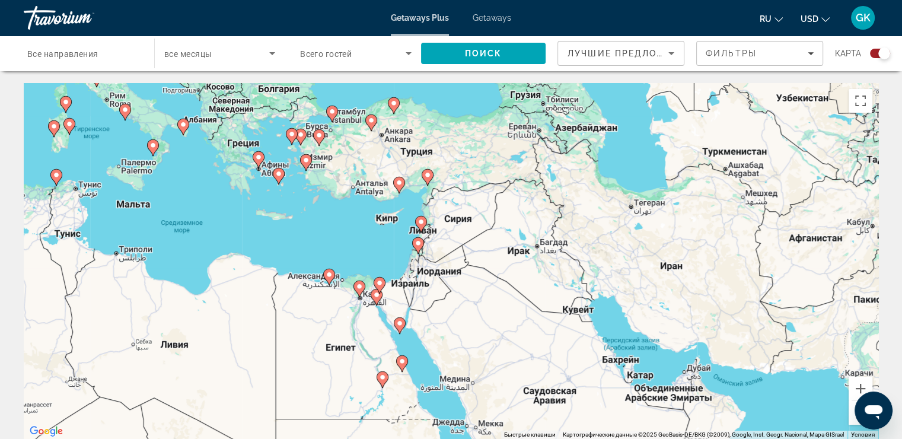
click at [400, 182] on image "Main content" at bounding box center [399, 182] width 7 height 7
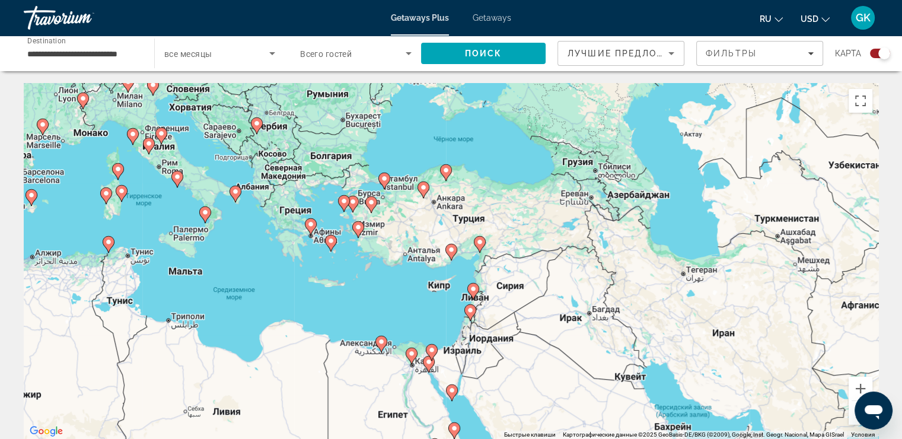
click at [448, 250] on image "Main content" at bounding box center [451, 249] width 7 height 7
type input "**********"
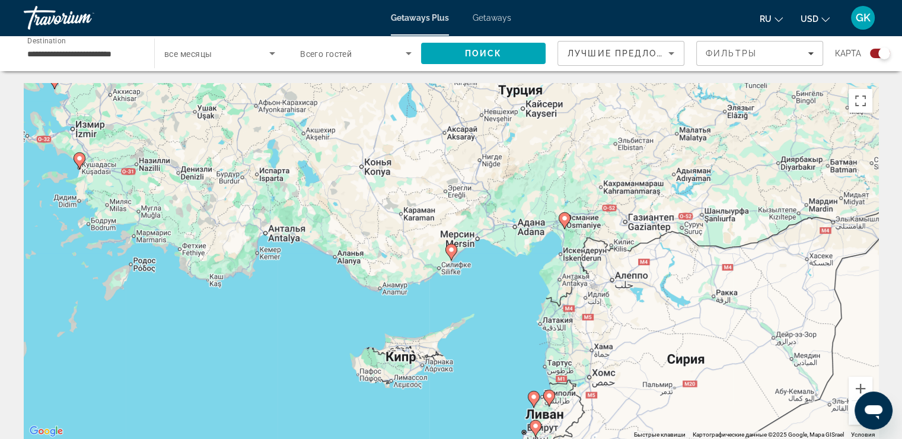
click at [450, 252] on image "Main content" at bounding box center [451, 249] width 7 height 7
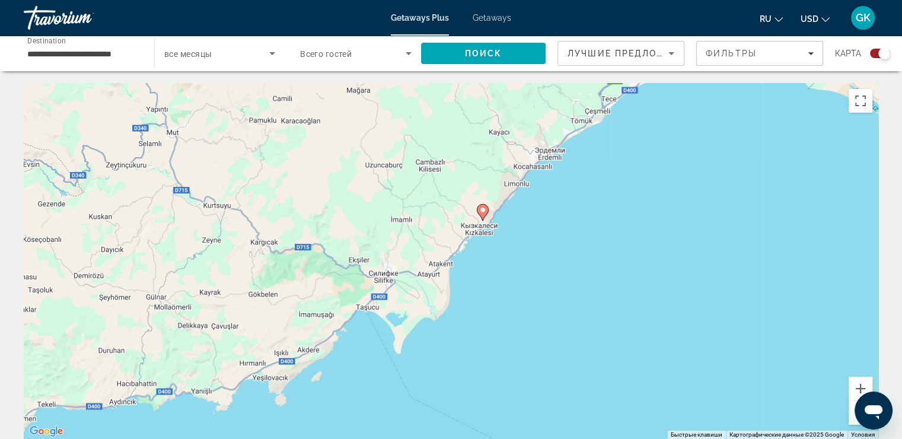
drag, startPoint x: 391, startPoint y: 278, endPoint x: 423, endPoint y: 237, distance: 52.0
click at [423, 237] on div "Для навигации используйте клавиши со стрелками. Чтобы активировать перетаскиван…" at bounding box center [451, 261] width 855 height 356
click at [483, 212] on image "Main content" at bounding box center [482, 209] width 7 height 7
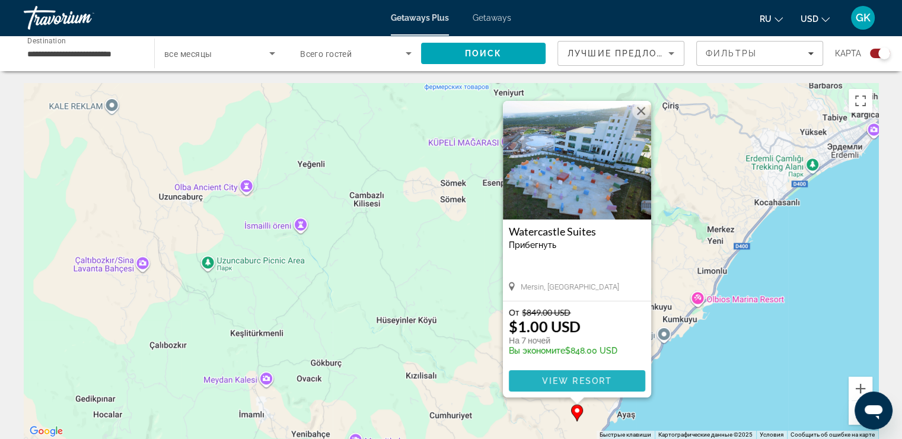
click at [584, 380] on span "View Resort" at bounding box center [577, 380] width 70 height 9
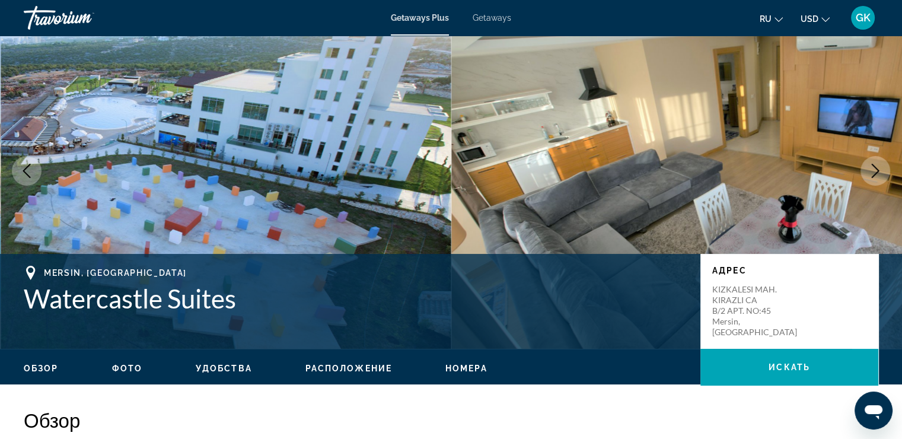
scroll to position [59, 0]
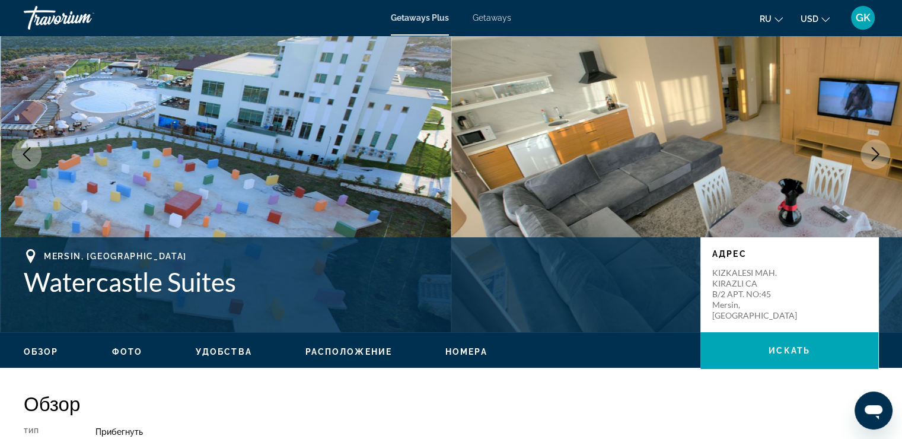
click at [877, 152] on icon "Next image" at bounding box center [876, 154] width 8 height 14
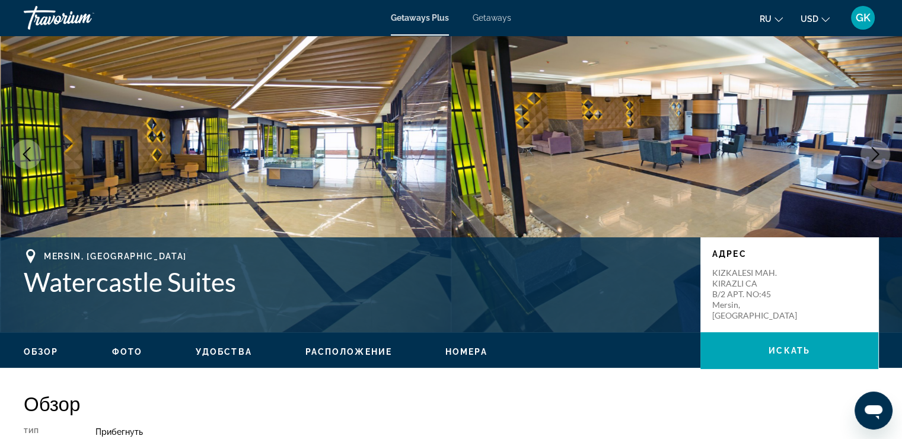
click at [870, 157] on icon "Next image" at bounding box center [875, 154] width 14 height 14
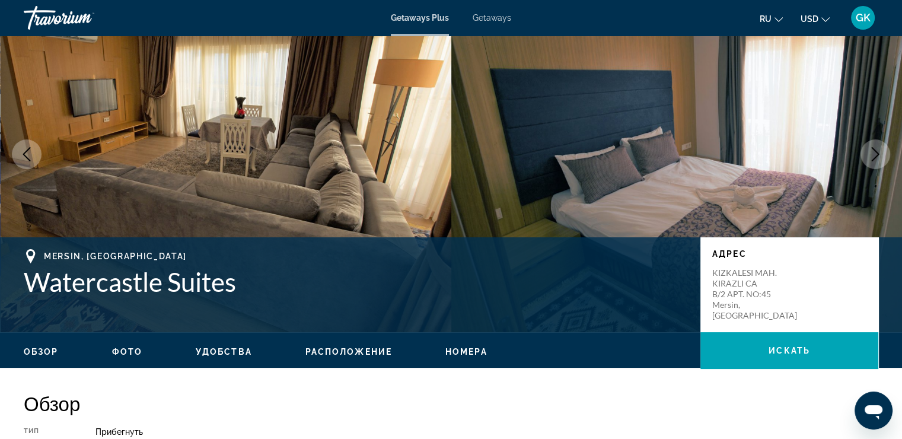
click at [877, 153] on icon "Next image" at bounding box center [876, 154] width 8 height 14
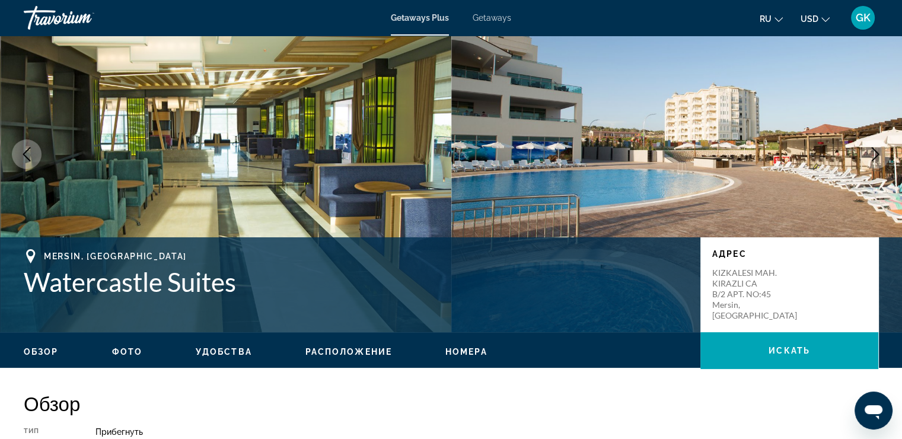
click at [877, 155] on icon "Next image" at bounding box center [876, 154] width 8 height 14
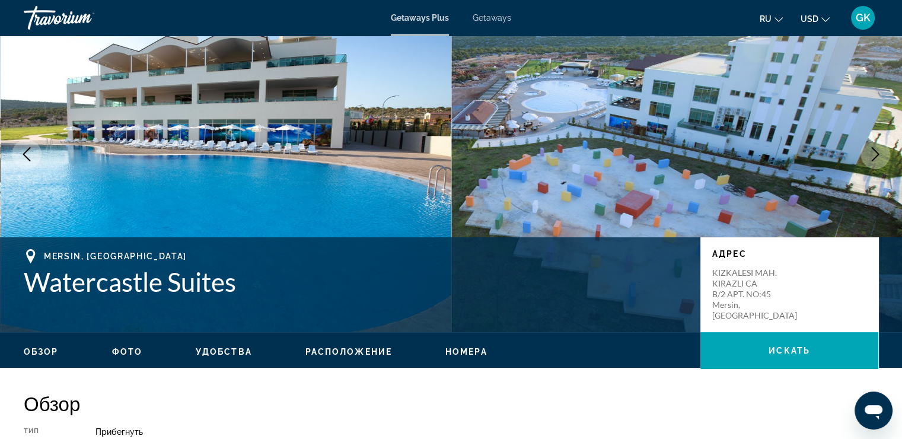
click at [877, 155] on icon "Next image" at bounding box center [876, 154] width 8 height 14
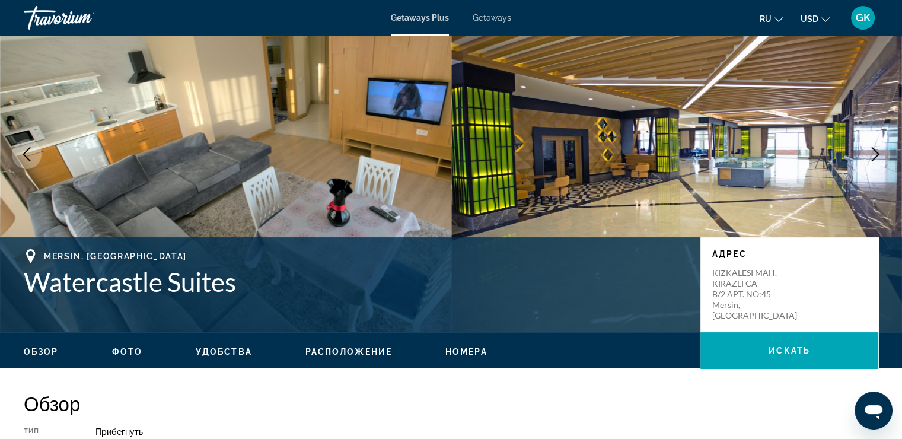
click at [872, 156] on icon "Next image" at bounding box center [875, 154] width 14 height 14
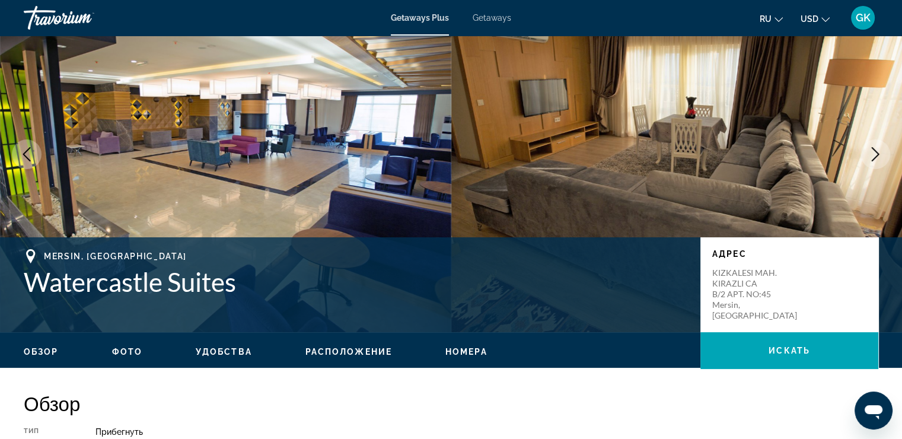
click at [876, 151] on icon "Next image" at bounding box center [876, 154] width 8 height 14
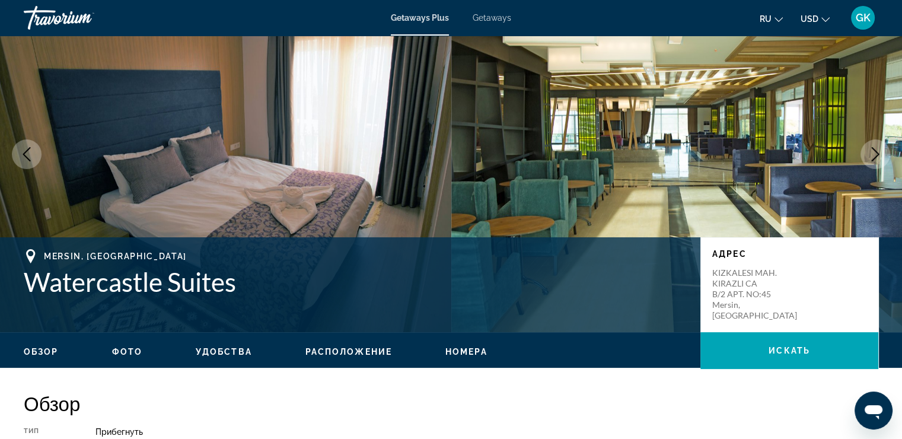
click at [878, 151] on icon "Next image" at bounding box center [875, 154] width 14 height 14
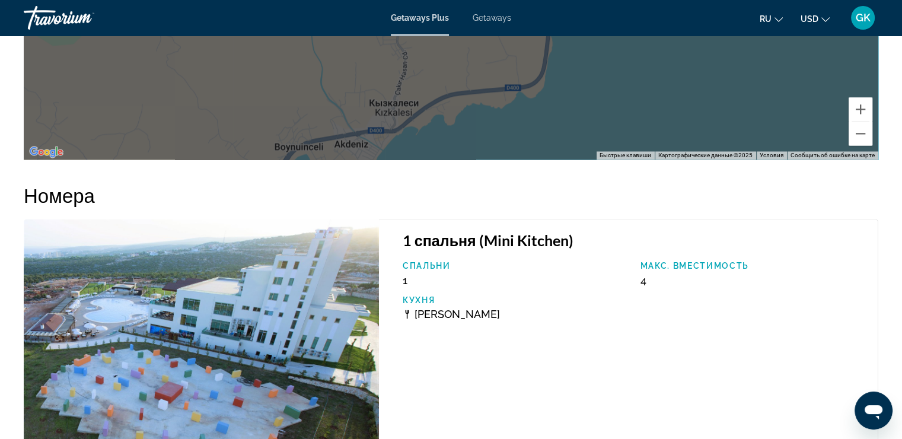
scroll to position [1803, 0]
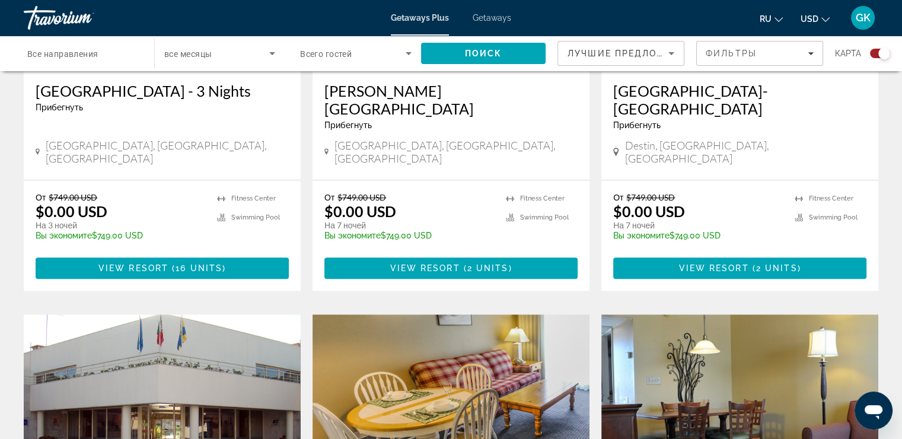
scroll to position [653, 0]
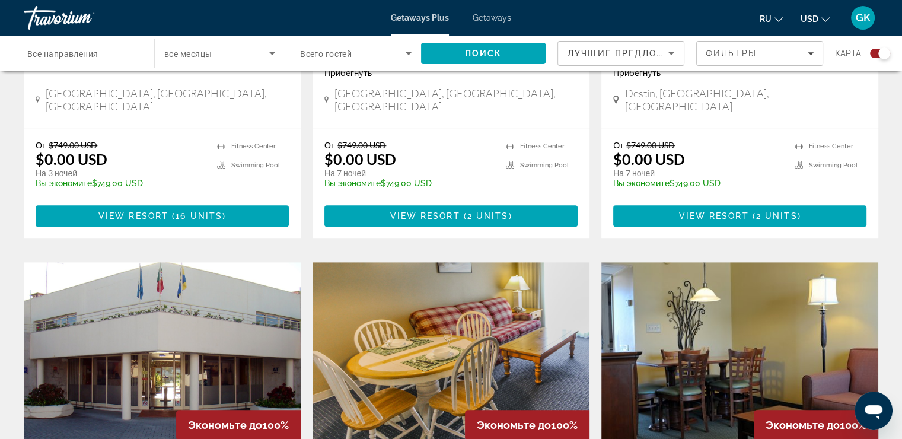
click at [30, 49] on span "Все направления" at bounding box center [62, 53] width 71 height 9
click at [30, 49] on input "Destination Все направления" at bounding box center [83, 54] width 112 height 14
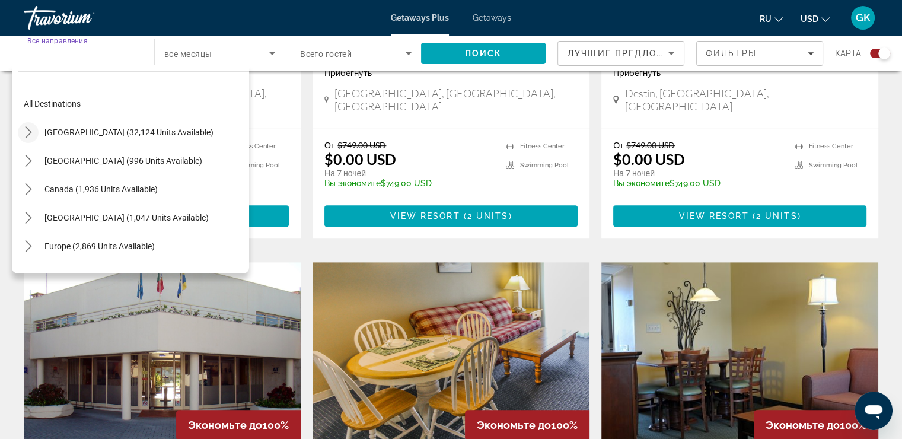
click at [30, 133] on icon "Toggle United States (32,124 units available) submenu" at bounding box center [29, 132] width 12 height 12
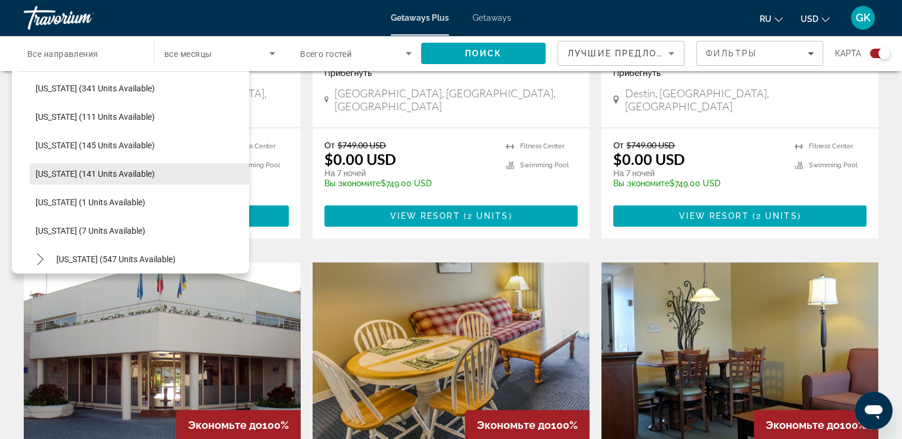
scroll to position [0, 0]
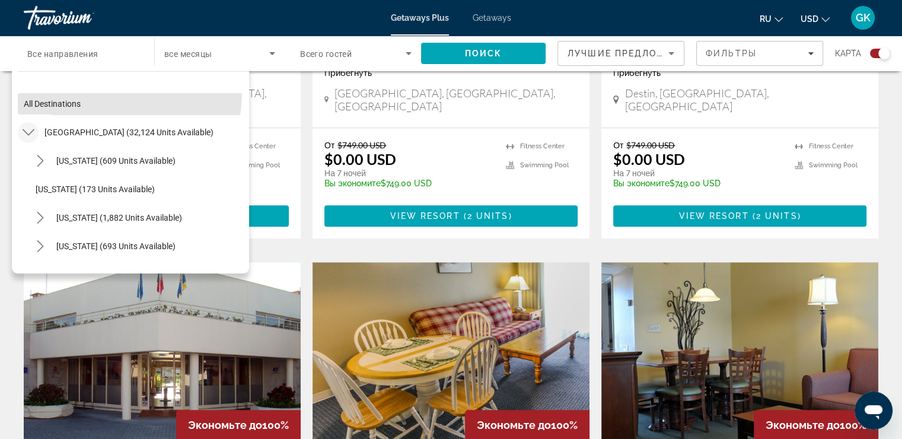
drag, startPoint x: 71, startPoint y: 90, endPoint x: 62, endPoint y: 63, distance: 28.3
click at [62, 63] on div "Destination Все направления All destinations [GEOGRAPHIC_DATA] (32,124 units av…" at bounding box center [83, 54] width 131 height 36
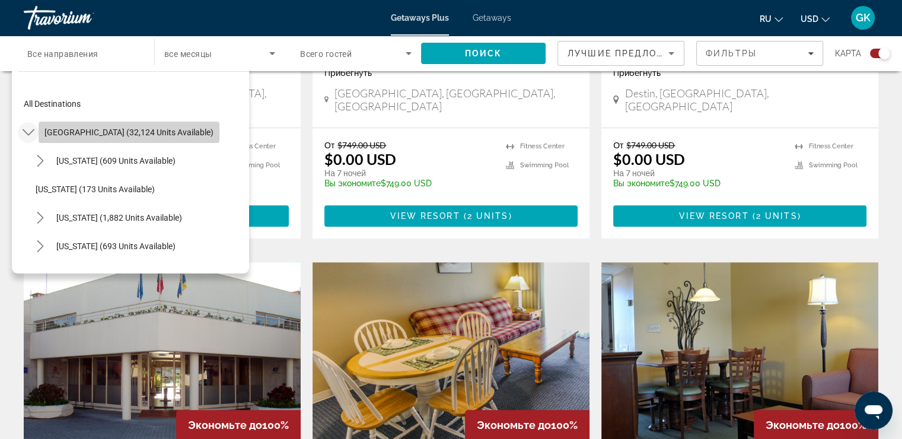
click at [154, 136] on span "[GEOGRAPHIC_DATA] (32,124 units available)" at bounding box center [128, 132] width 169 height 9
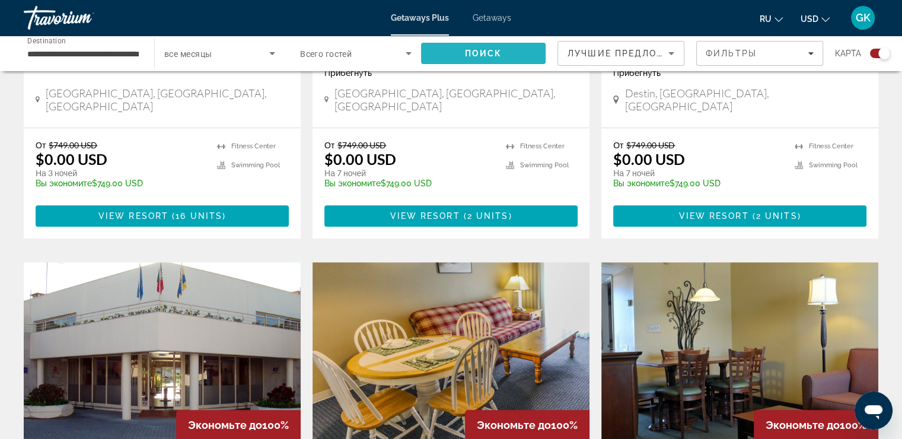
click at [440, 62] on span "Search" at bounding box center [483, 53] width 125 height 28
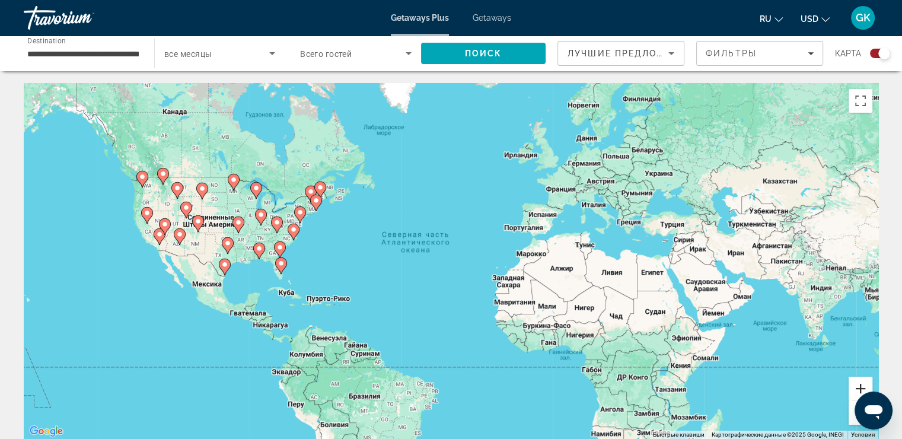
click at [857, 389] on button "Увеличить" at bounding box center [861, 389] width 24 height 24
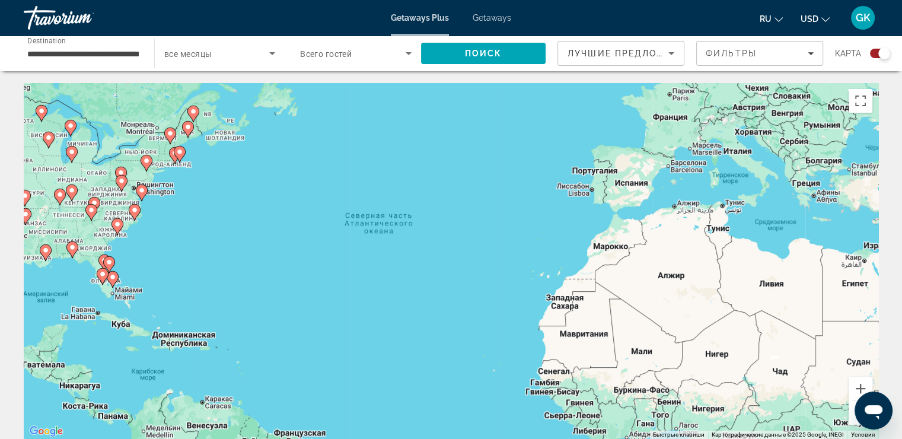
click at [114, 280] on image "Main content" at bounding box center [112, 276] width 7 height 7
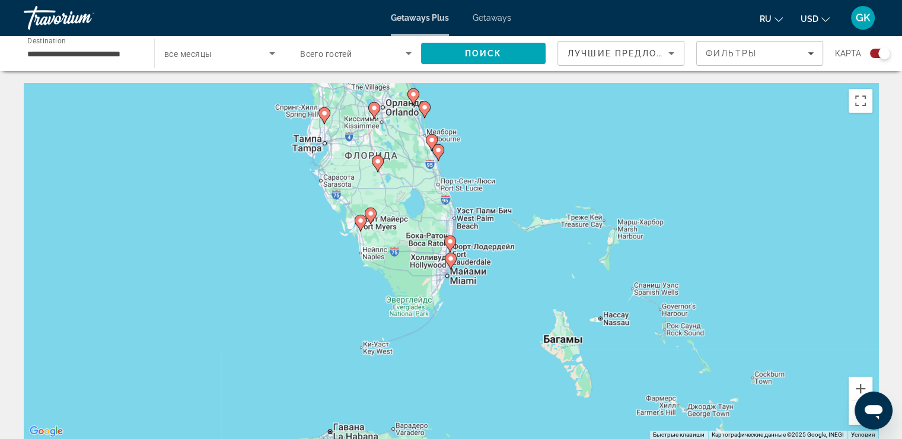
click at [451, 257] on image "Main content" at bounding box center [450, 258] width 7 height 7
type input "**********"
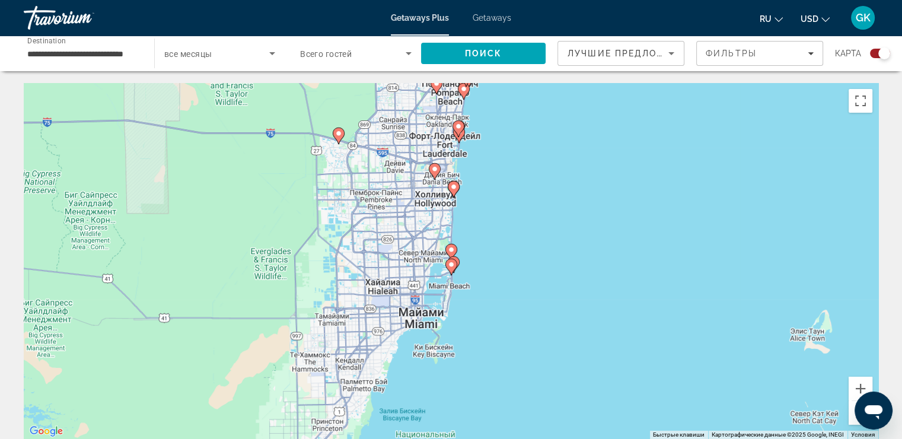
click at [451, 263] on image "Main content" at bounding box center [451, 264] width 7 height 7
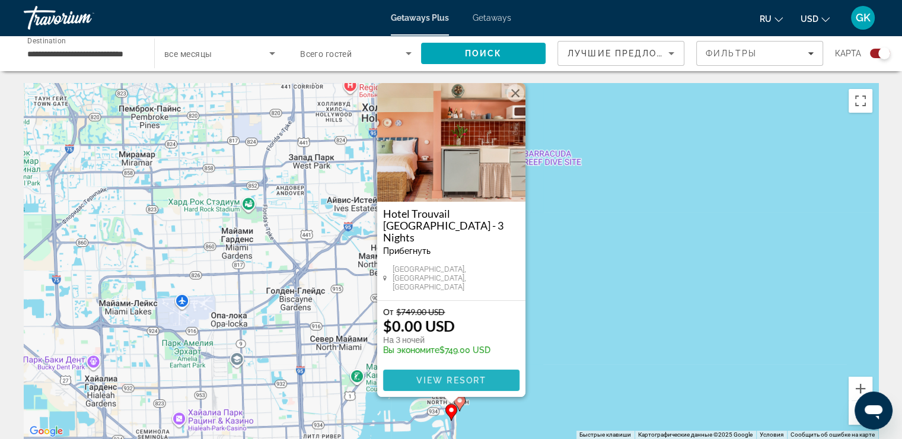
click at [463, 380] on span "View Resort" at bounding box center [451, 379] width 70 height 9
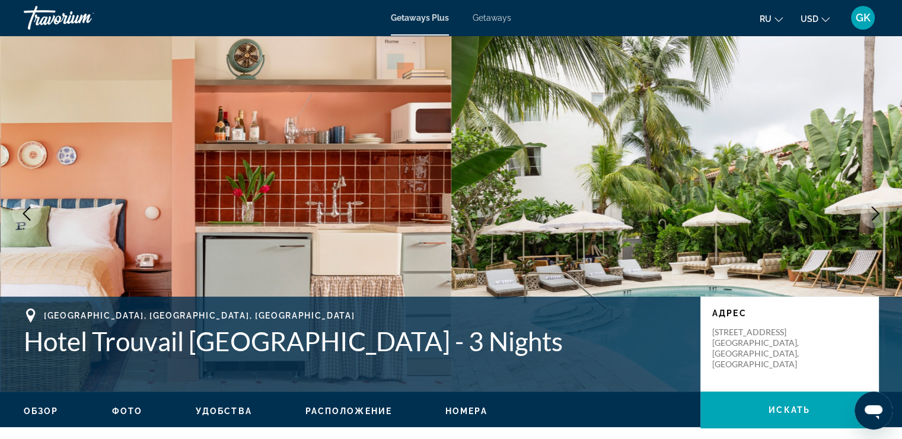
click at [873, 214] on icon "Next image" at bounding box center [875, 213] width 14 height 14
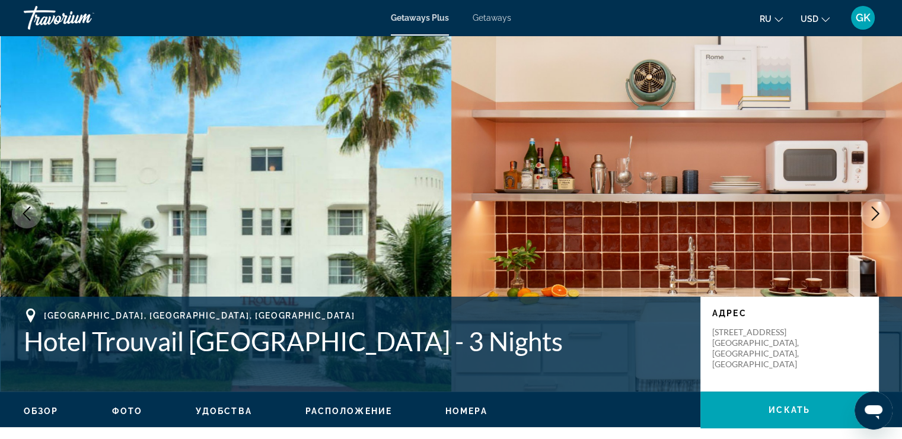
click at [874, 214] on icon "Next image" at bounding box center [875, 213] width 14 height 14
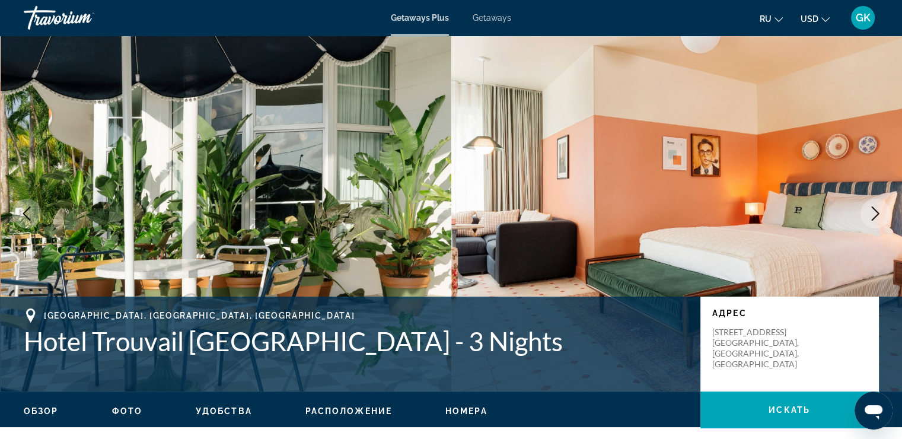
click at [873, 217] on icon "Next image" at bounding box center [875, 213] width 14 height 14
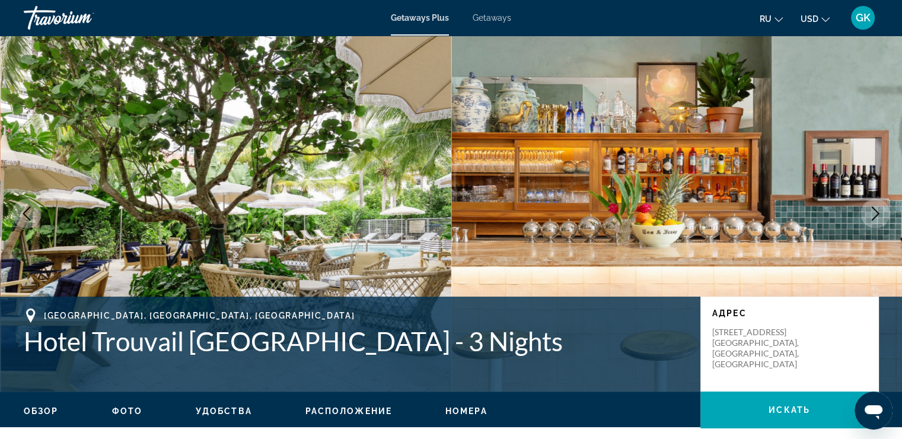
click at [877, 216] on icon "Next image" at bounding box center [875, 213] width 14 height 14
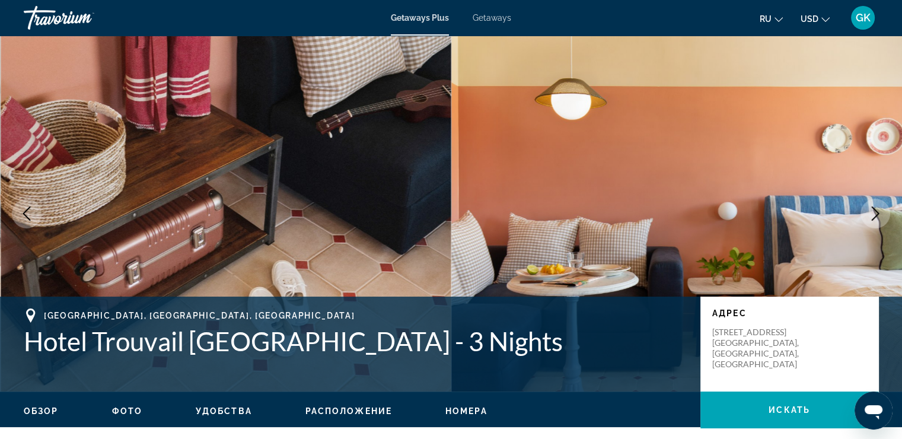
click at [873, 218] on icon "Next image" at bounding box center [875, 213] width 14 height 14
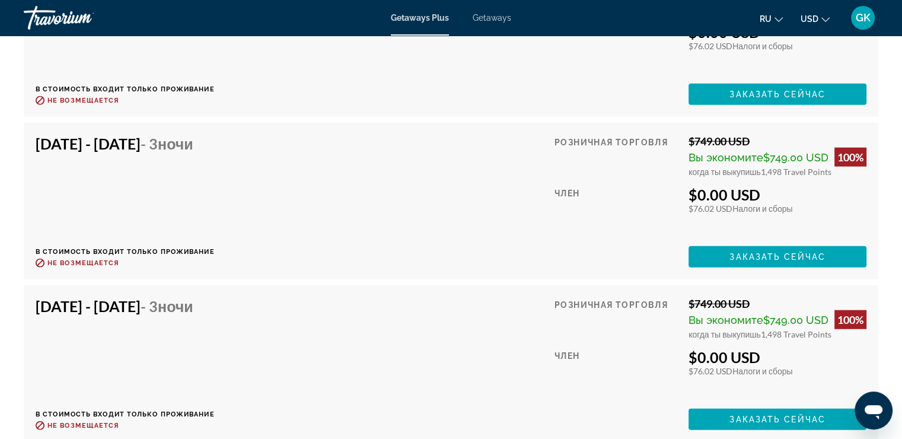
scroll to position [2907, 0]
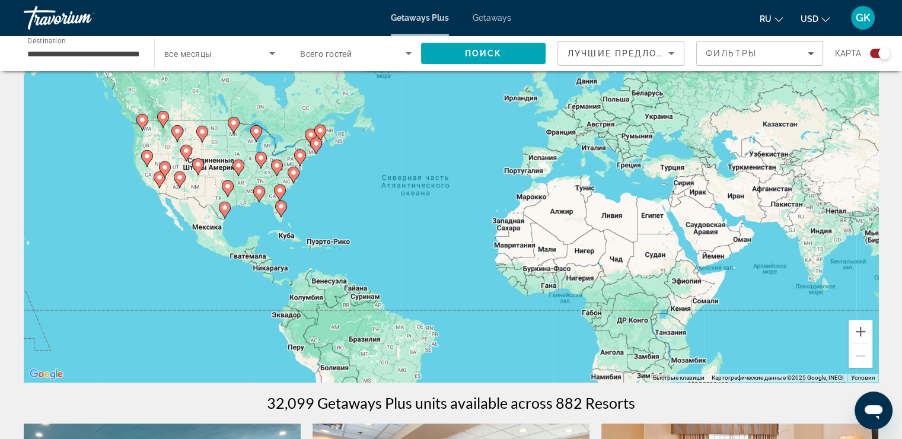
scroll to position [119, 0]
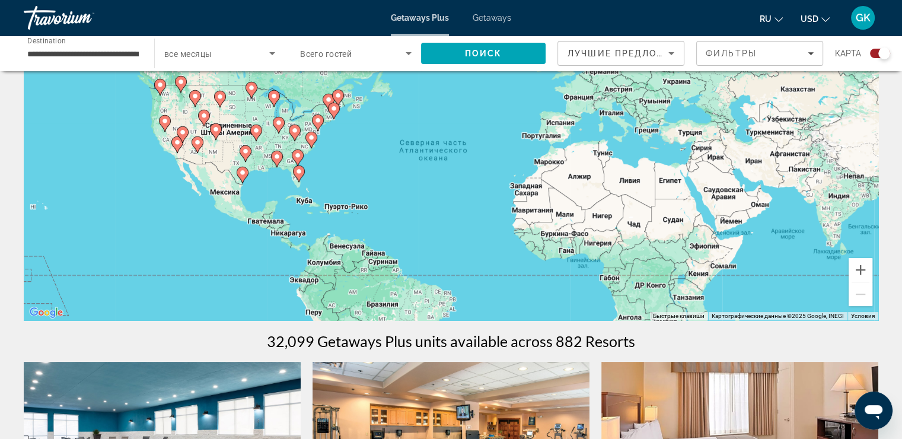
drag, startPoint x: 269, startPoint y: 155, endPoint x: 294, endPoint y: 190, distance: 43.0
click at [294, 190] on div "Чтобы активировать перетаскивание с помощью клавиатуры, нажмите Alt + Ввод. Пос…" at bounding box center [451, 142] width 855 height 356
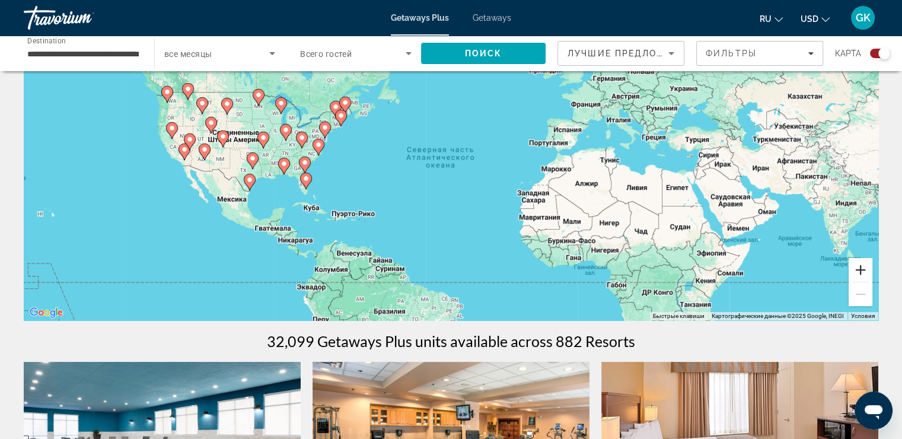
click at [864, 263] on button "Увеличить" at bounding box center [861, 270] width 24 height 24
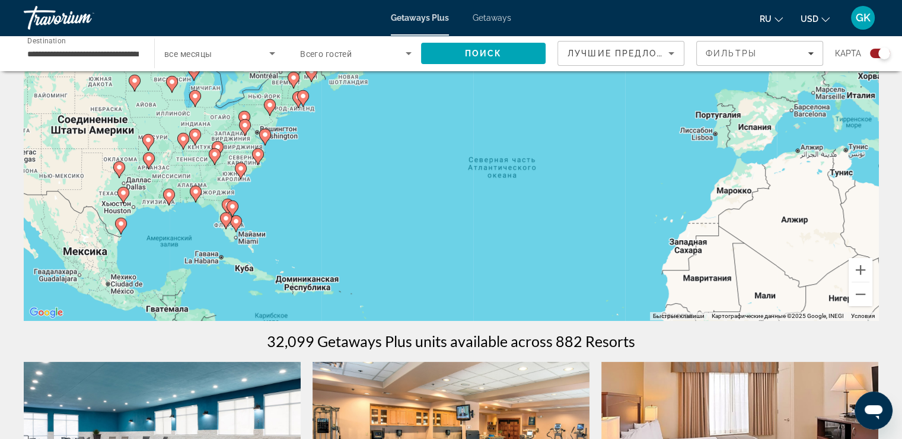
drag, startPoint x: 83, startPoint y: 230, endPoint x: 155, endPoint y: 199, distance: 78.7
click at [155, 201] on div "Чтобы активировать перетаскивание с помощью клавиатуры, нажмите Alt + Ввод. Пос…" at bounding box center [451, 142] width 855 height 356
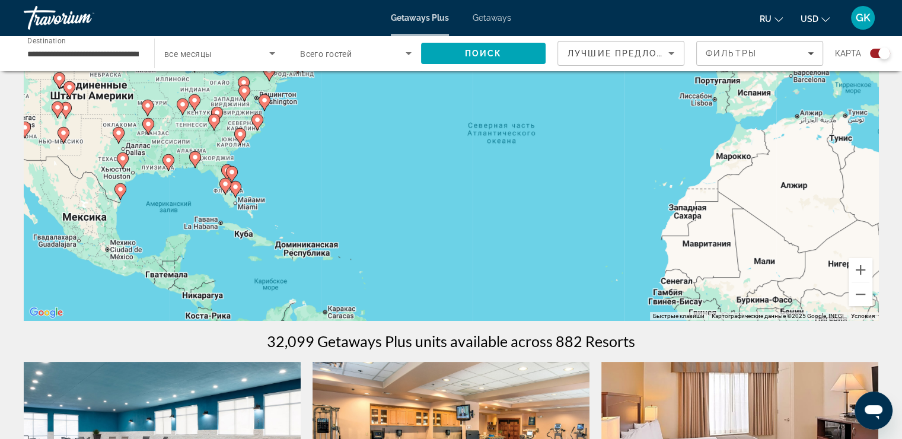
click at [121, 195] on icon "Main content" at bounding box center [119, 191] width 11 height 15
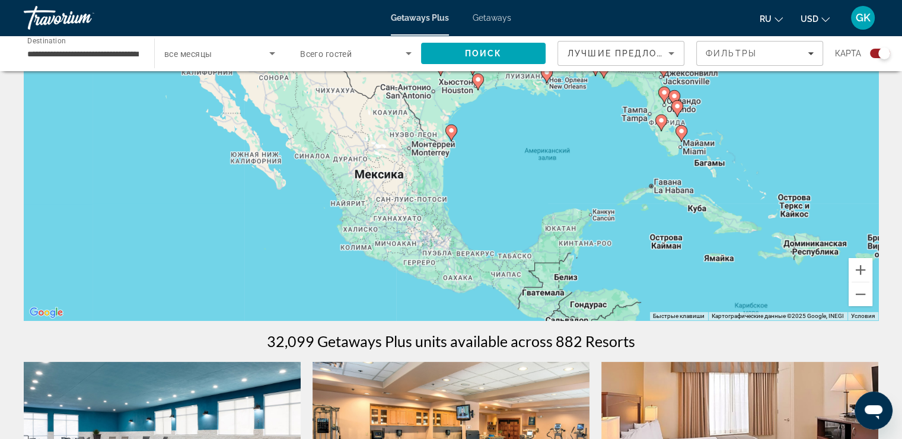
click at [453, 131] on image "Main content" at bounding box center [451, 130] width 7 height 7
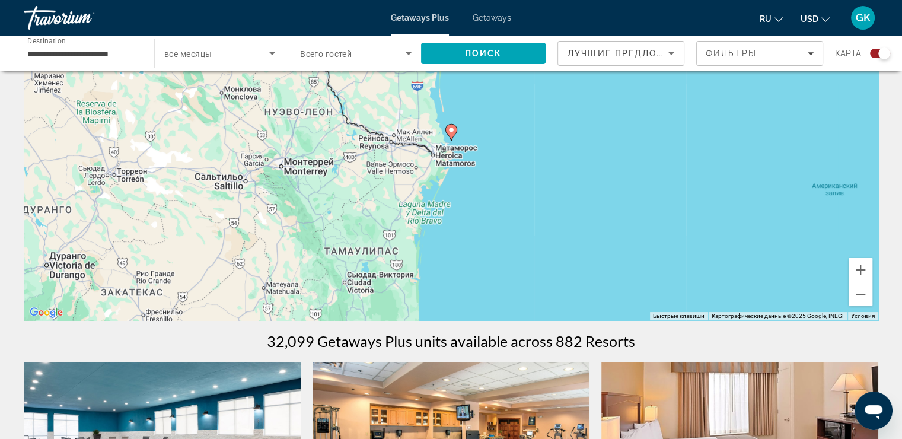
click at [448, 130] on image "Main content" at bounding box center [451, 129] width 7 height 7
type input "**********"
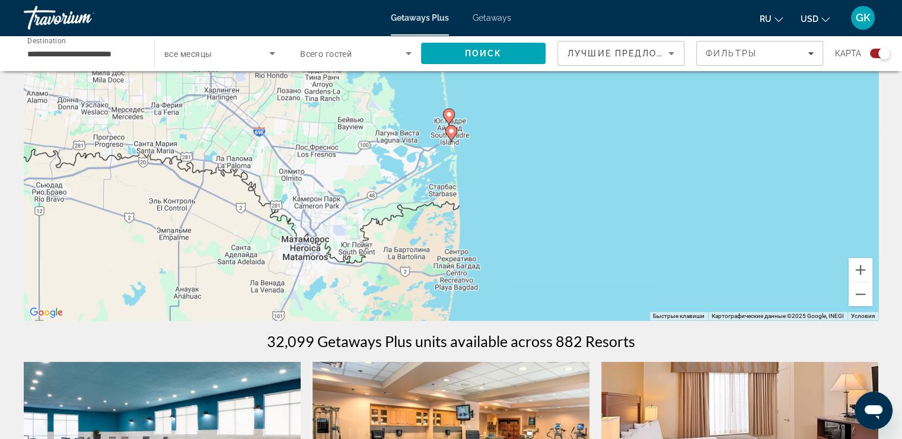
click at [454, 133] on image "Main content" at bounding box center [451, 131] width 7 height 7
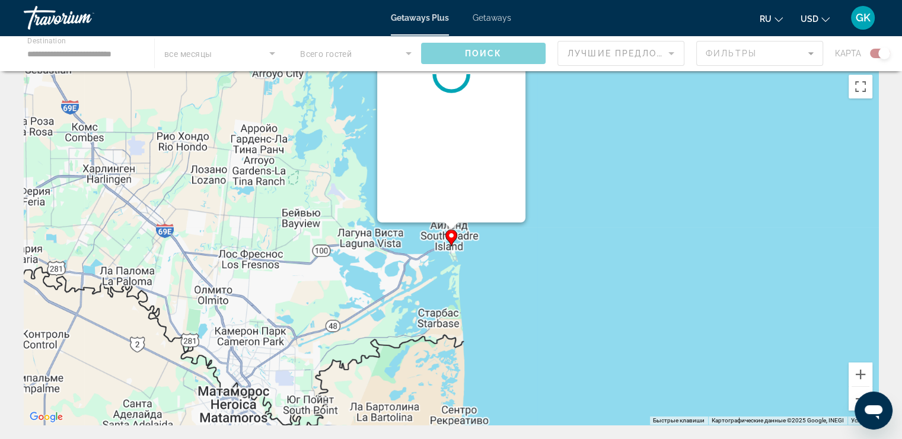
scroll to position [0, 0]
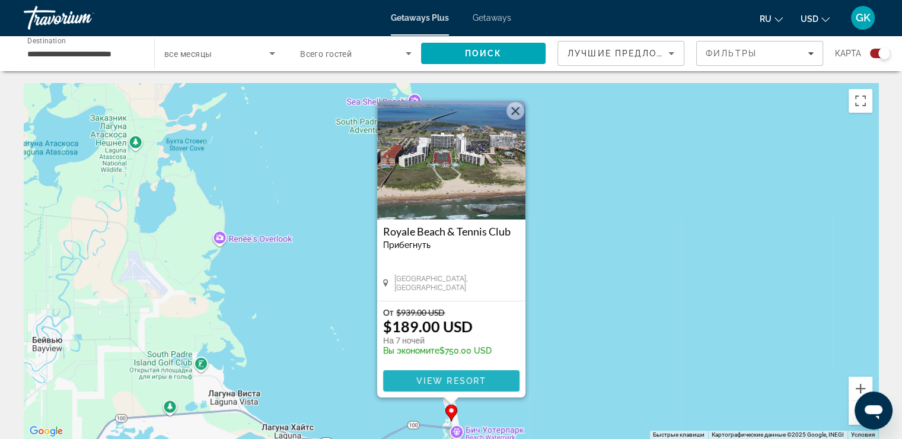
click at [462, 377] on span "View Resort" at bounding box center [451, 380] width 70 height 9
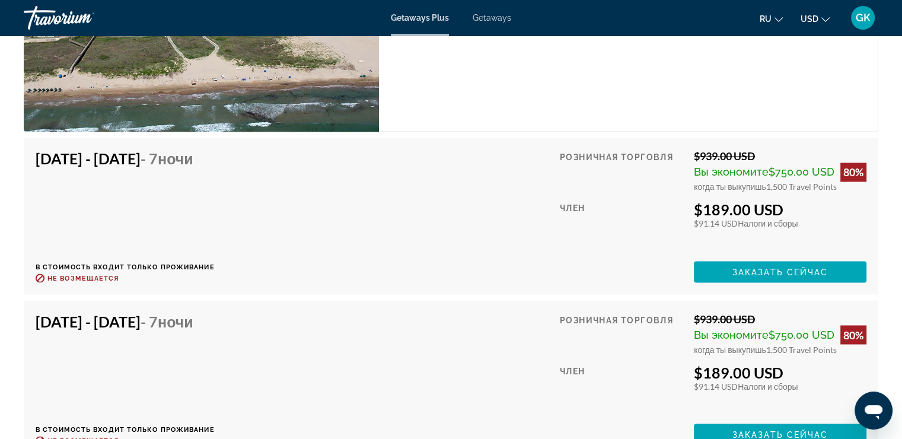
scroll to position [2136, 0]
